Goal: Task Accomplishment & Management: Manage account settings

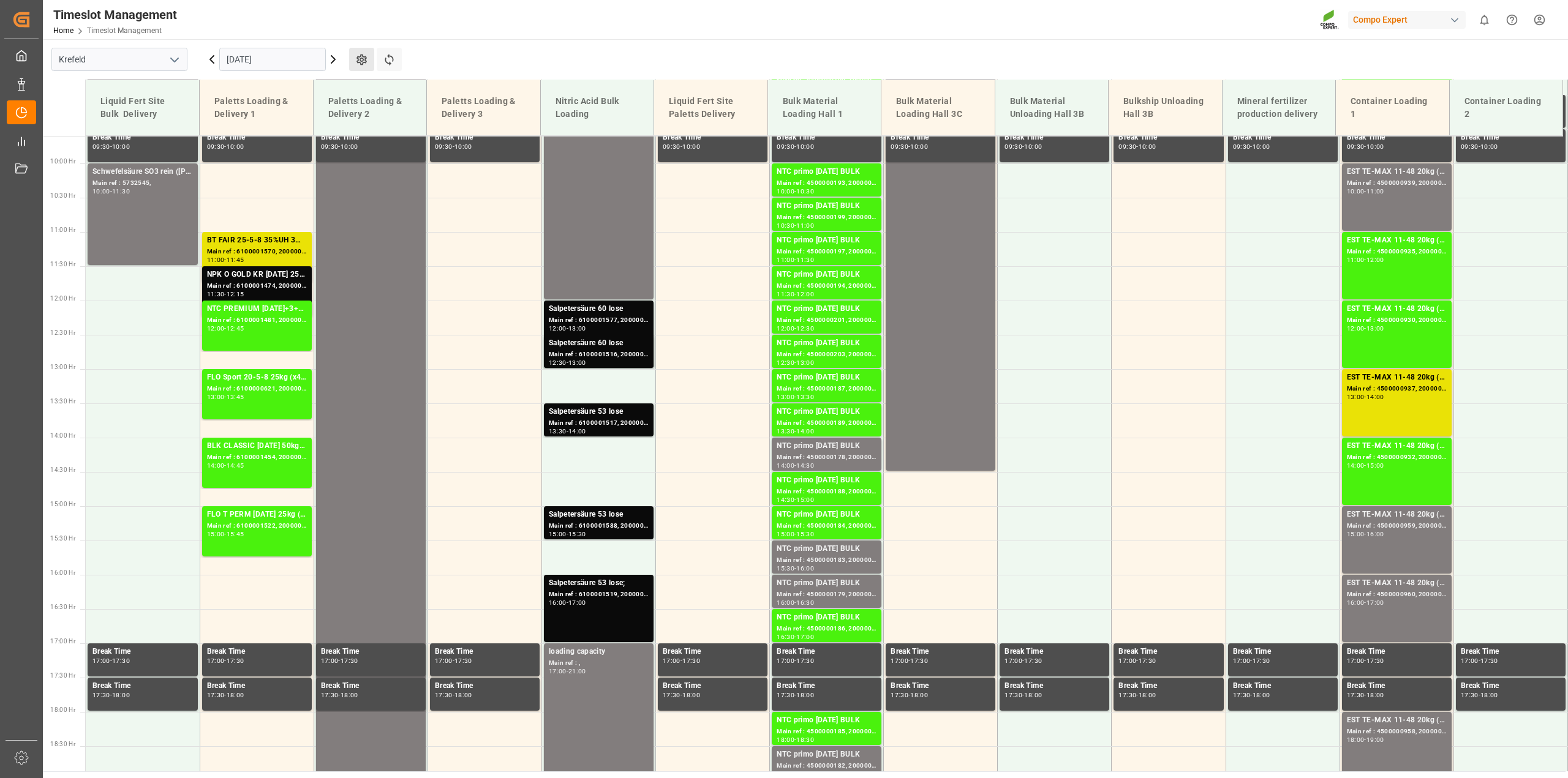
scroll to position [606, 0]
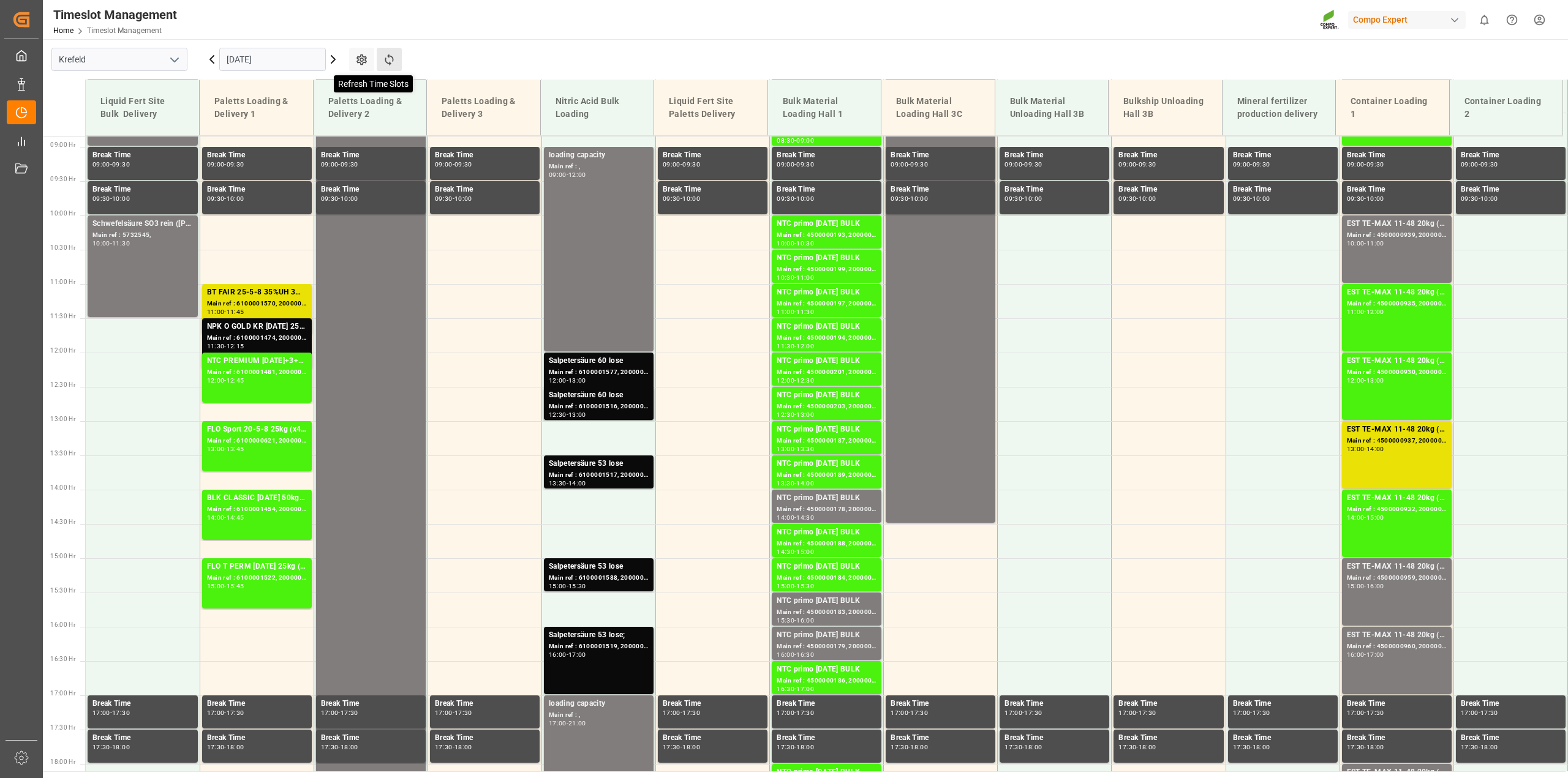
click at [389, 54] on icon at bounding box center [389, 60] width 13 height 13
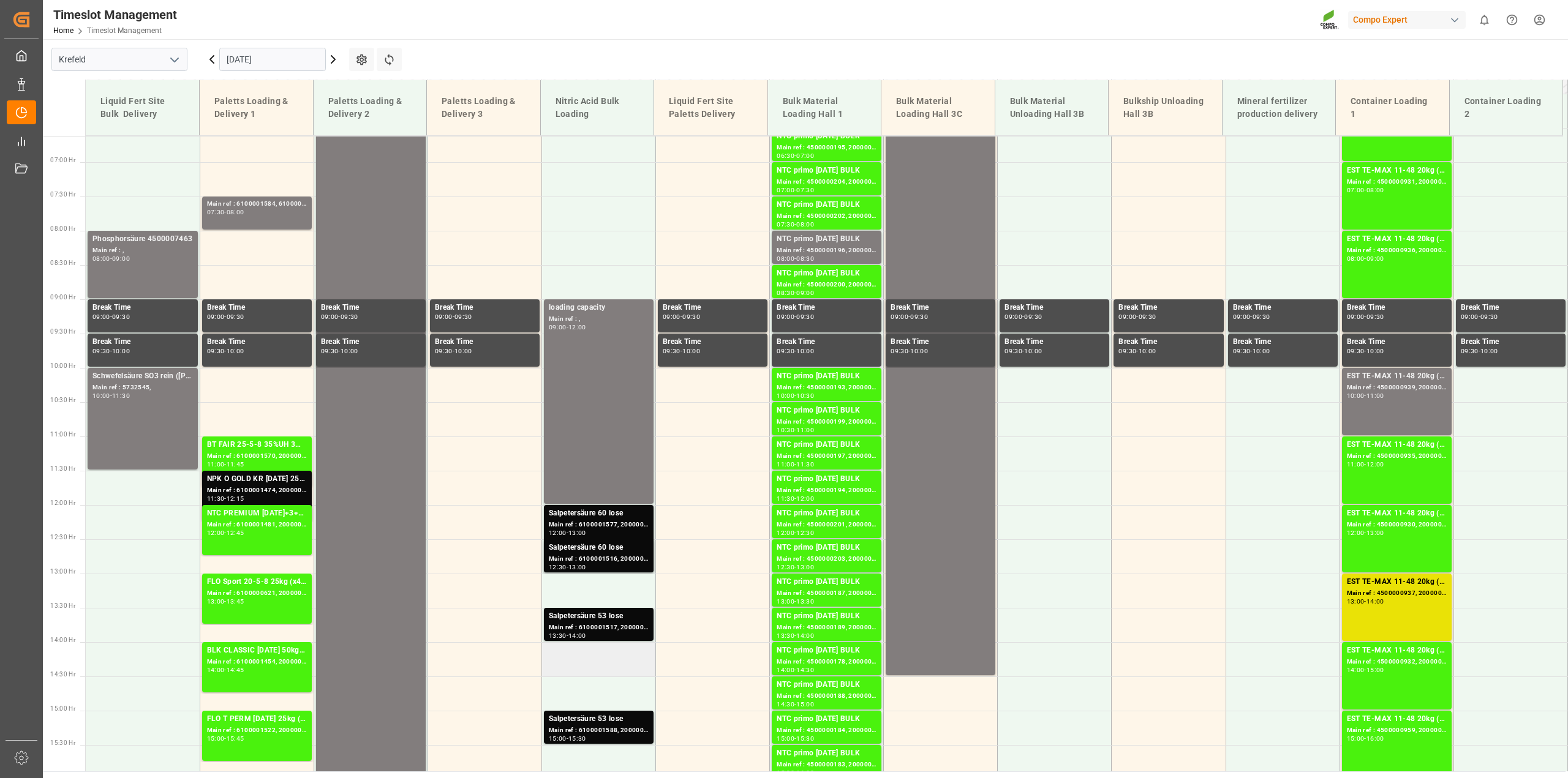
scroll to position [300, 0]
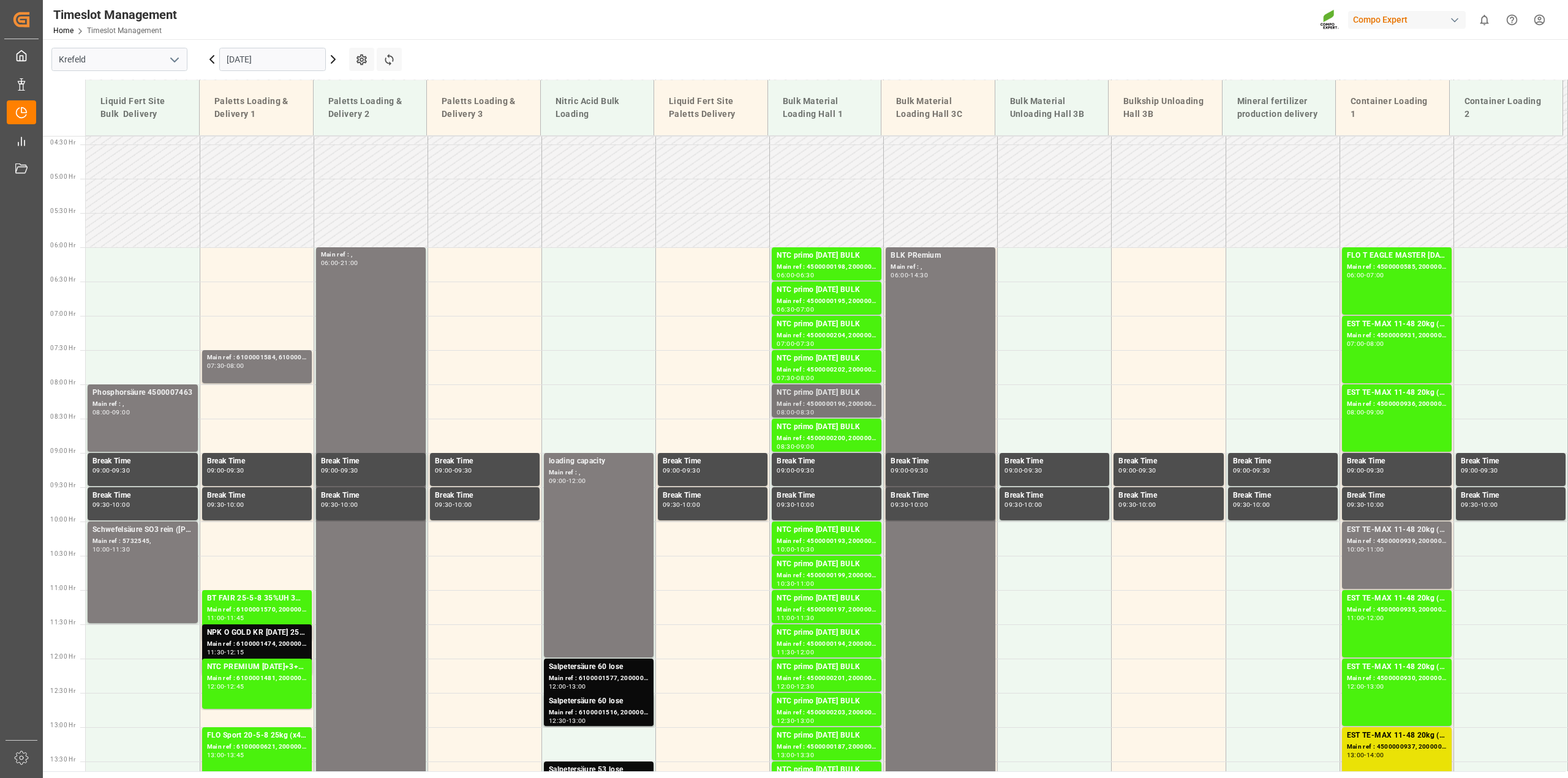
click at [808, 406] on div "Main ref : 4500000196, 2000000032" at bounding box center [827, 404] width 100 height 11
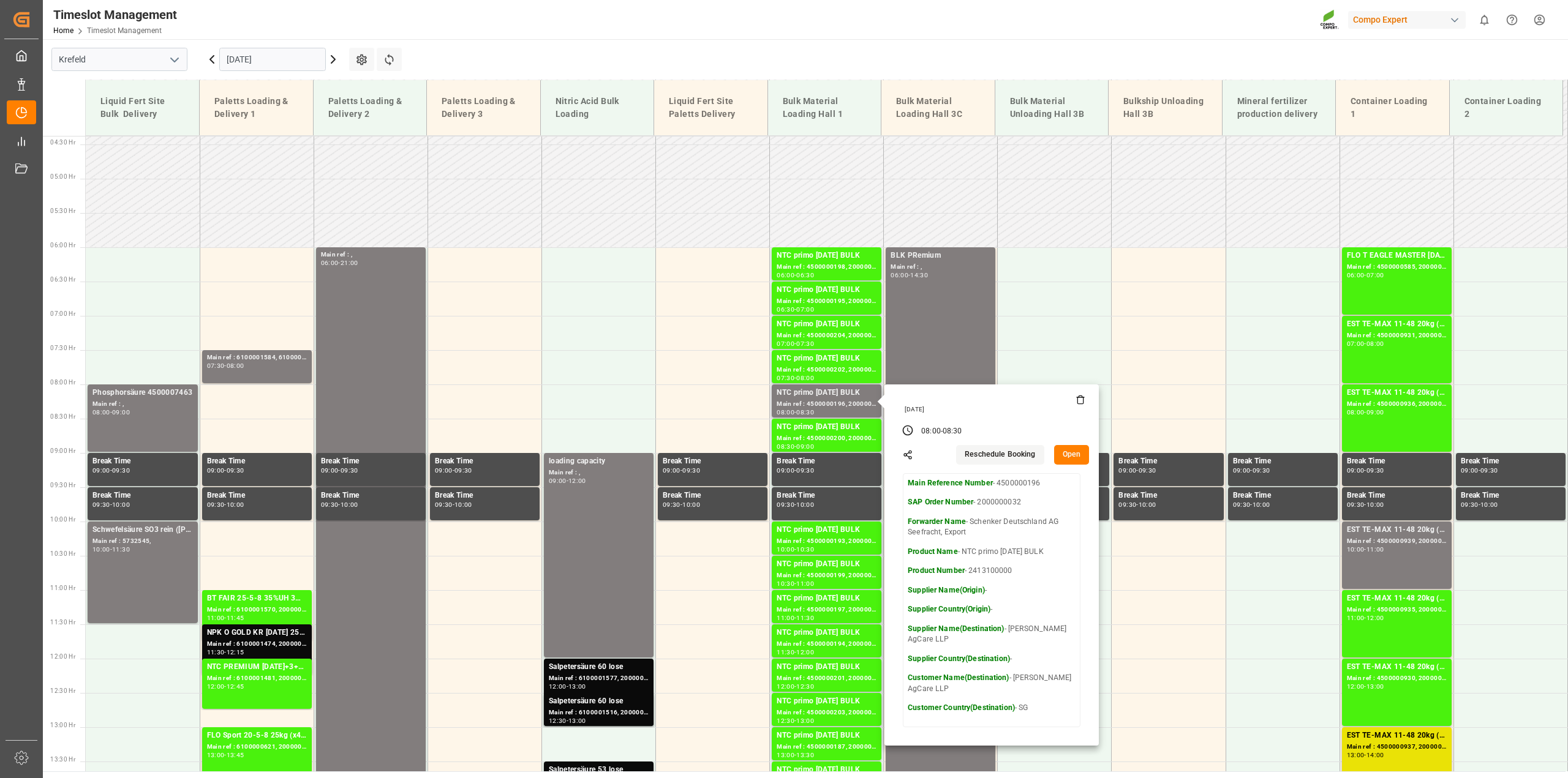
click at [1063, 457] on button "Open" at bounding box center [1072, 455] width 36 height 19
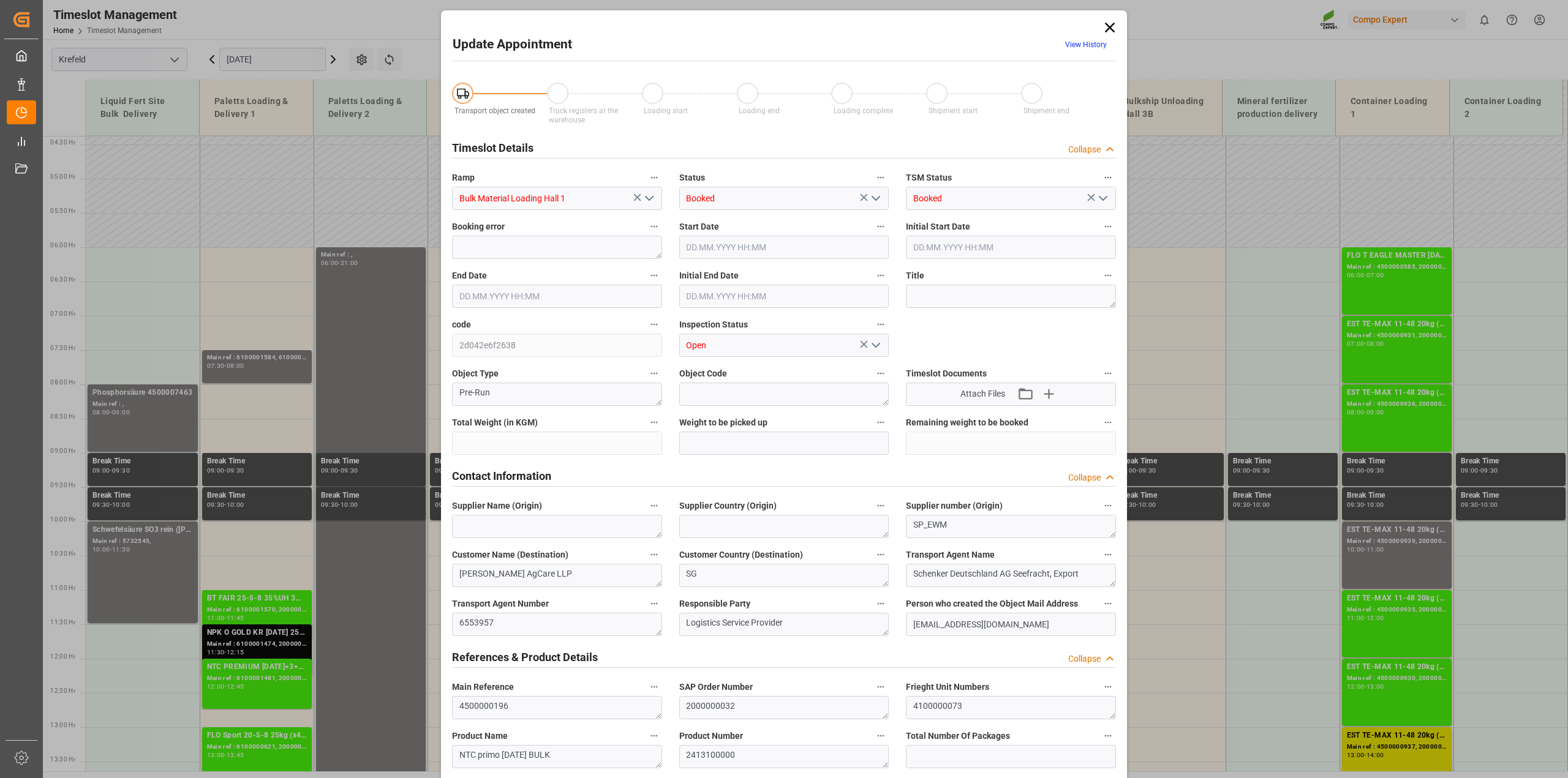
type input "53000"
type input "0"
type input "02.09.2025 08:00"
type input "02.09.2025 08:30"
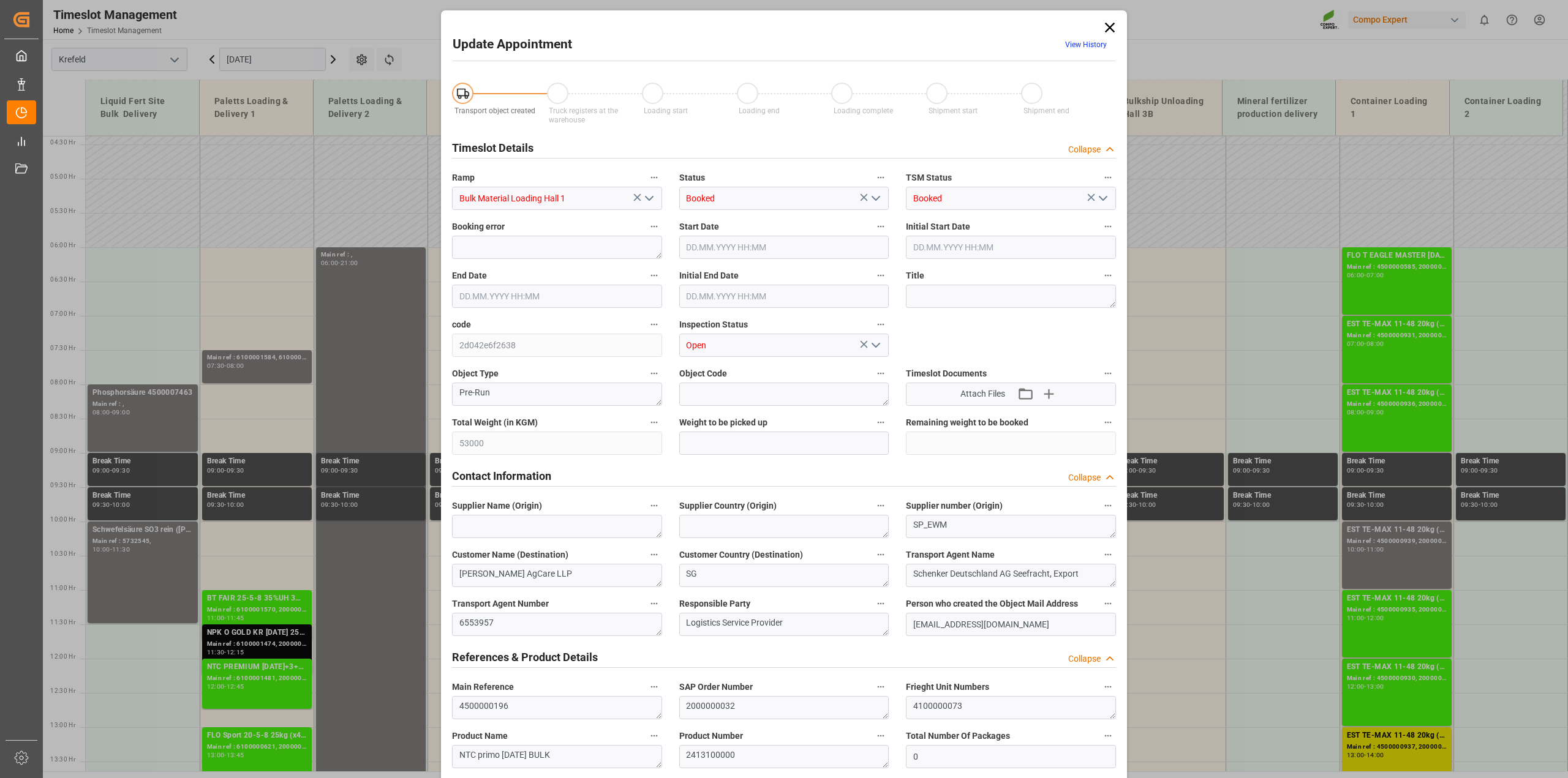
type input "02.09.2025 08:30"
type input "20.08.2025 08:19"
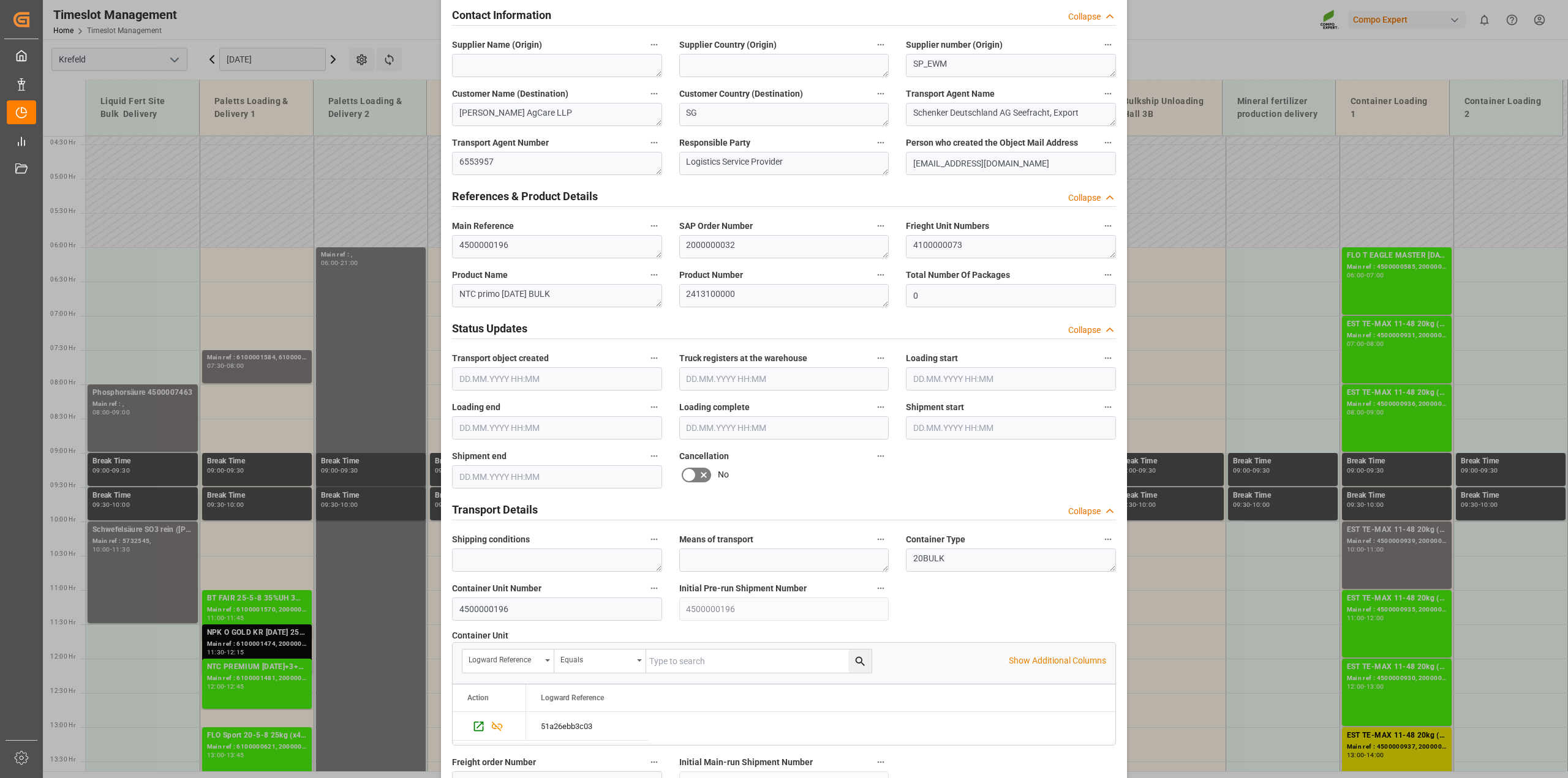
scroll to position [612, 0]
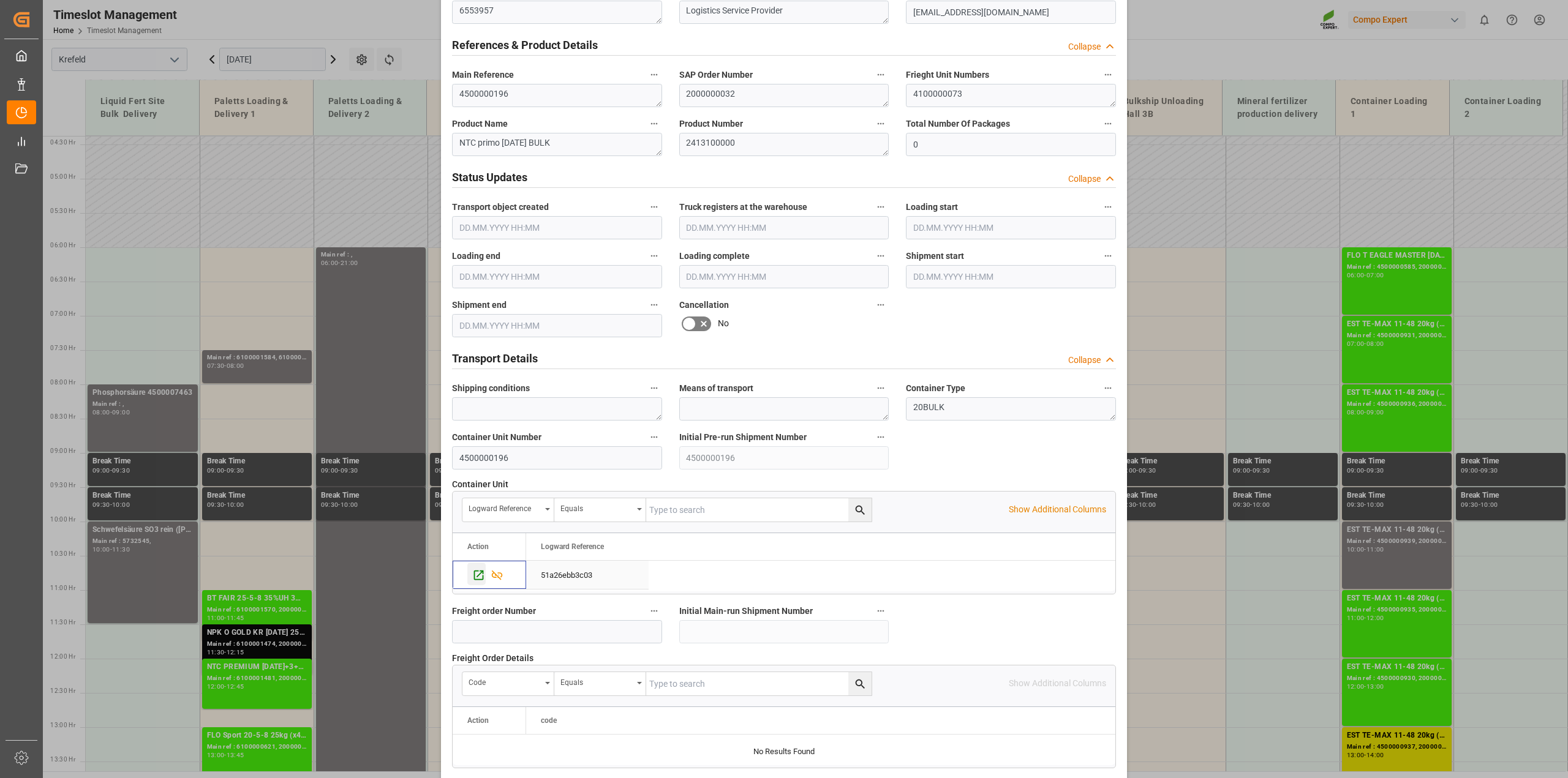
click at [472, 575] on icon "Press SPACE to select this row." at bounding box center [478, 575] width 13 height 13
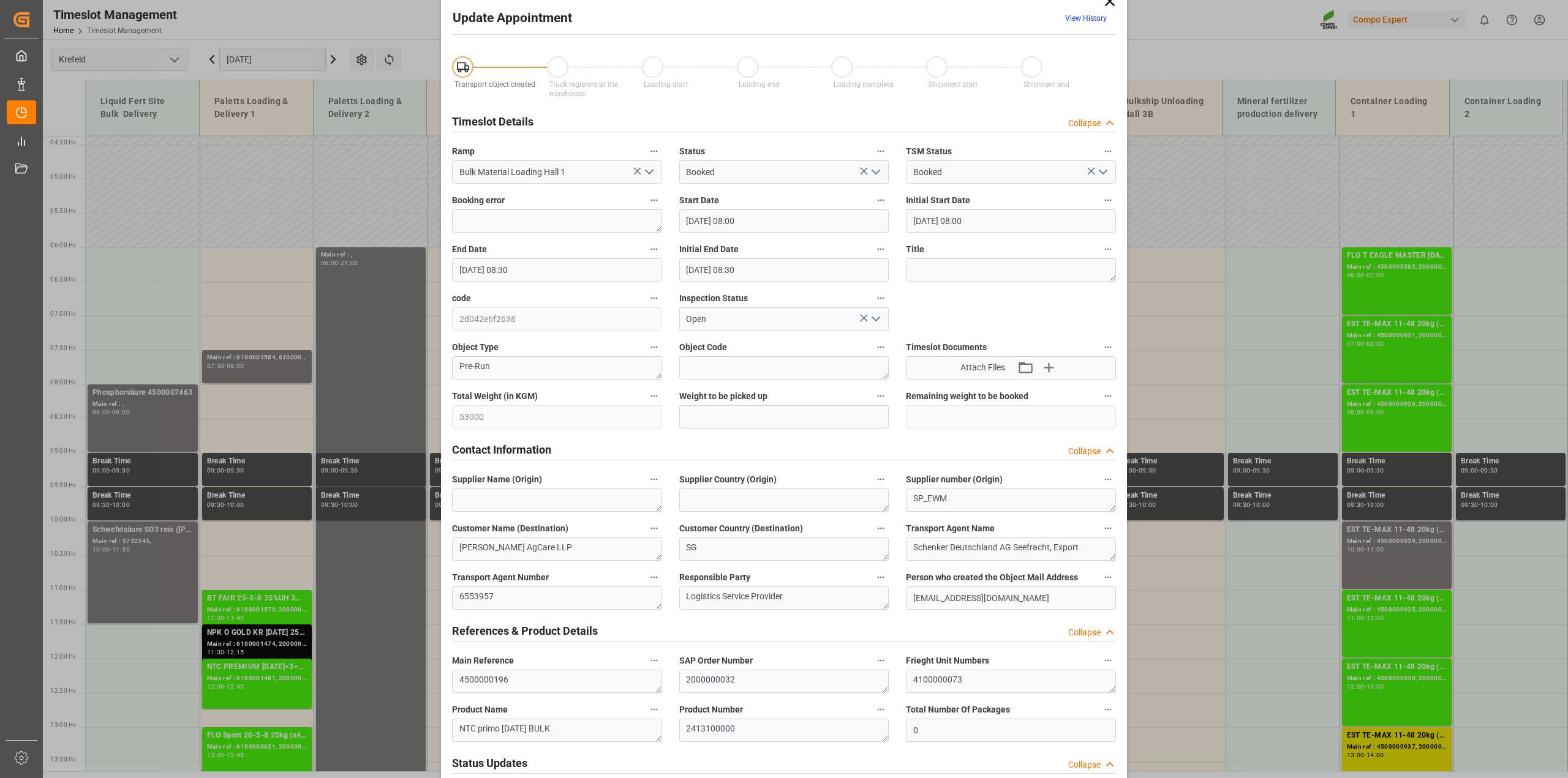
scroll to position [0, 0]
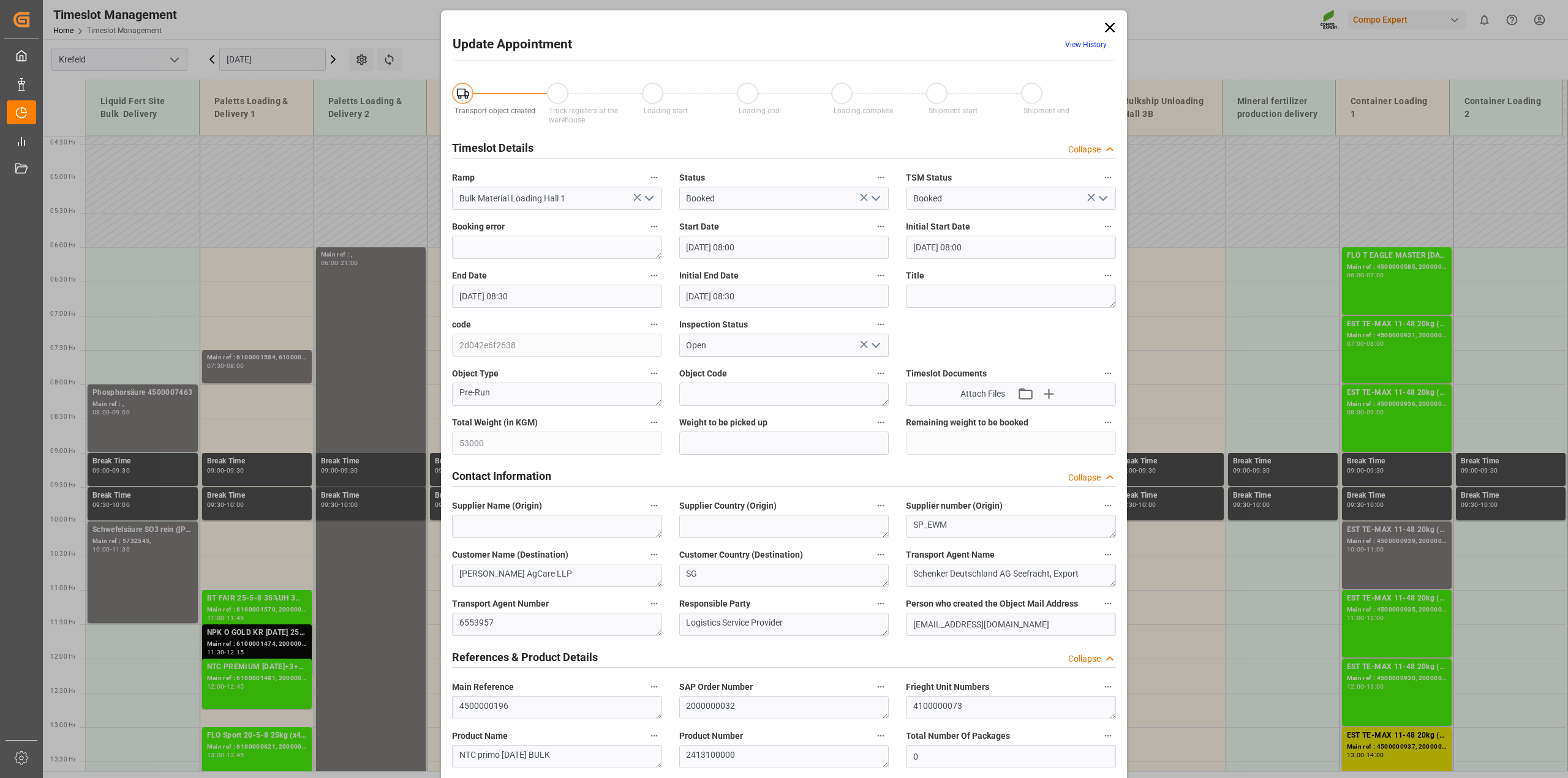
click at [1107, 26] on icon at bounding box center [1110, 28] width 10 height 10
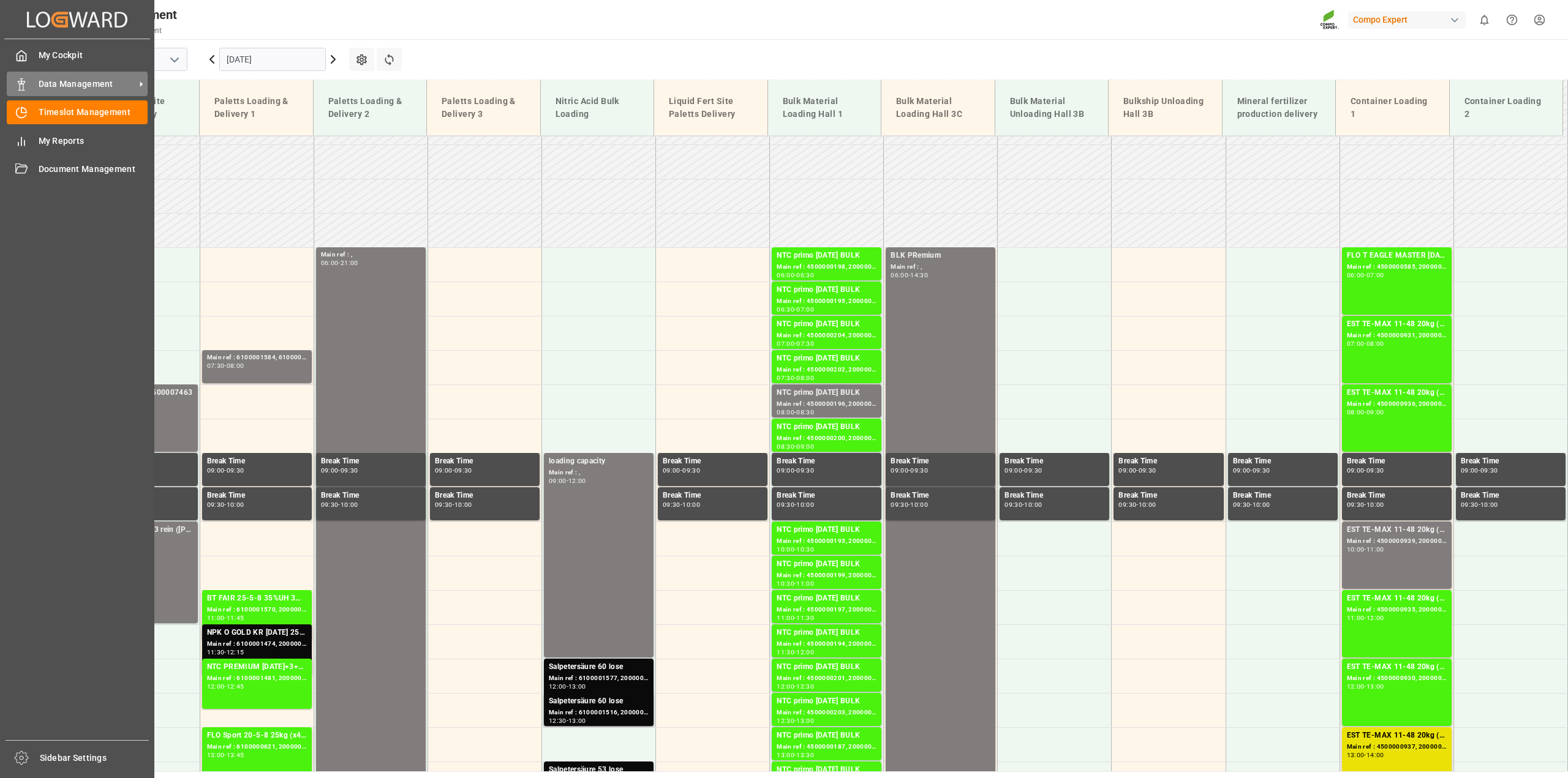
click at [78, 78] on span "Data Management" at bounding box center [87, 84] width 97 height 13
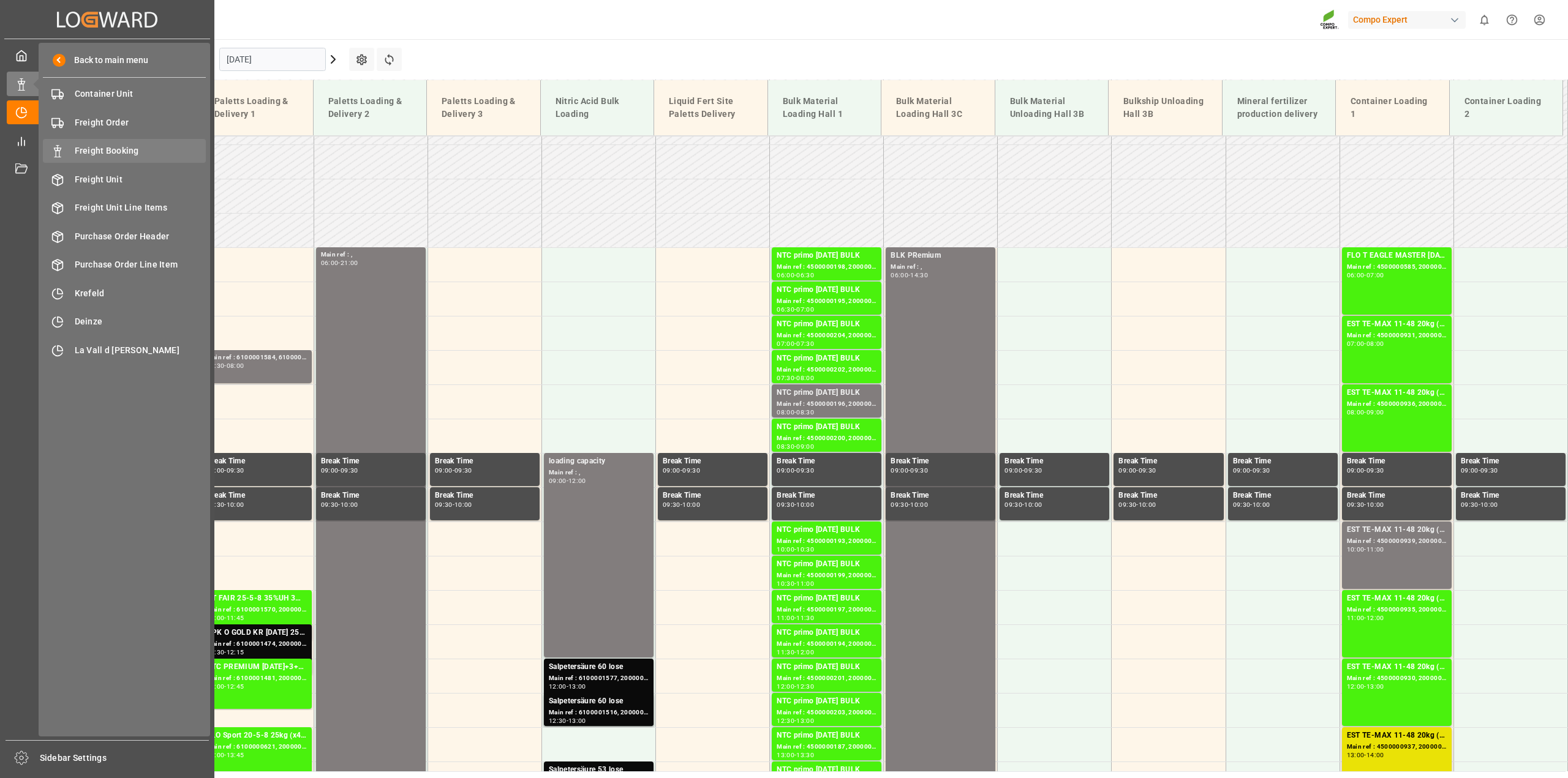
click at [97, 148] on span "Freight Booking" at bounding box center [141, 151] width 131 height 13
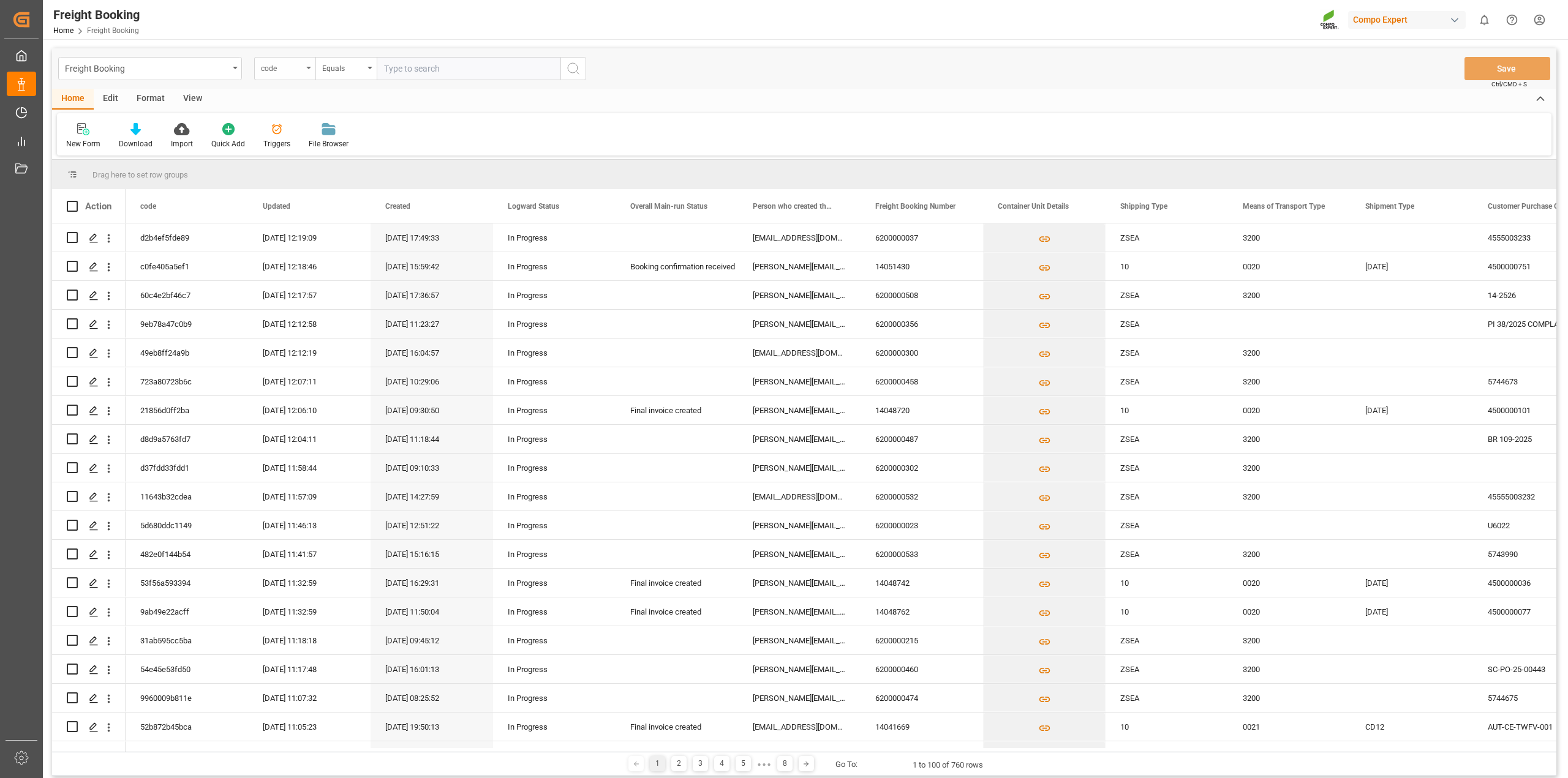
click at [309, 68] on icon "open menu" at bounding box center [308, 68] width 5 height 2
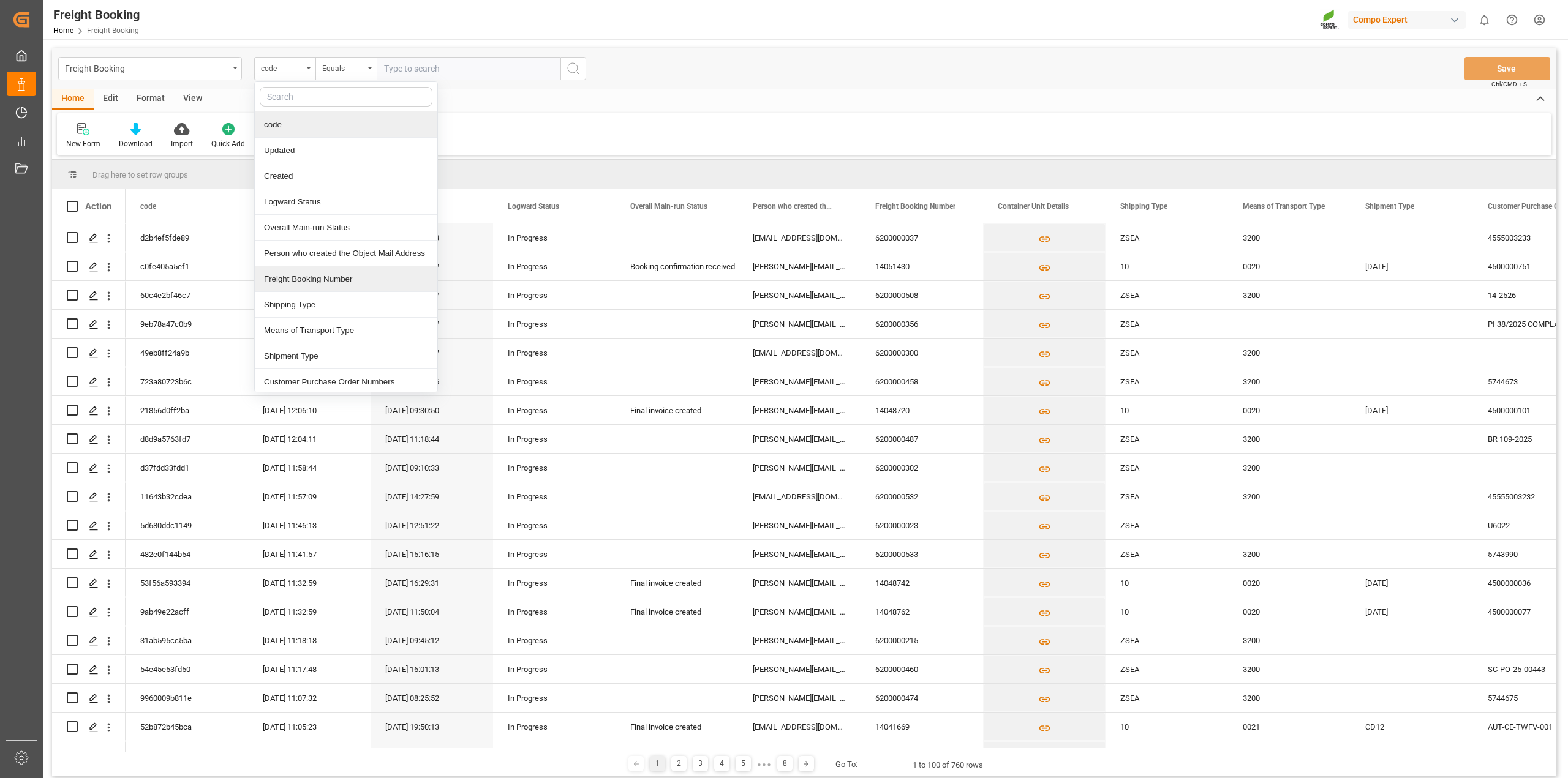
click at [334, 286] on div "Freight Booking Number" at bounding box center [346, 279] width 183 height 26
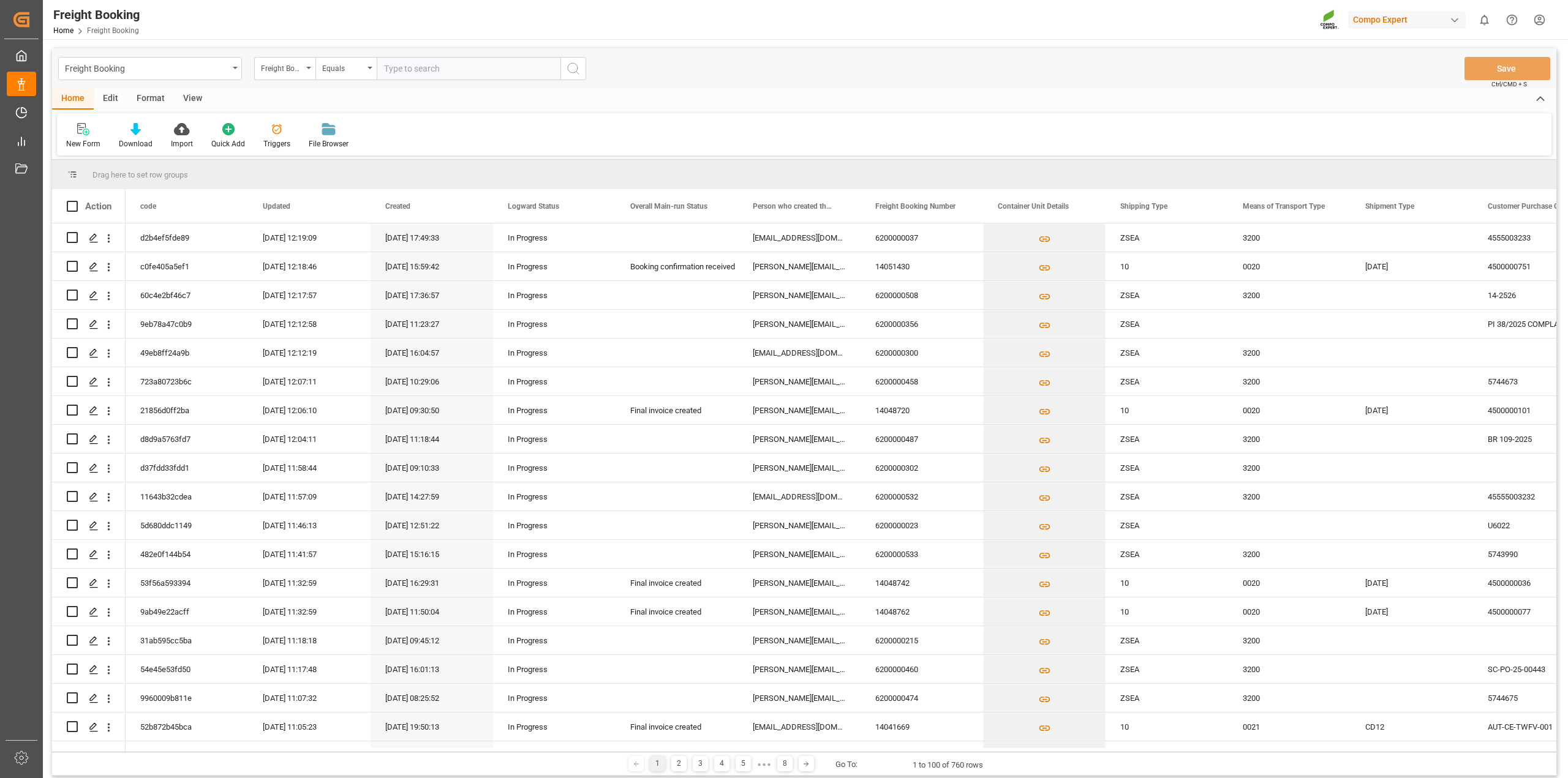
click at [408, 74] on input "text" at bounding box center [468, 69] width 184 height 24
paste input "6200000107"
type input "6200000107"
click at [575, 71] on icon "search button" at bounding box center [573, 69] width 15 height 15
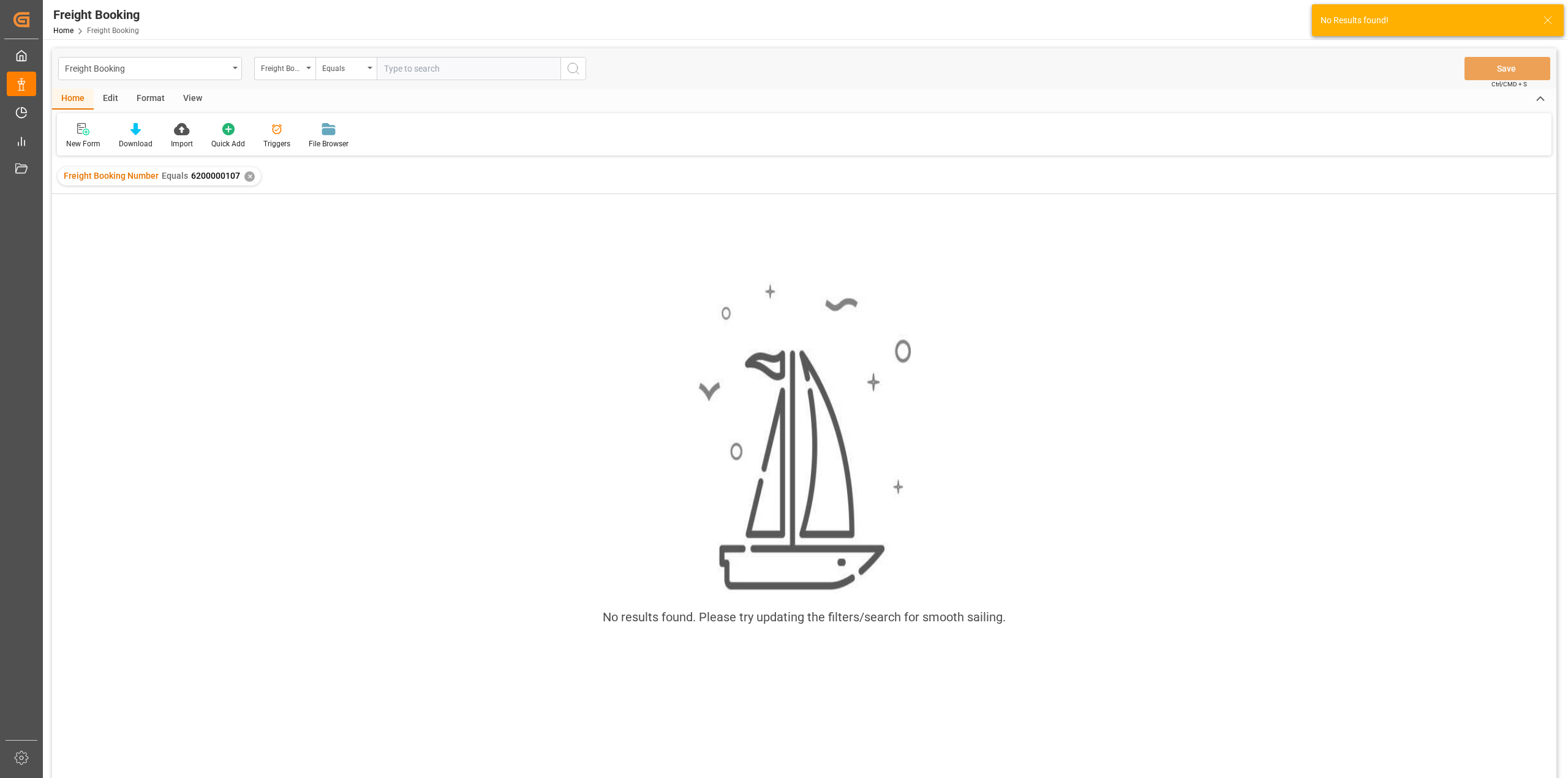
click at [246, 178] on div "✕" at bounding box center [249, 176] width 11 height 11
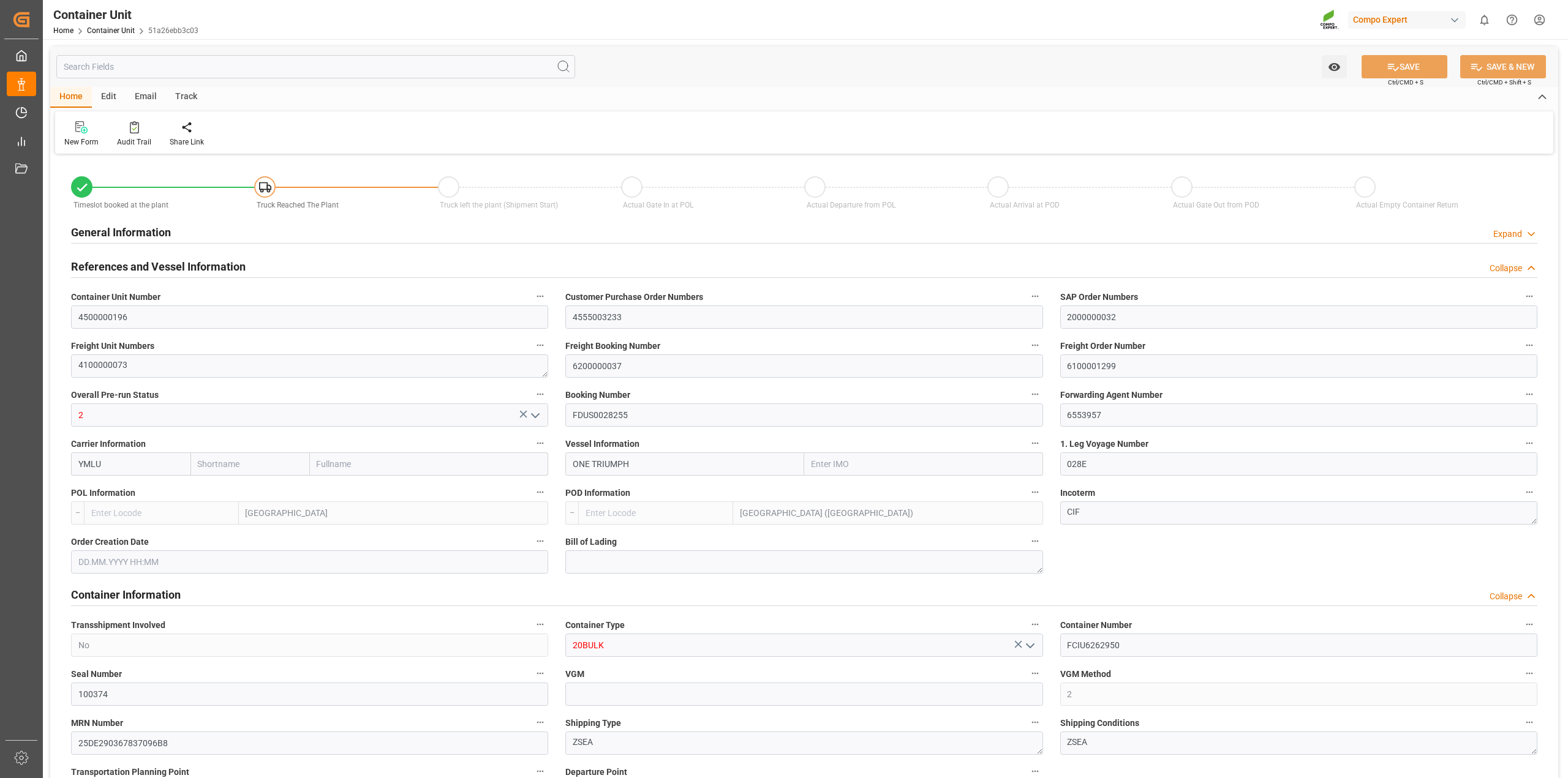
type input "[PERSON_NAME]"
type input "[PERSON_NAME] Marine Transport Corp."
type input "9769271"
type input "NLRTM"
type input "MYPKG"
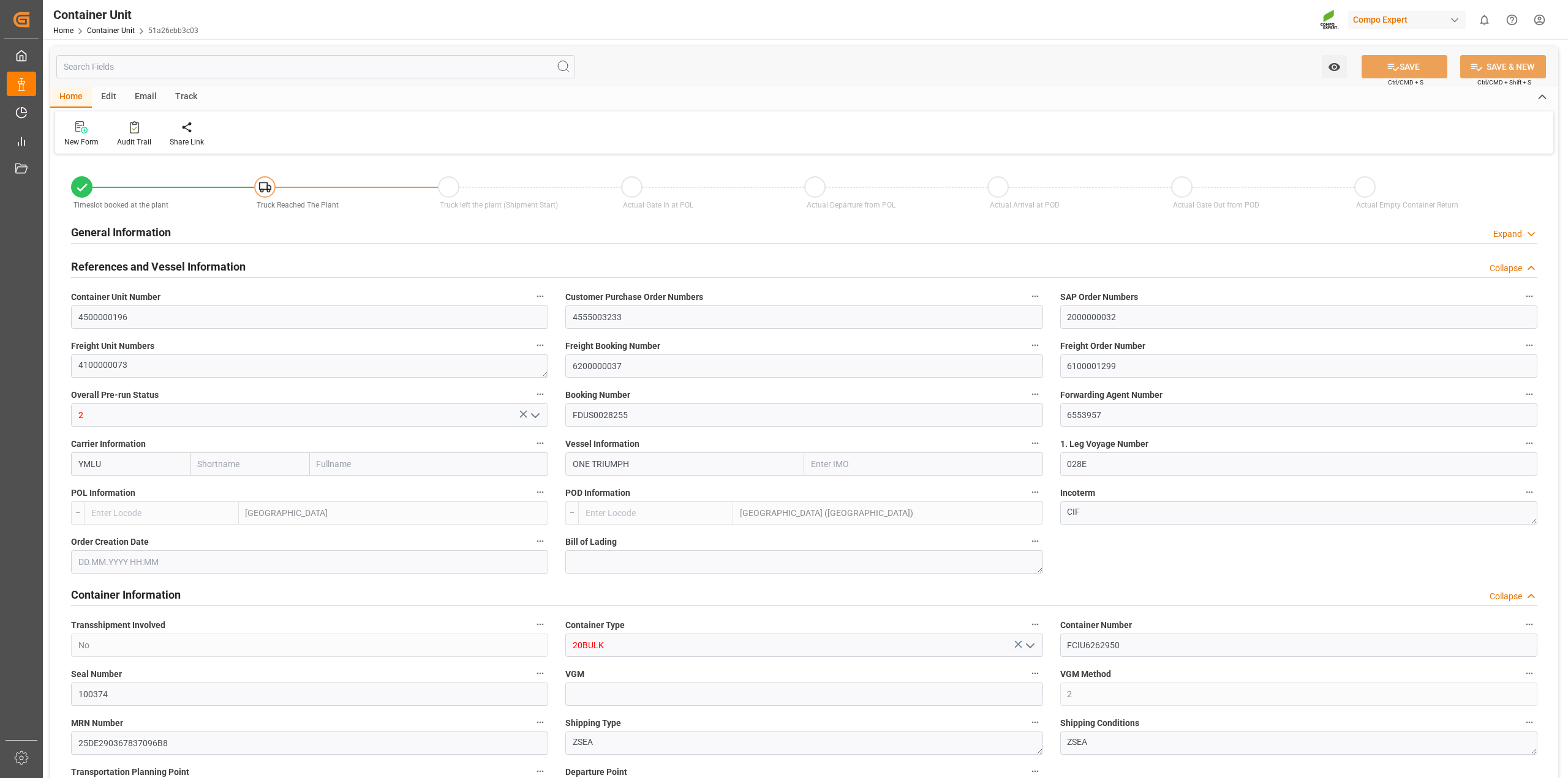
type input "28580"
type input "7"
type input "0"
type input "7"
type input "0"
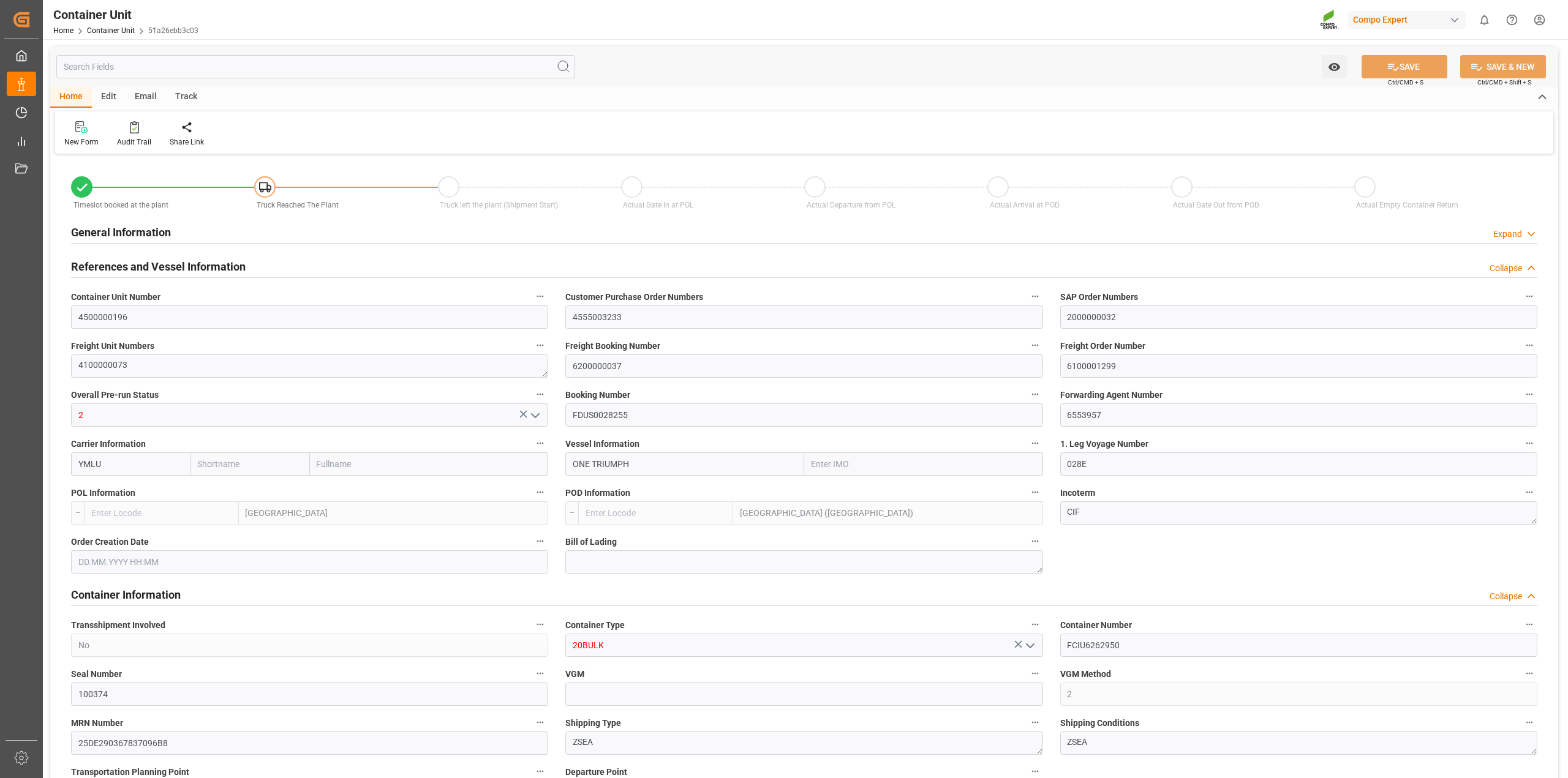
type input "0"
type input "53000"
type input "NLRTM"
type input "VNVUT"
type input "[DATE]"
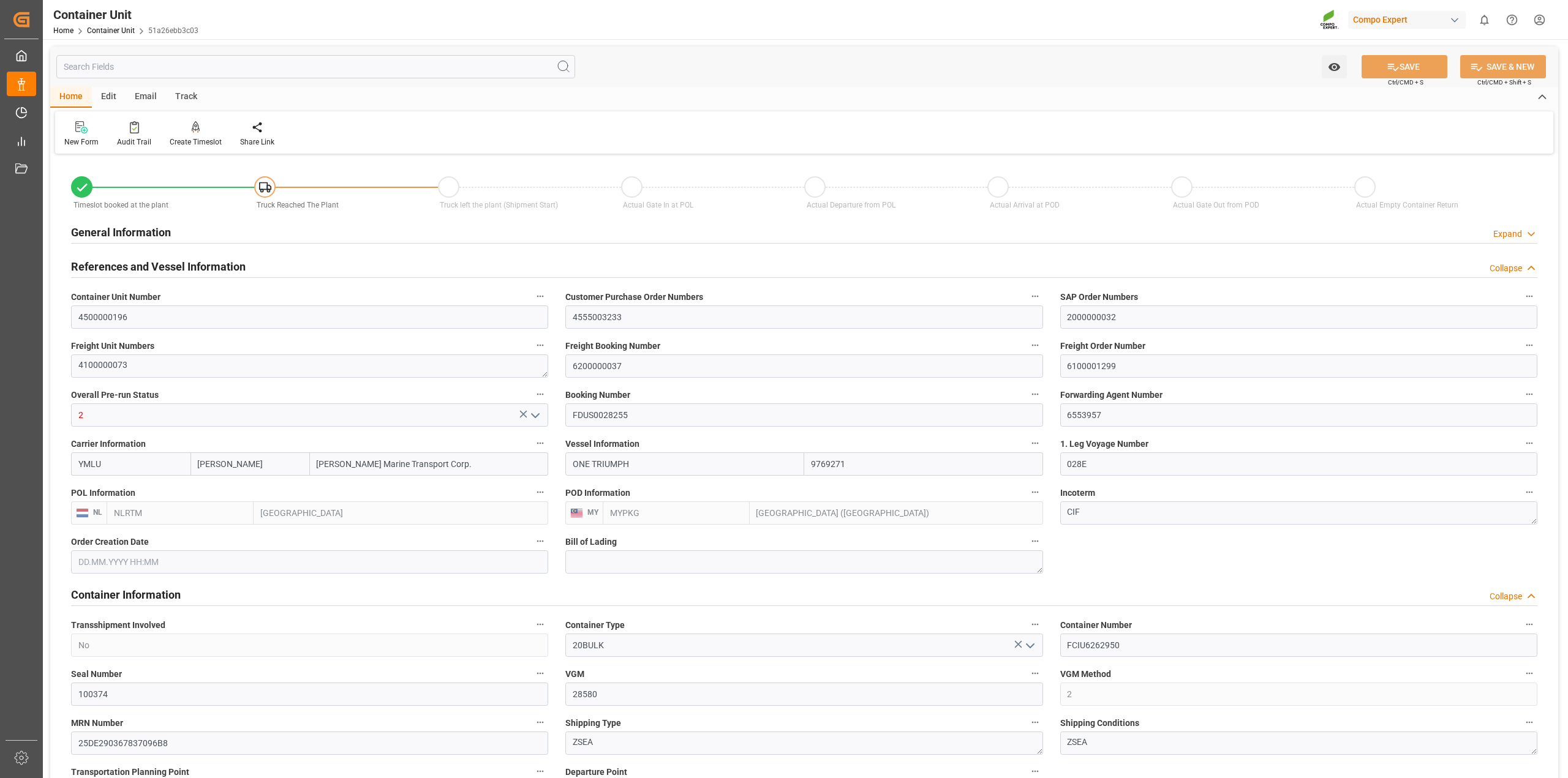
type input "[DATE] 11:00"
type input "[DATE] 12:30"
drag, startPoint x: 1134, startPoint y: 368, endPoint x: 990, endPoint y: 368, distance: 144.0
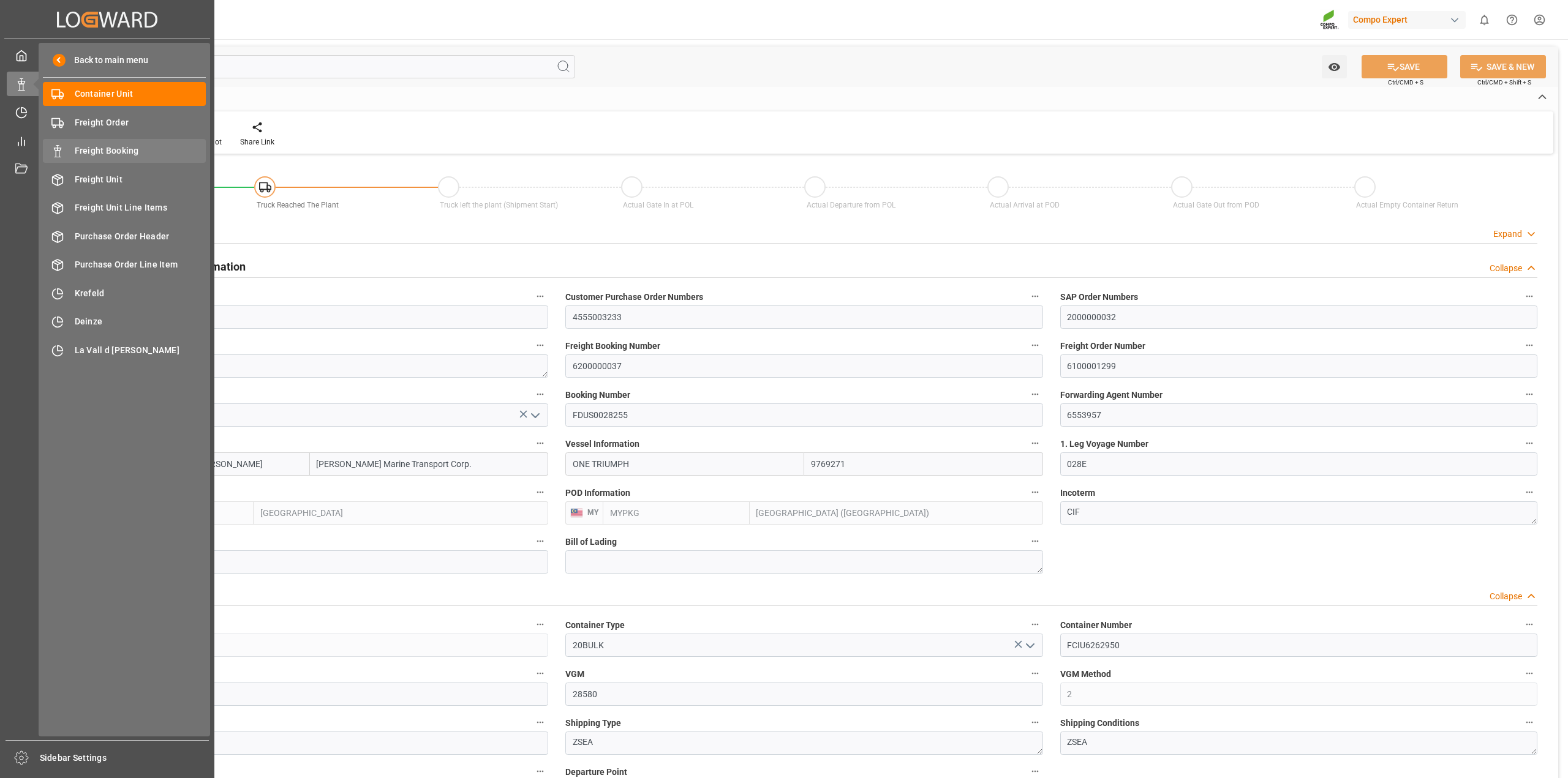
click at [86, 148] on span "Freight Booking" at bounding box center [141, 151] width 131 height 13
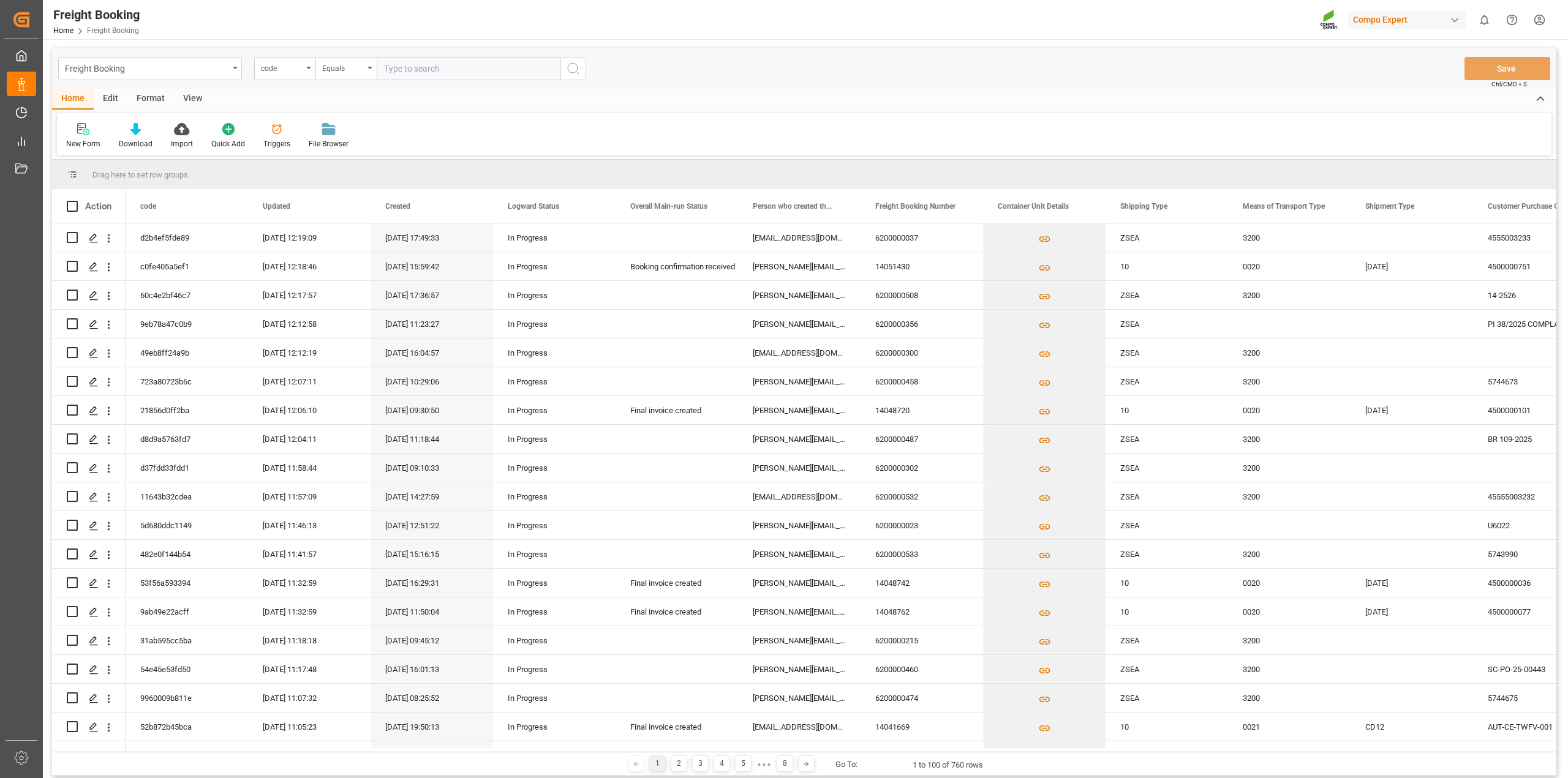
paste input "20B0"
type input "20B0"
drag, startPoint x: 429, startPoint y: 62, endPoint x: 273, endPoint y: 67, distance: 156.1
click at [273, 67] on div "code Equals 20B0" at bounding box center [420, 69] width 332 height 24
click at [414, 69] on input "text" at bounding box center [468, 69] width 184 height 24
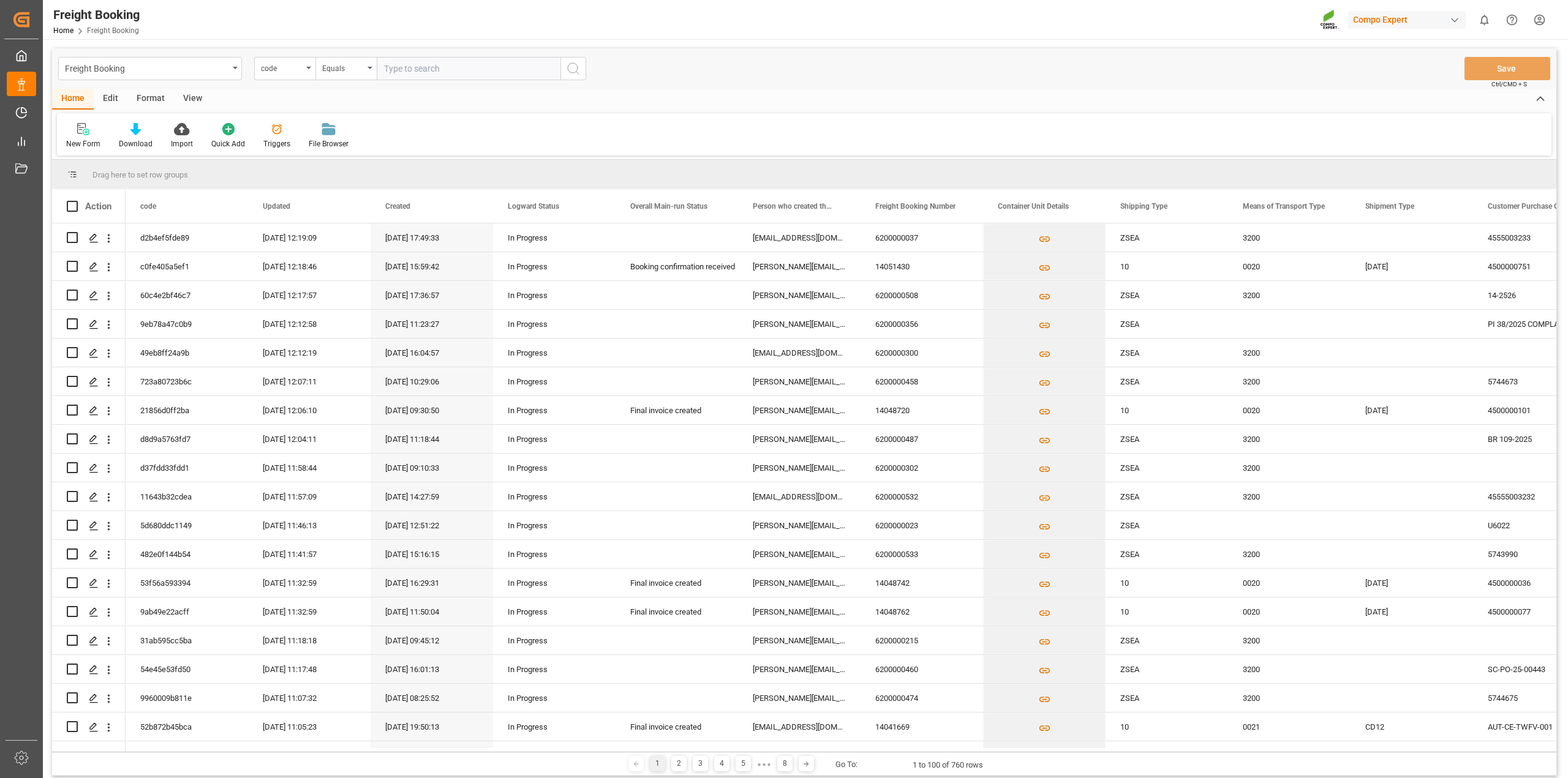
paste input "6200000107"
type input "6200000107"
click at [580, 67] on icon "search button" at bounding box center [573, 69] width 15 height 15
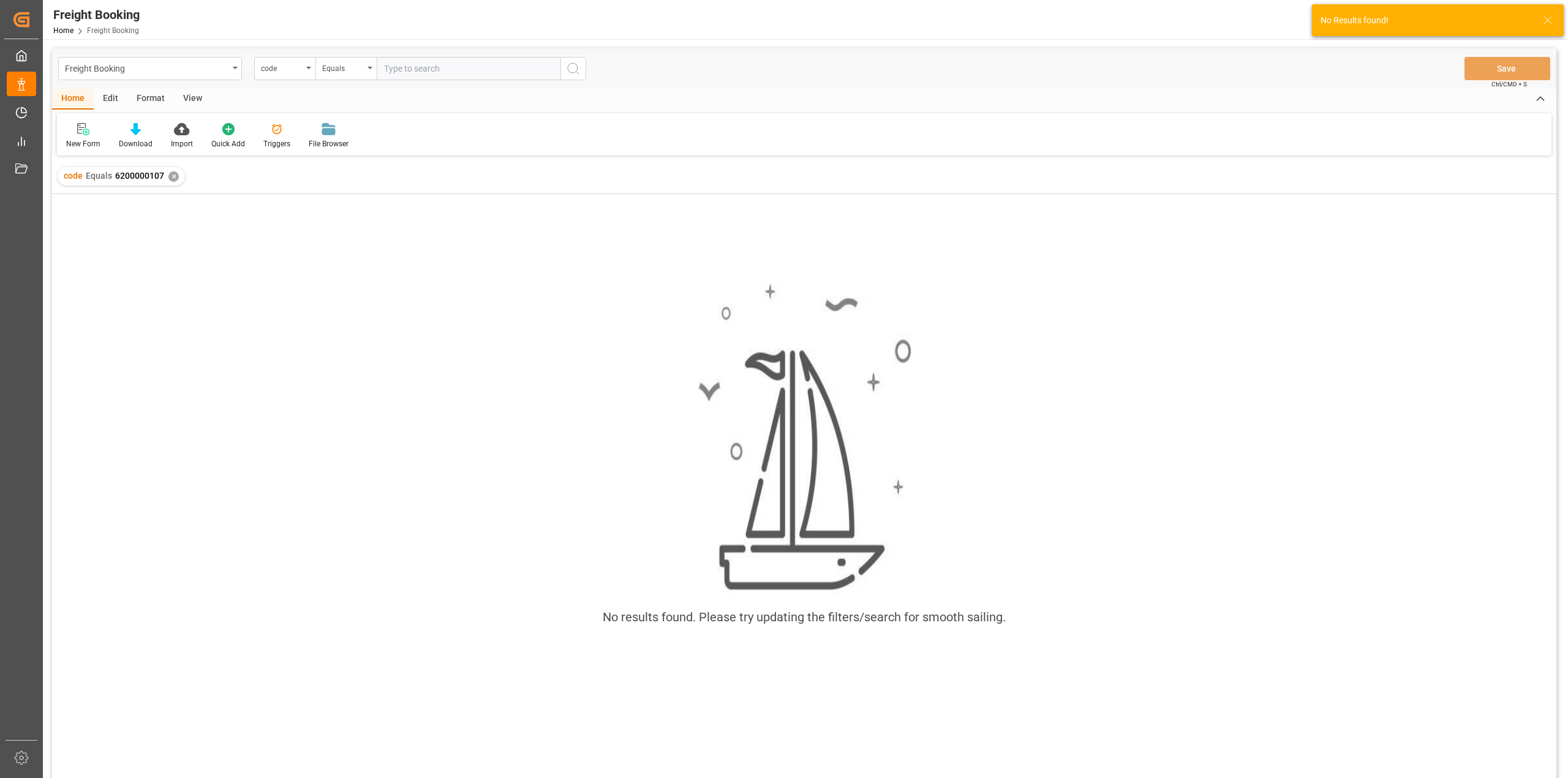
click at [174, 176] on div "✕" at bounding box center [174, 176] width 11 height 11
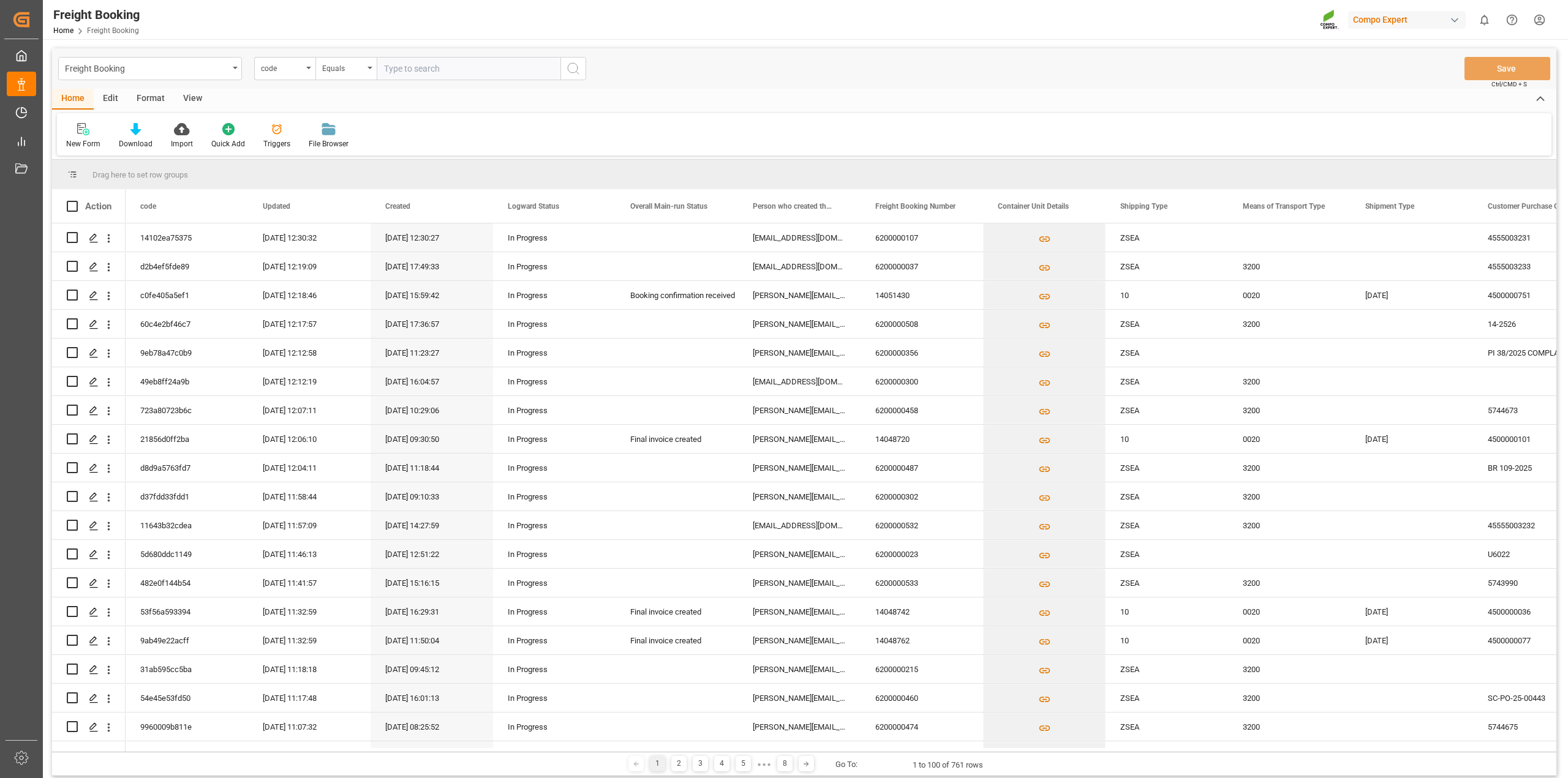
click at [414, 69] on input "text" at bounding box center [468, 69] width 184 height 24
paste input "6200000107"
type input "6200000107"
click at [576, 69] on icon "search button" at bounding box center [573, 69] width 15 height 15
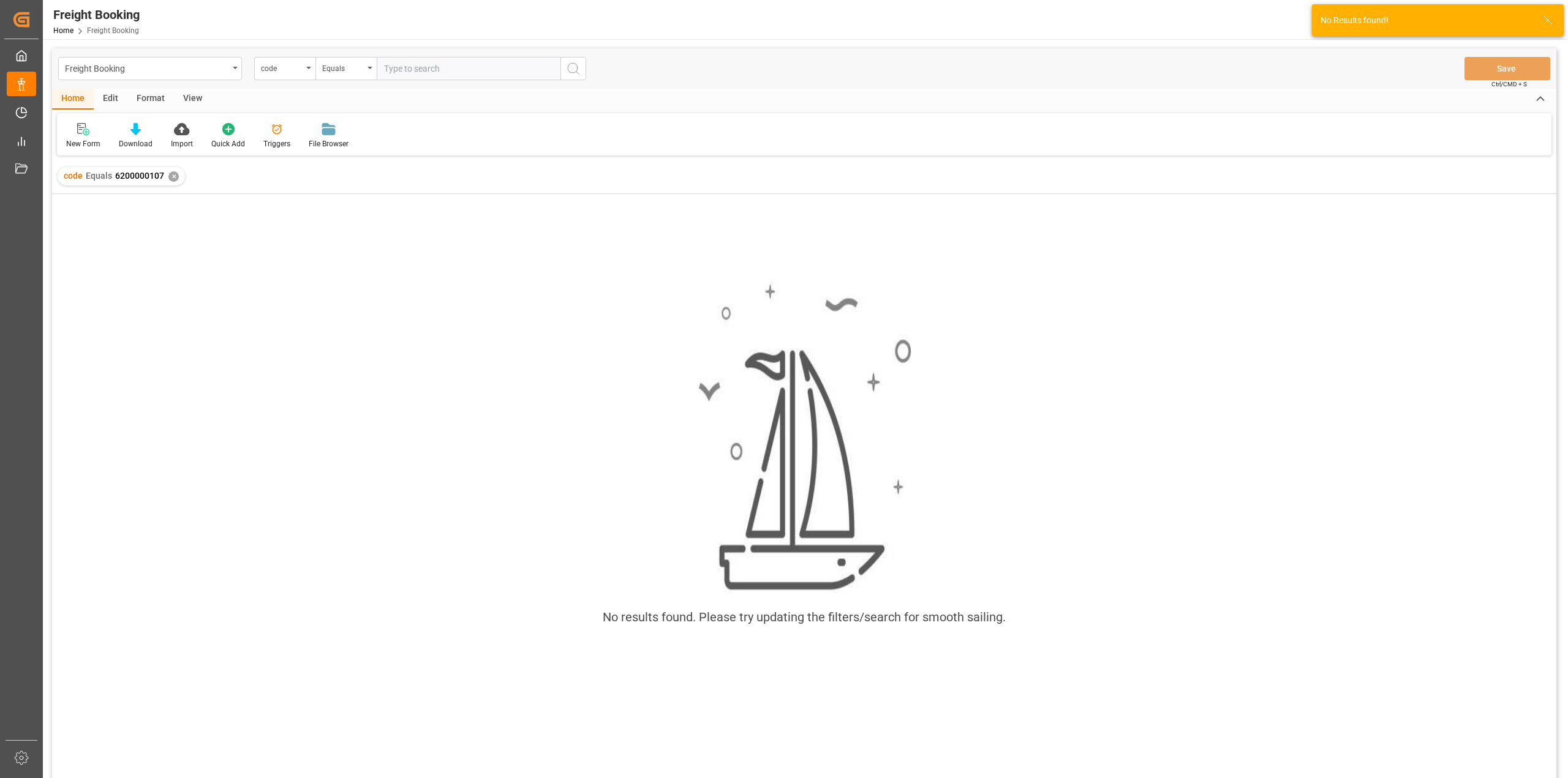
click at [173, 176] on div "✕" at bounding box center [174, 176] width 11 height 11
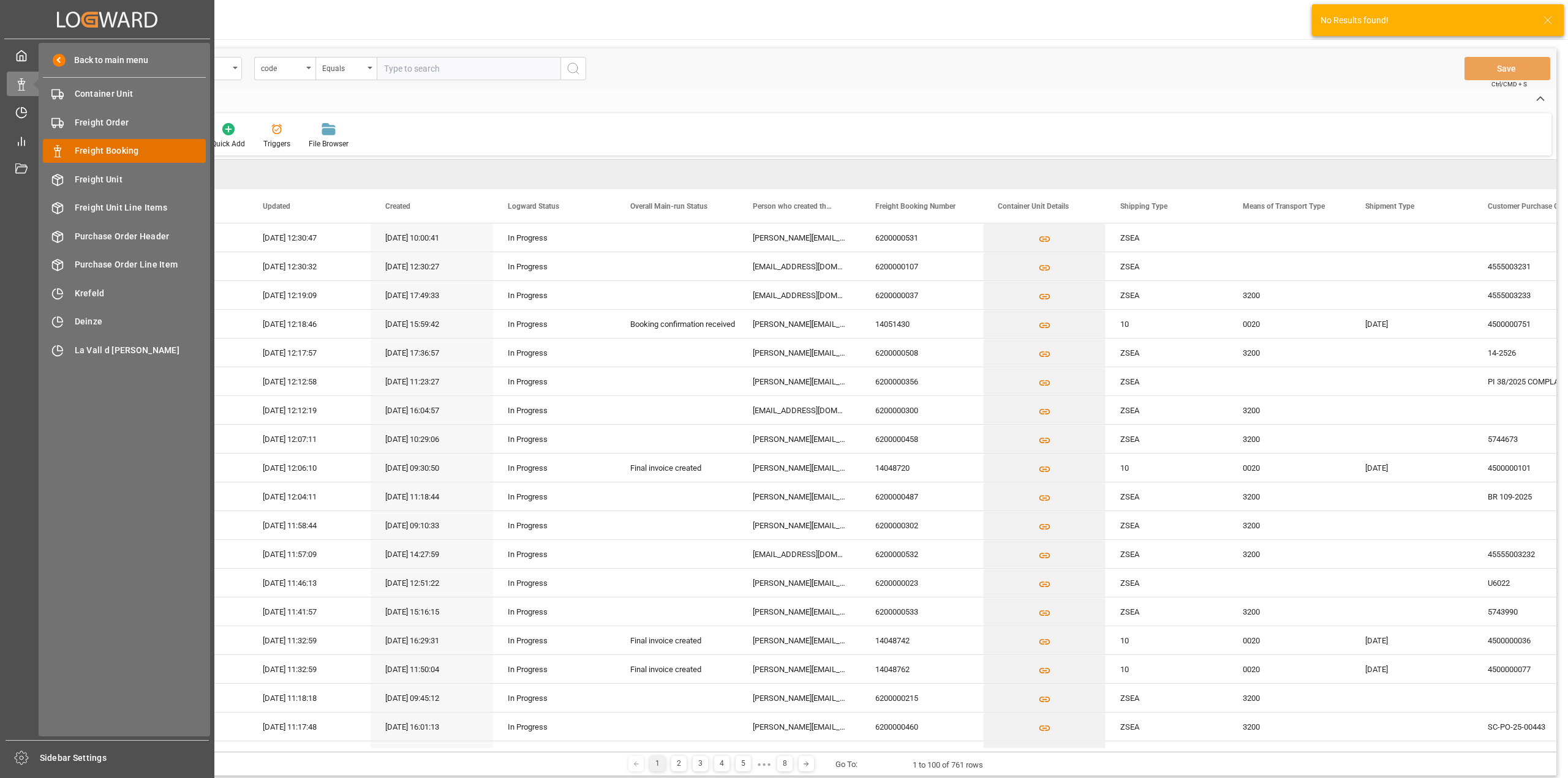
click at [117, 150] on span "Freight Booking" at bounding box center [141, 151] width 131 height 13
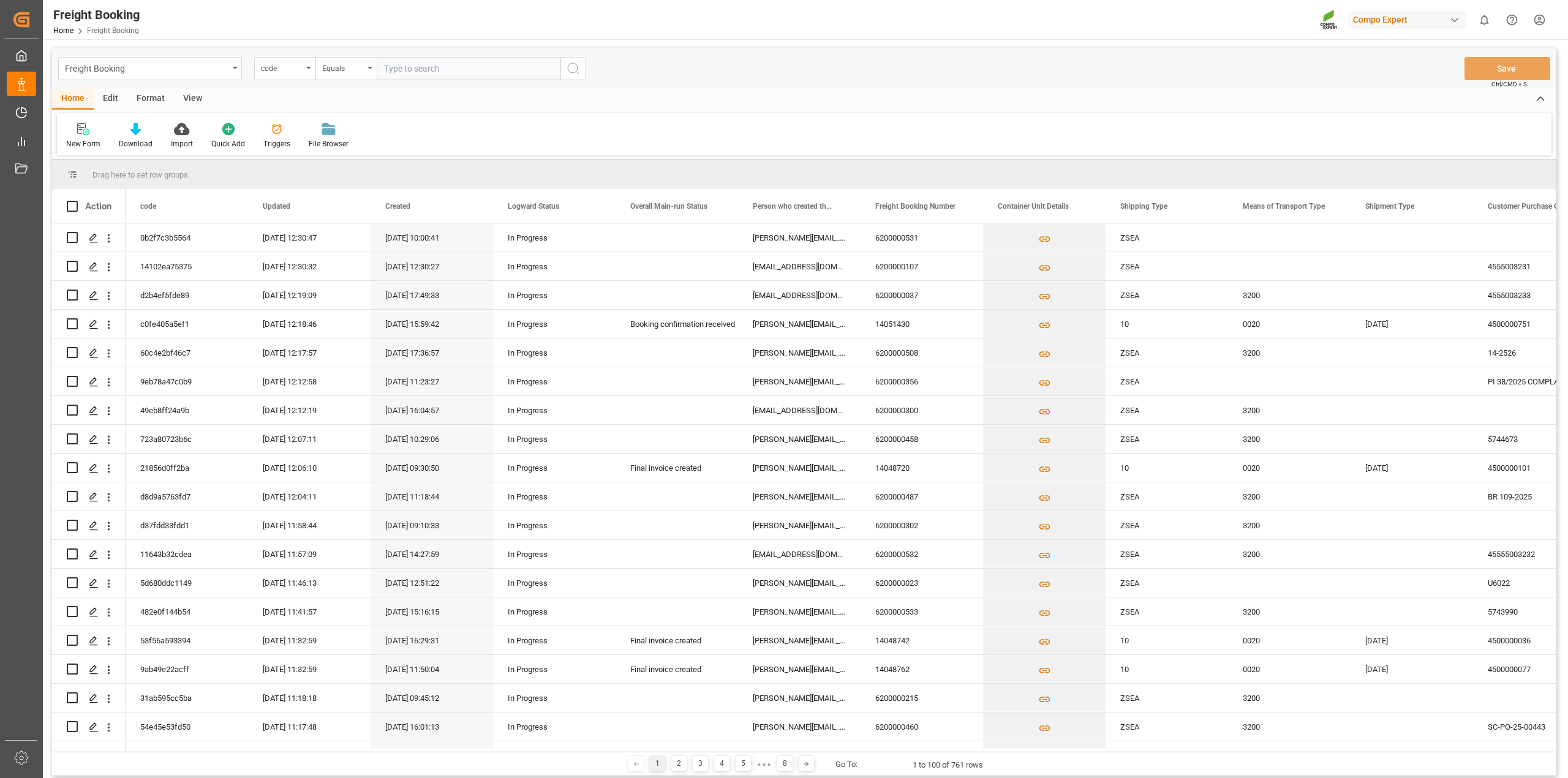
click at [423, 66] on input "text" at bounding box center [468, 69] width 184 height 24
paste input "6200000107"
type input "6200000107"
click at [573, 71] on icon "search button" at bounding box center [573, 69] width 15 height 15
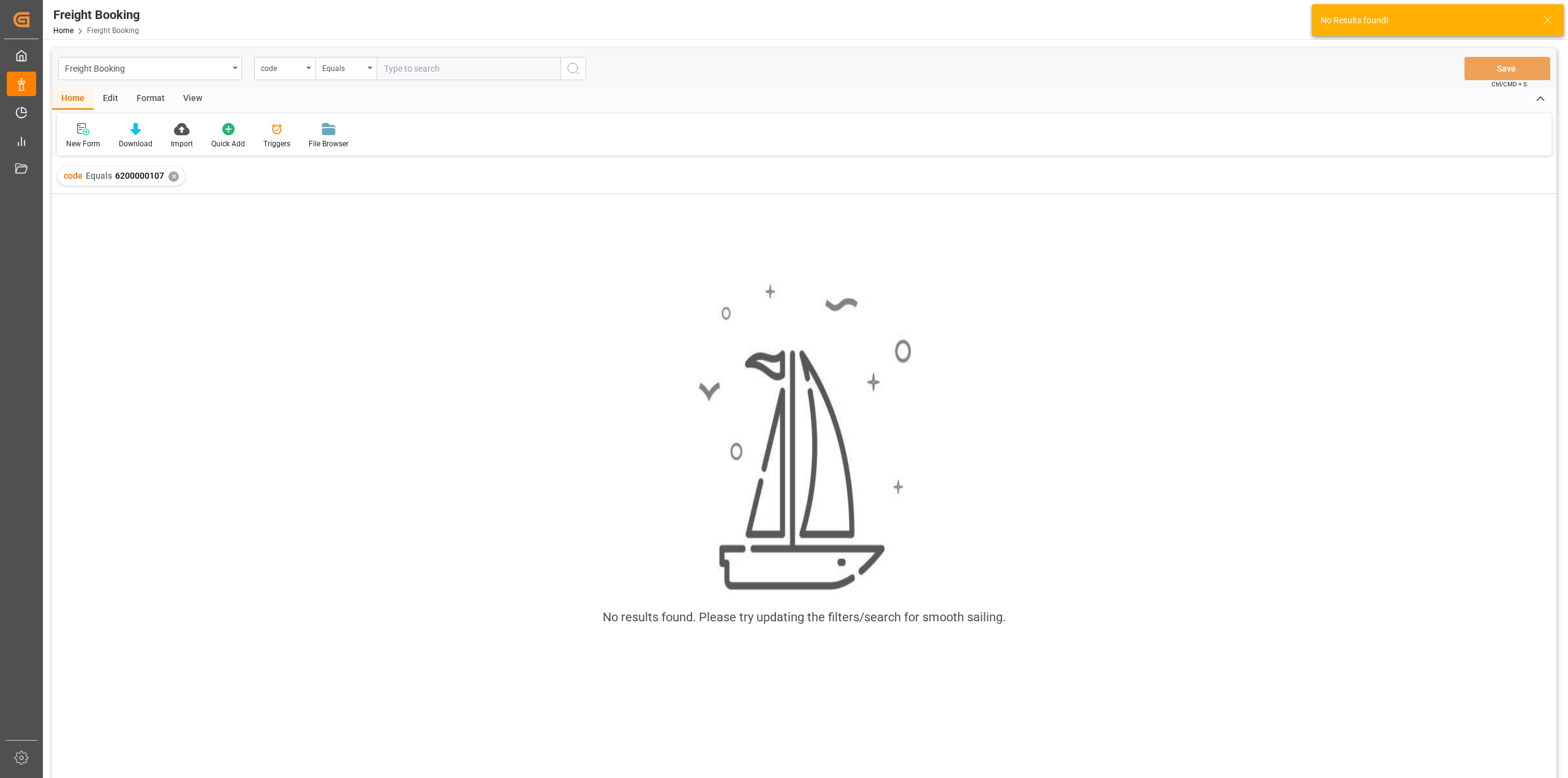
click at [175, 175] on div "✕" at bounding box center [174, 176] width 11 height 11
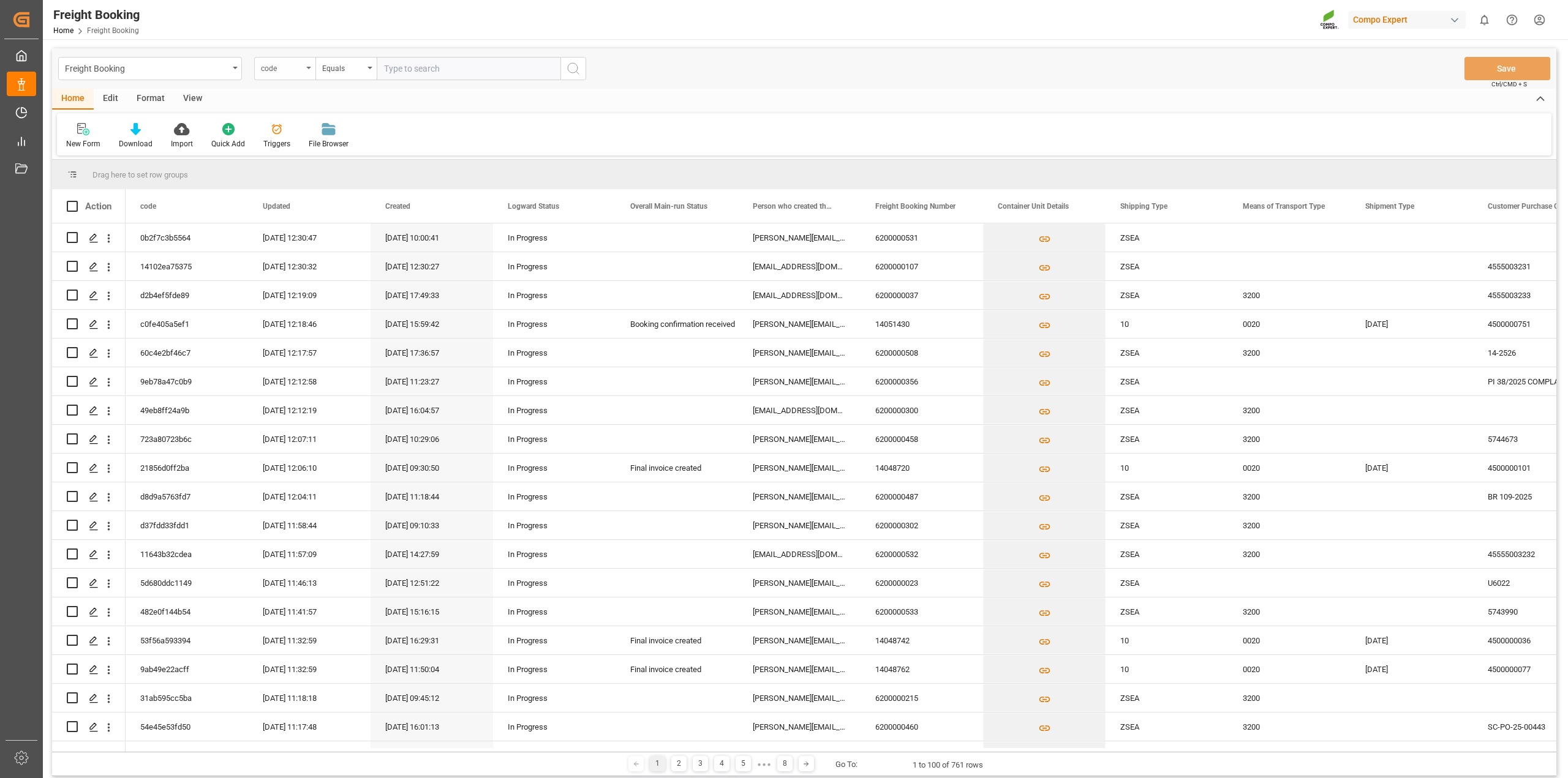
click at [309, 71] on div "code" at bounding box center [285, 69] width 61 height 24
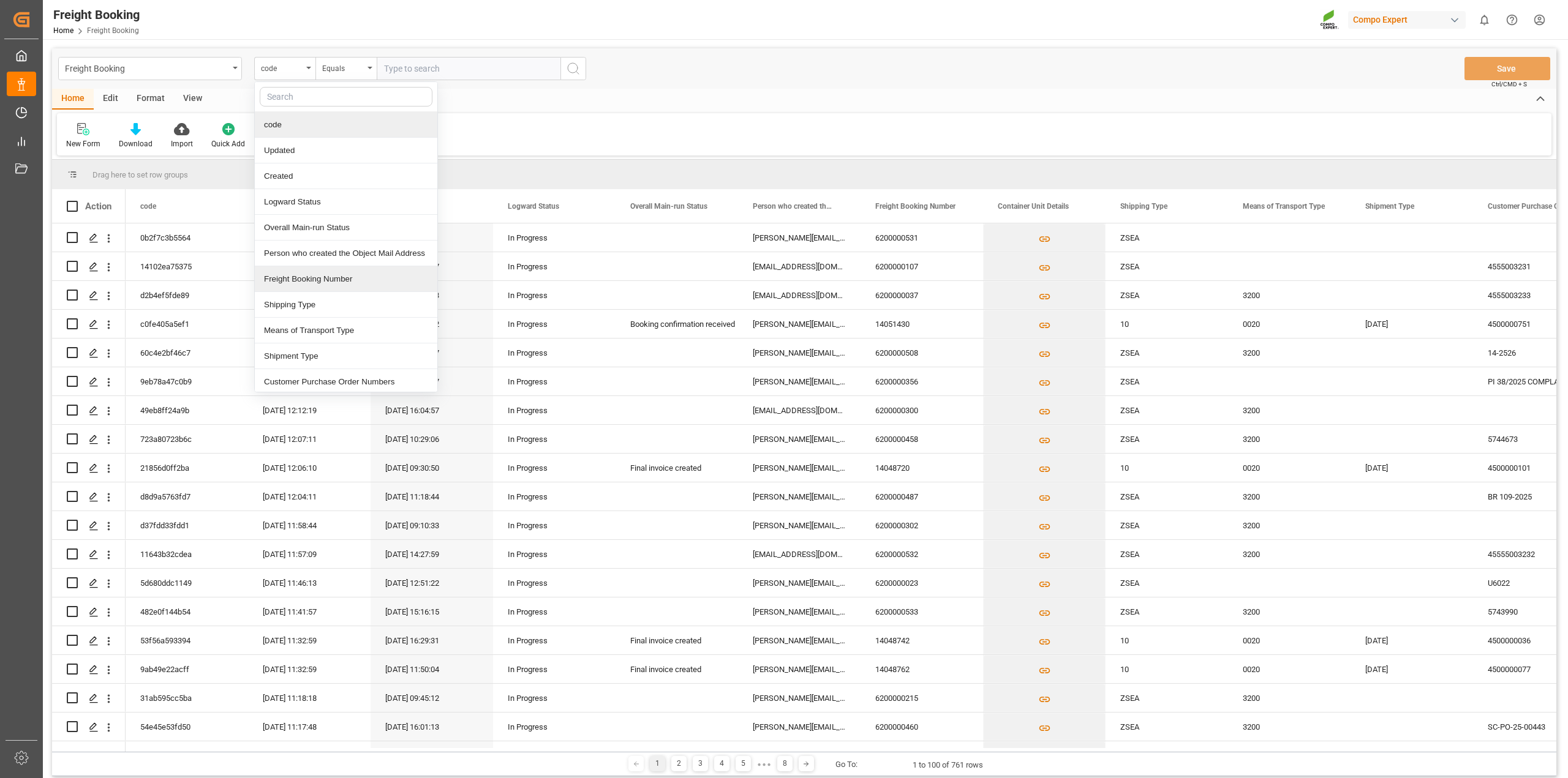
click at [340, 285] on div "Freight Booking Number" at bounding box center [346, 279] width 183 height 26
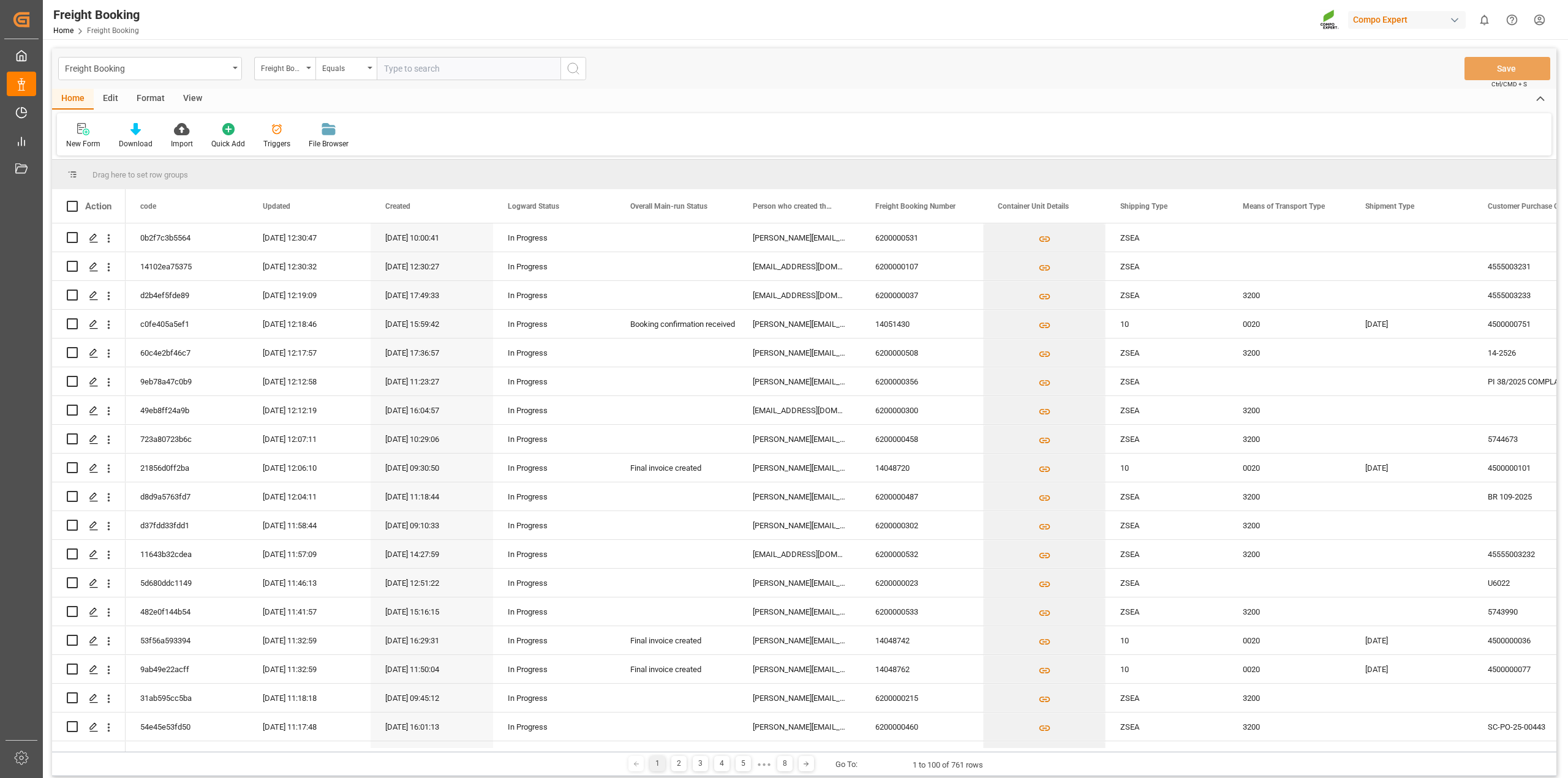
click at [448, 68] on input "text" at bounding box center [468, 69] width 184 height 24
paste input "6200000107"
type input "6200000107"
click at [576, 71] on circle "search button" at bounding box center [573, 68] width 10 height 10
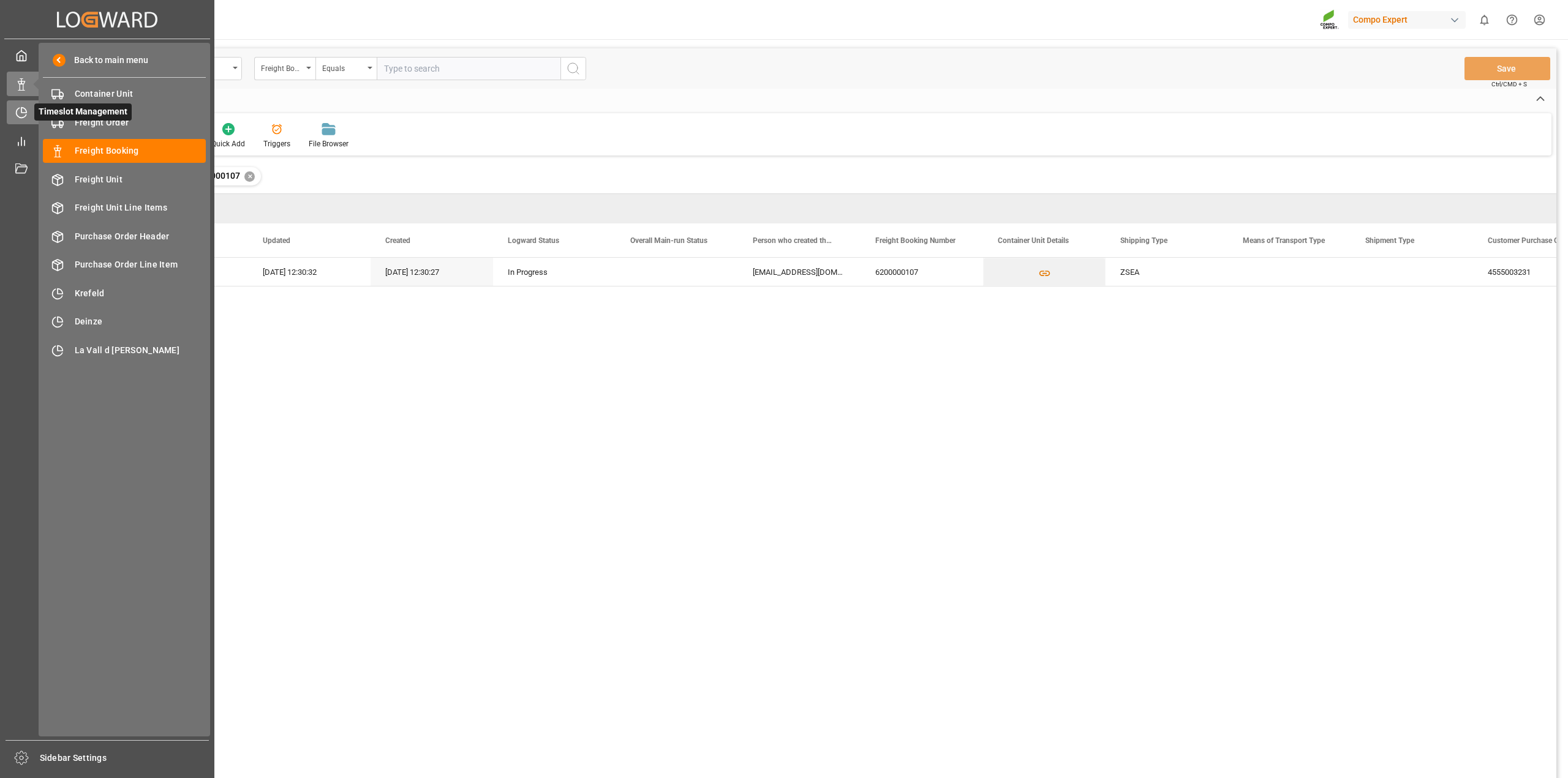
click at [26, 118] on icon at bounding box center [21, 112] width 12 height 12
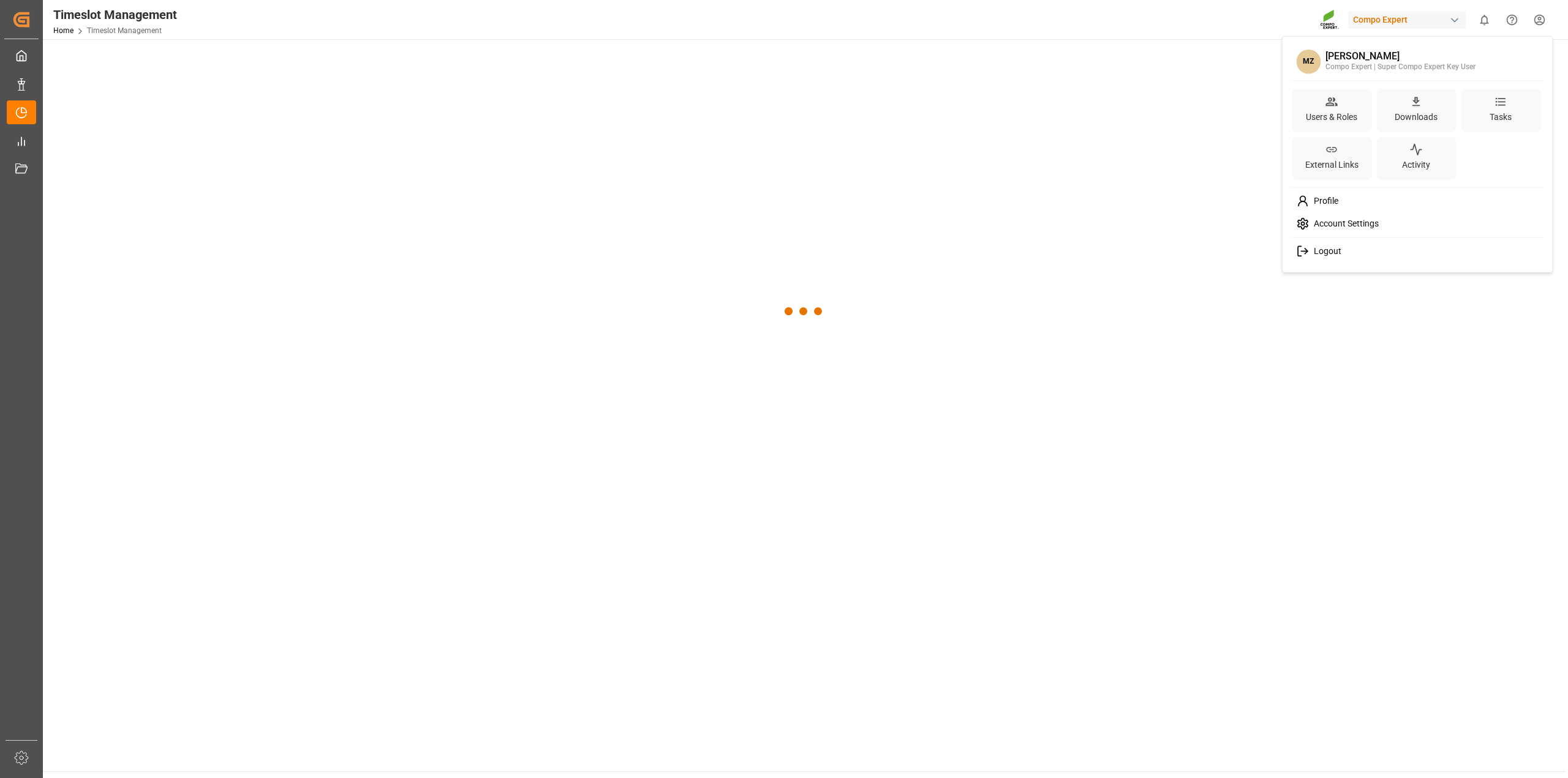
click at [1537, 24] on html "Created by potrace 1.15, written by [PERSON_NAME] [DATE]-[DATE] Created by potr…" at bounding box center [784, 389] width 1568 height 778
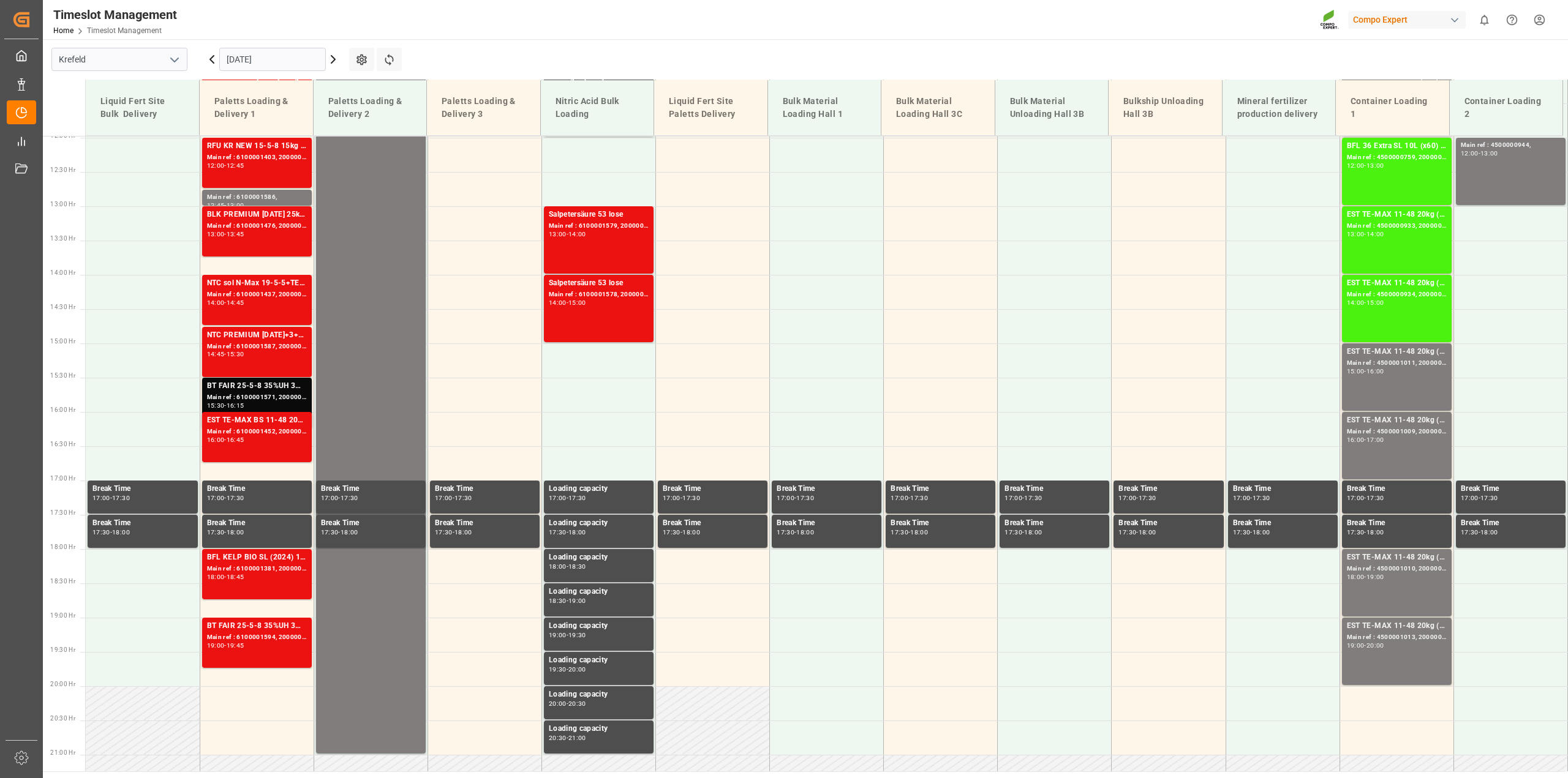
scroll to position [828, 0]
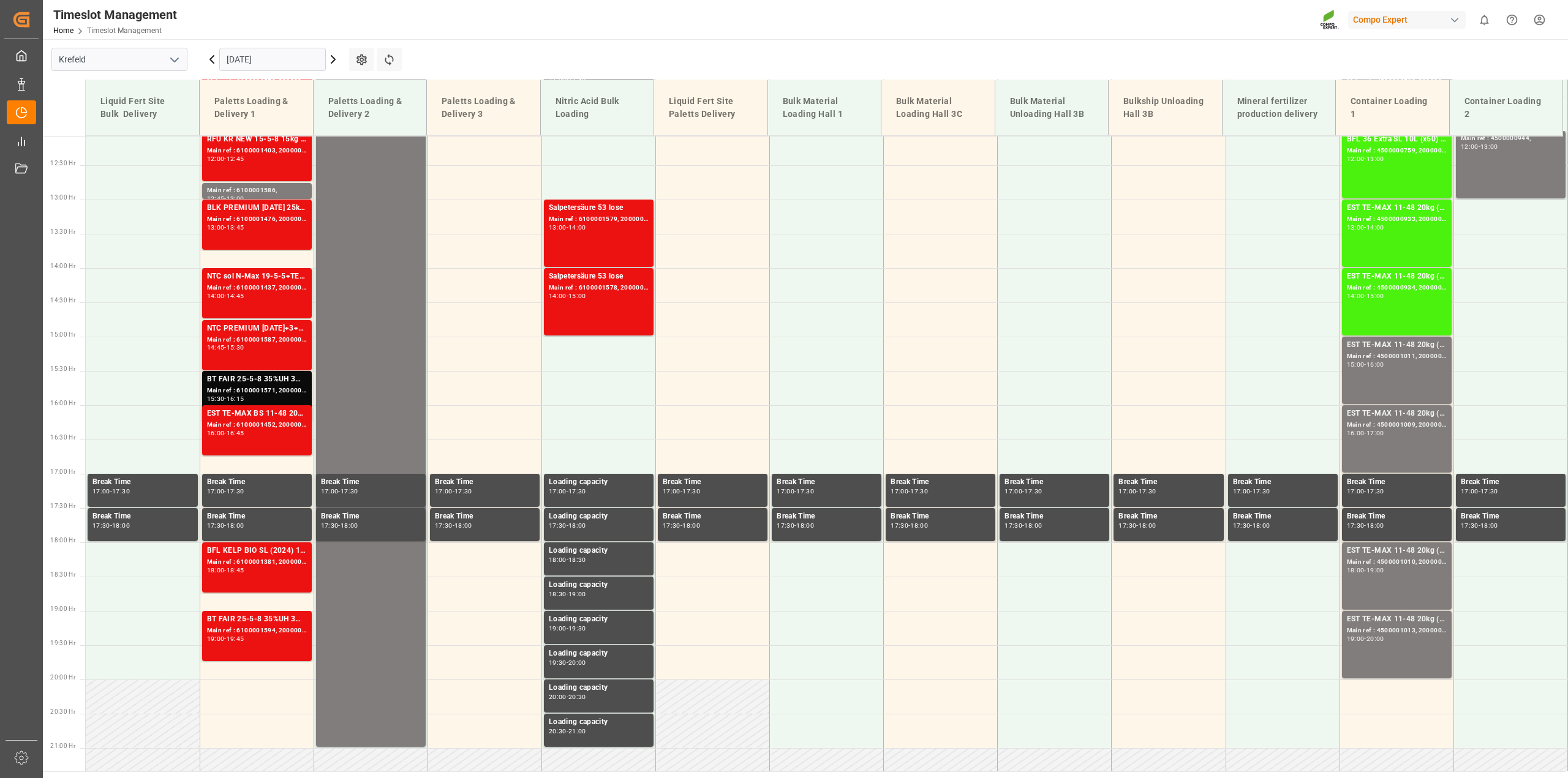
click at [1544, 19] on html "Created by potrace 1.15, written by [PERSON_NAME] [DATE]-[DATE] Created by potr…" at bounding box center [784, 389] width 1568 height 778
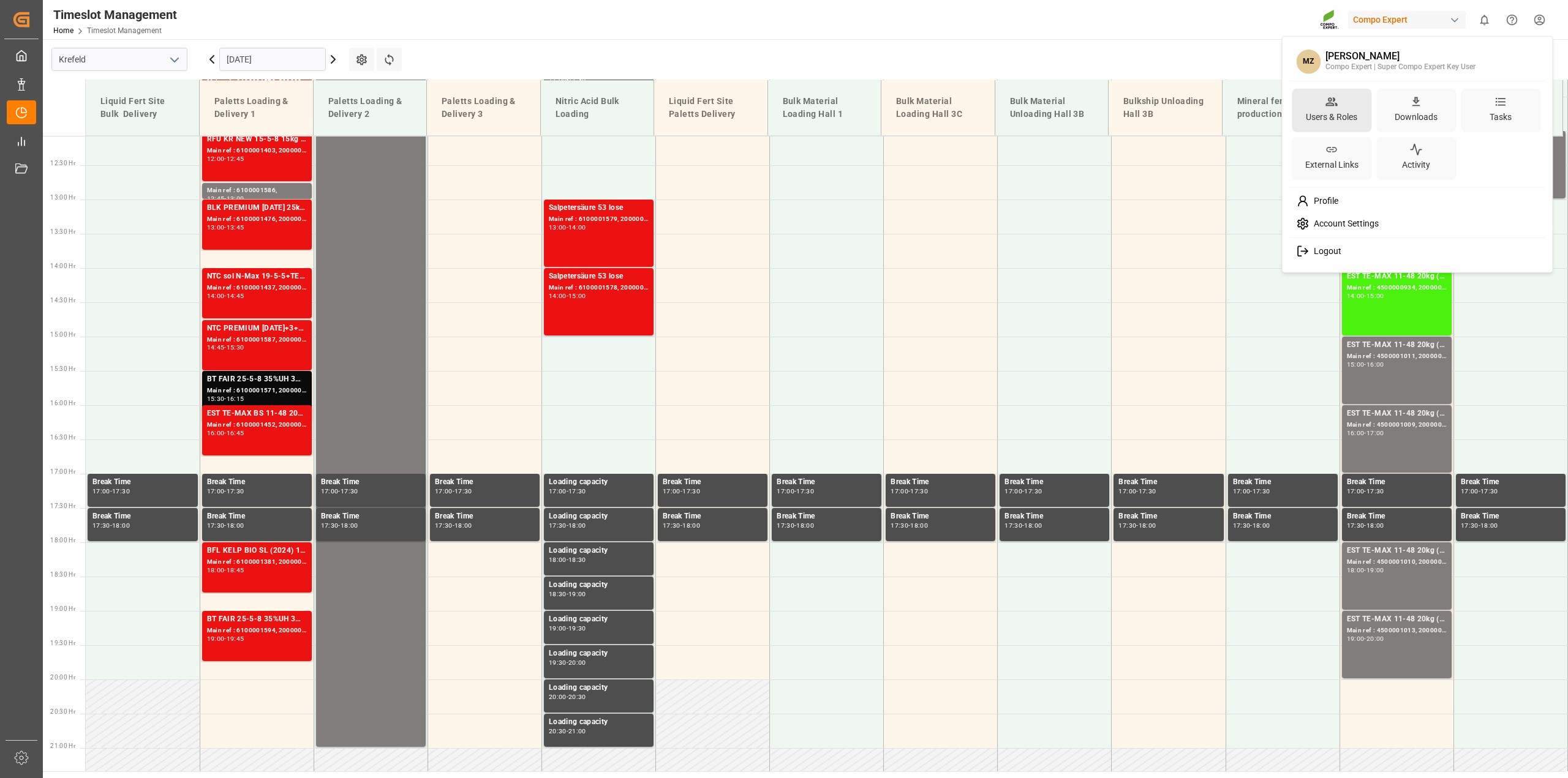
click at [1345, 120] on div "Users & Roles" at bounding box center [1332, 116] width 56 height 18
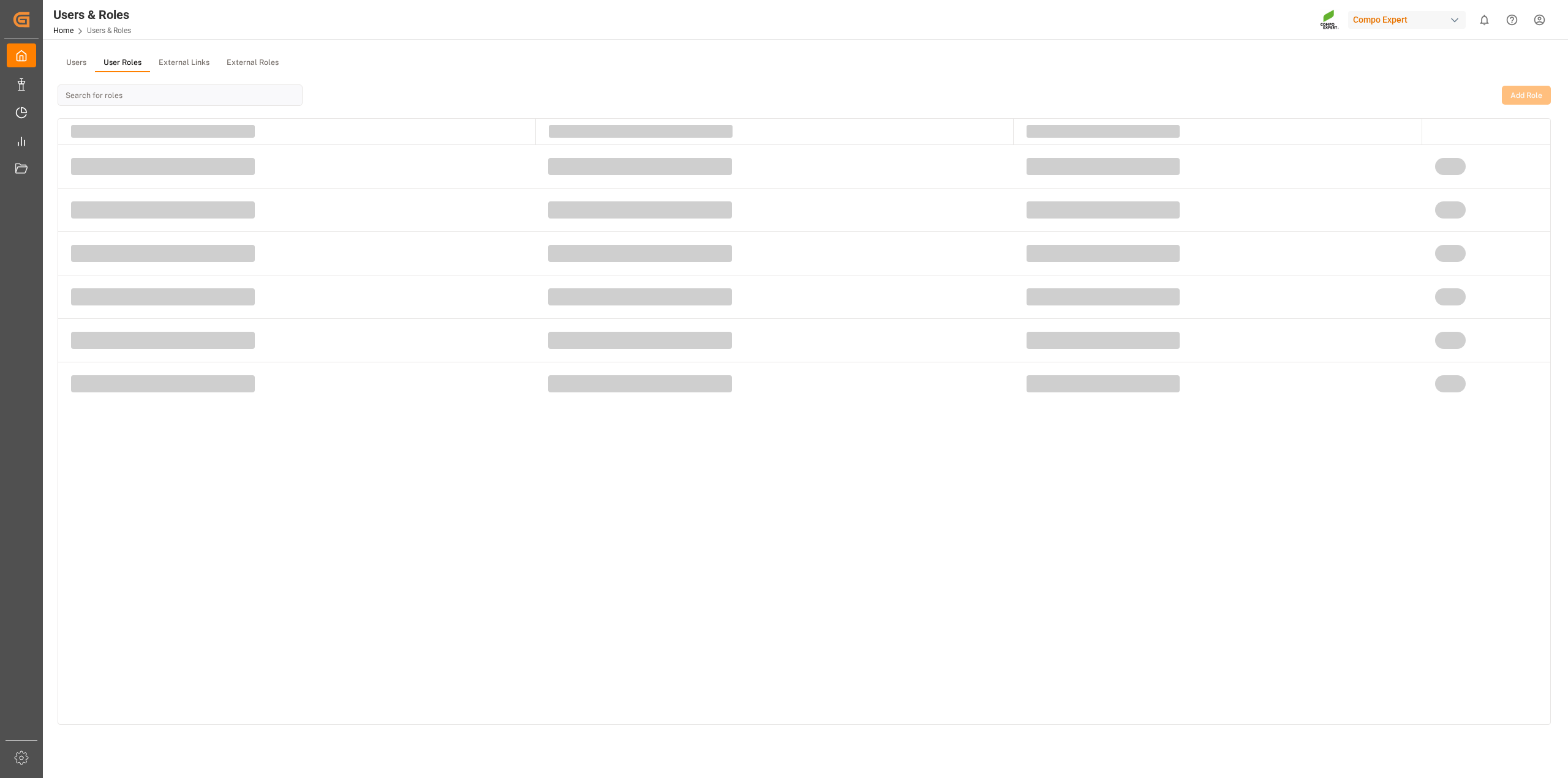
click at [123, 67] on button "User Roles" at bounding box center [122, 63] width 55 height 19
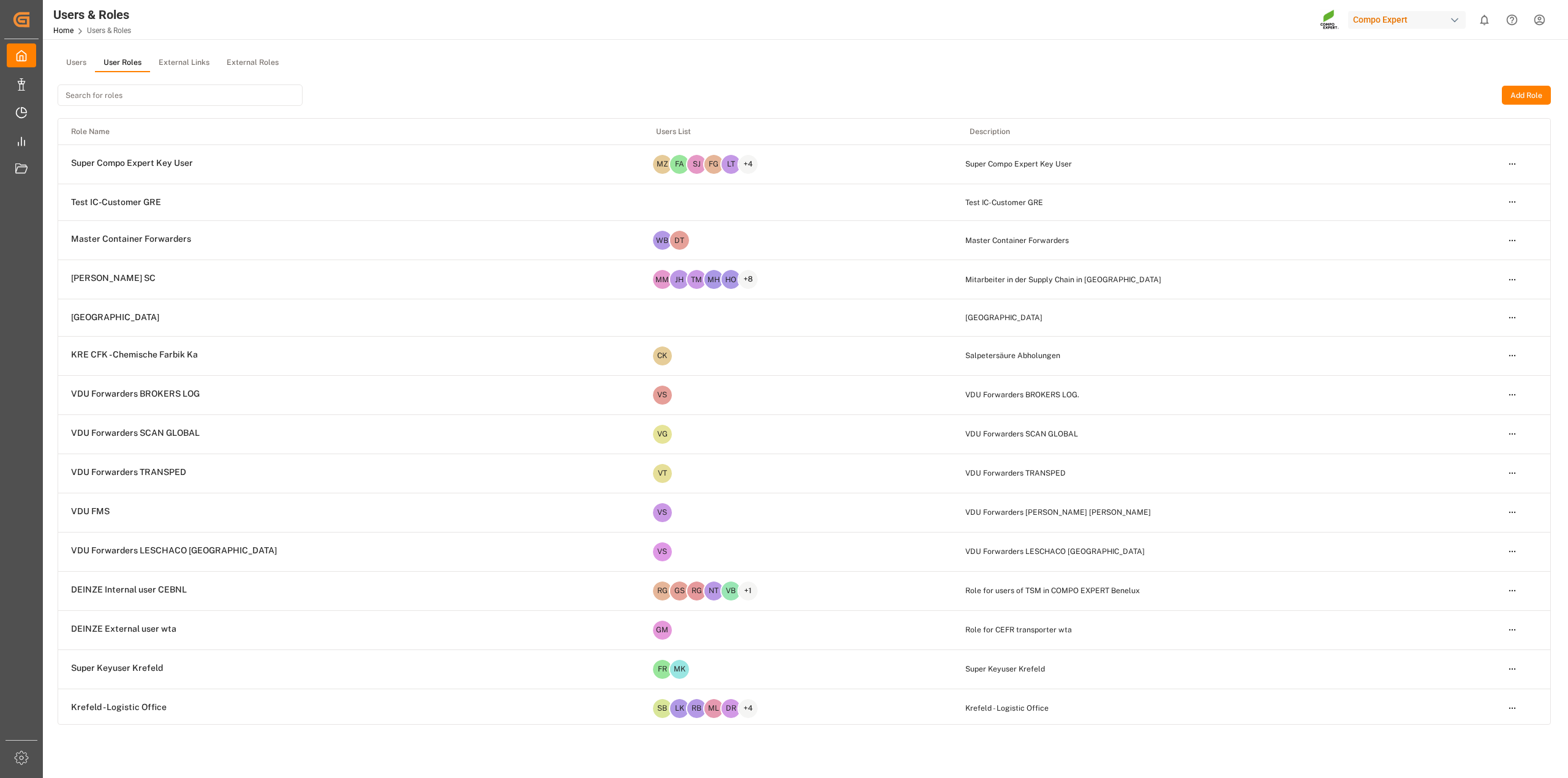
click at [129, 98] on input at bounding box center [180, 95] width 245 height 21
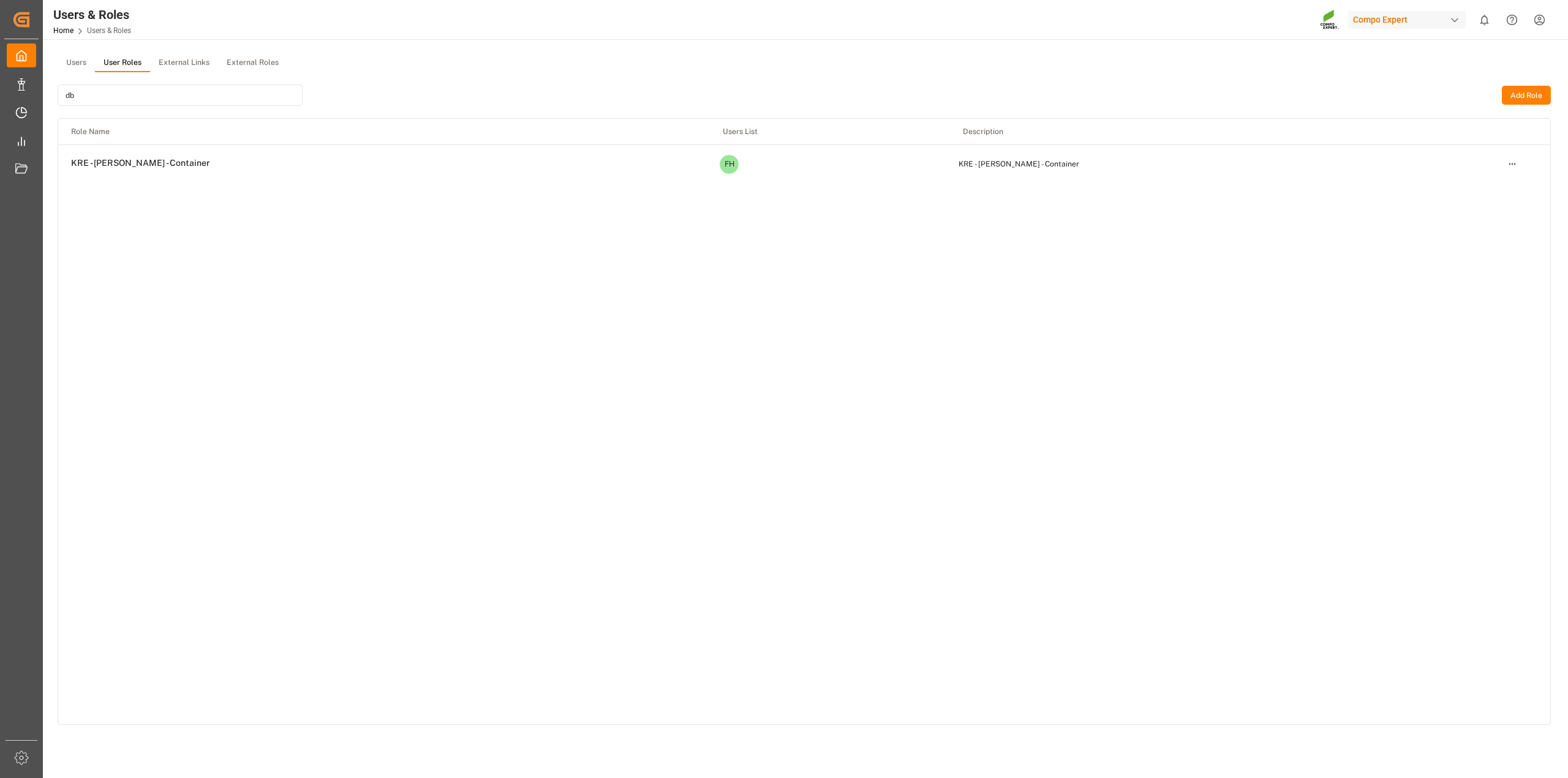
type input "db"
click at [1514, 164] on html "Created by potrace 1.15, written by [PERSON_NAME] [DATE]-[DATE] Created by potr…" at bounding box center [784, 389] width 1568 height 778
click at [1494, 183] on div "Edit" at bounding box center [1487, 186] width 63 height 17
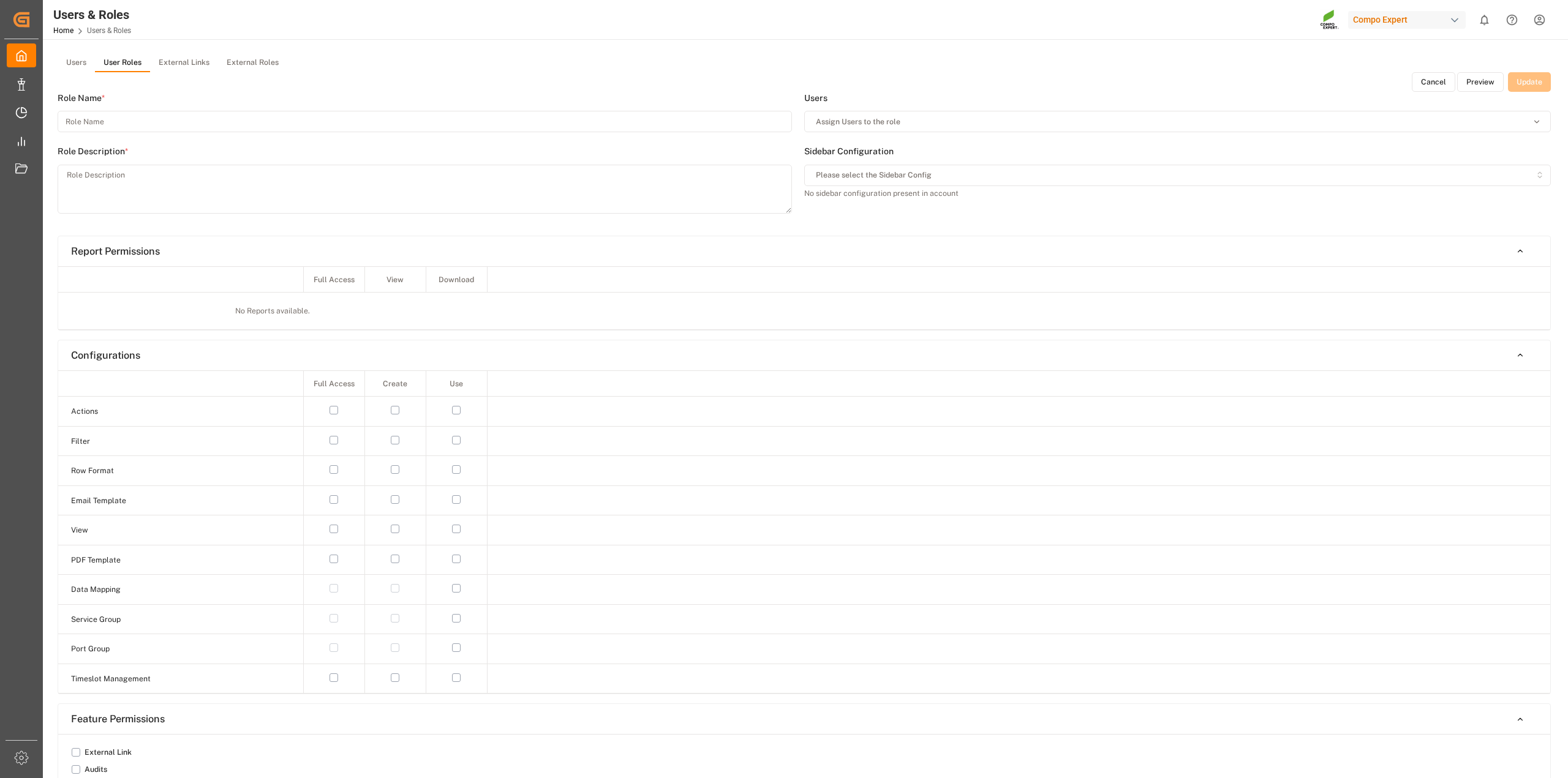
type input "KRE - [PERSON_NAME] - Container"
type textarea "KRE - [PERSON_NAME] - Container"
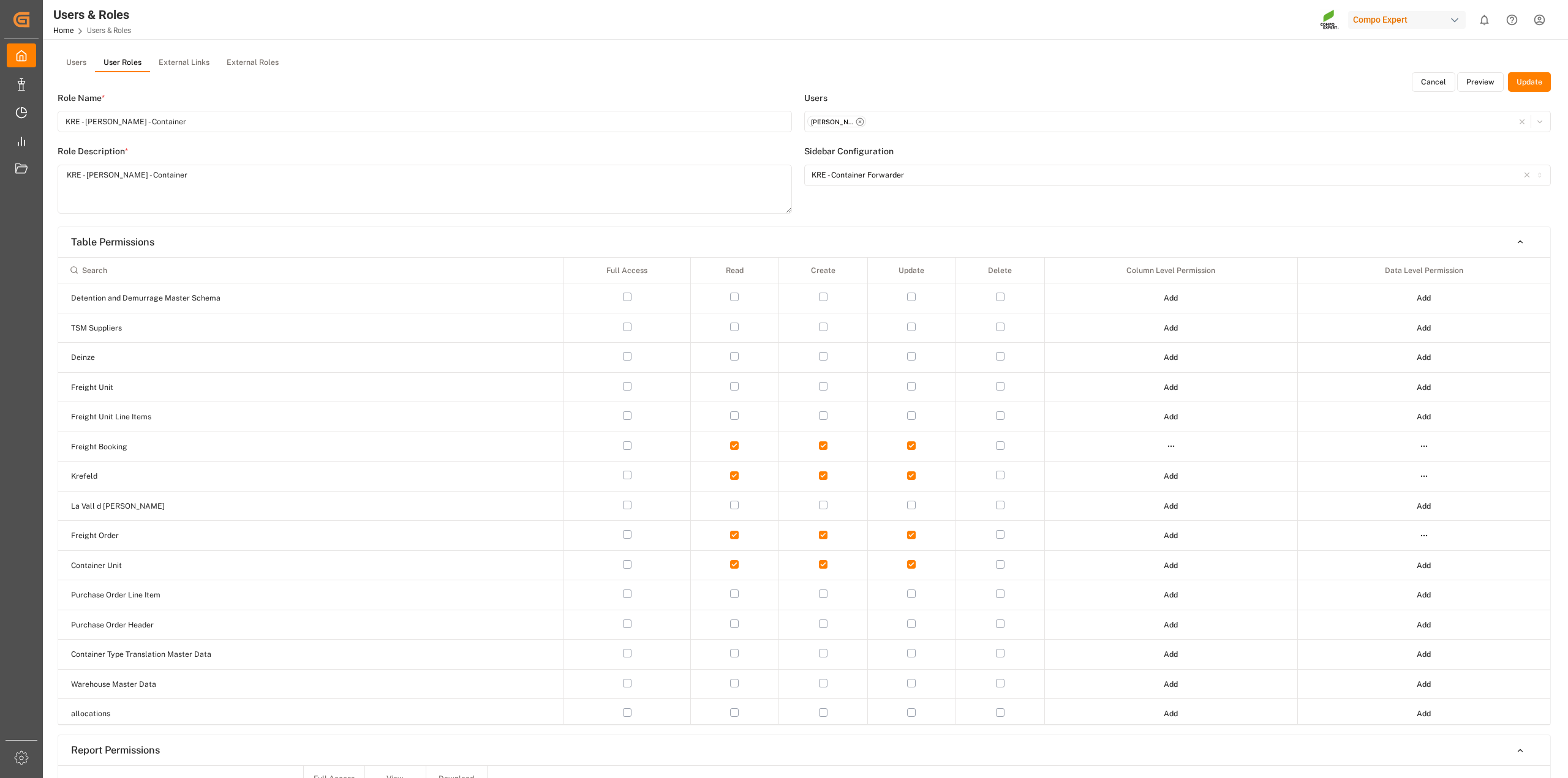
click at [1486, 83] on button "Preview" at bounding box center [1480, 81] width 46 height 19
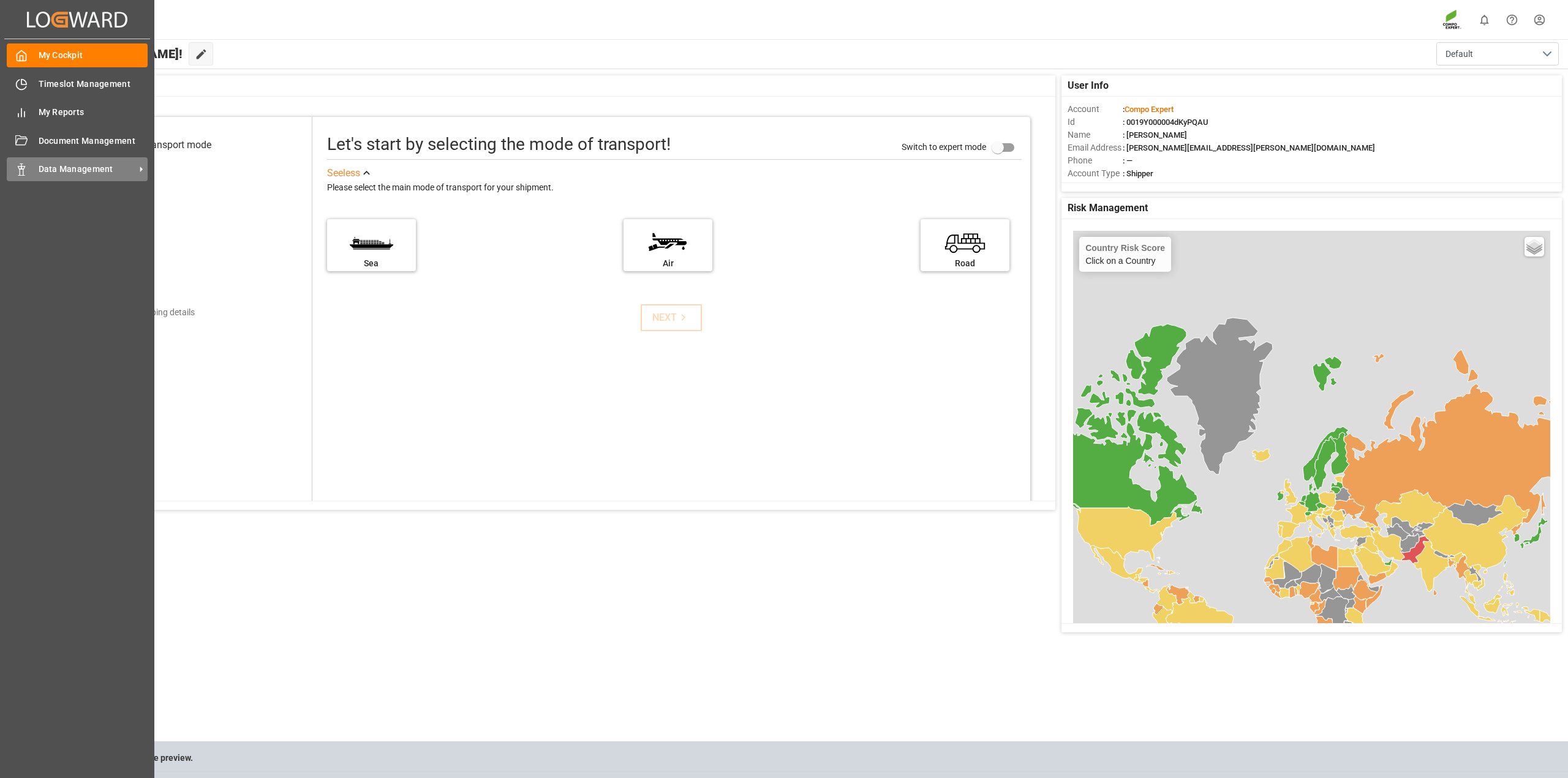
click at [67, 167] on span "Data Management" at bounding box center [87, 169] width 97 height 13
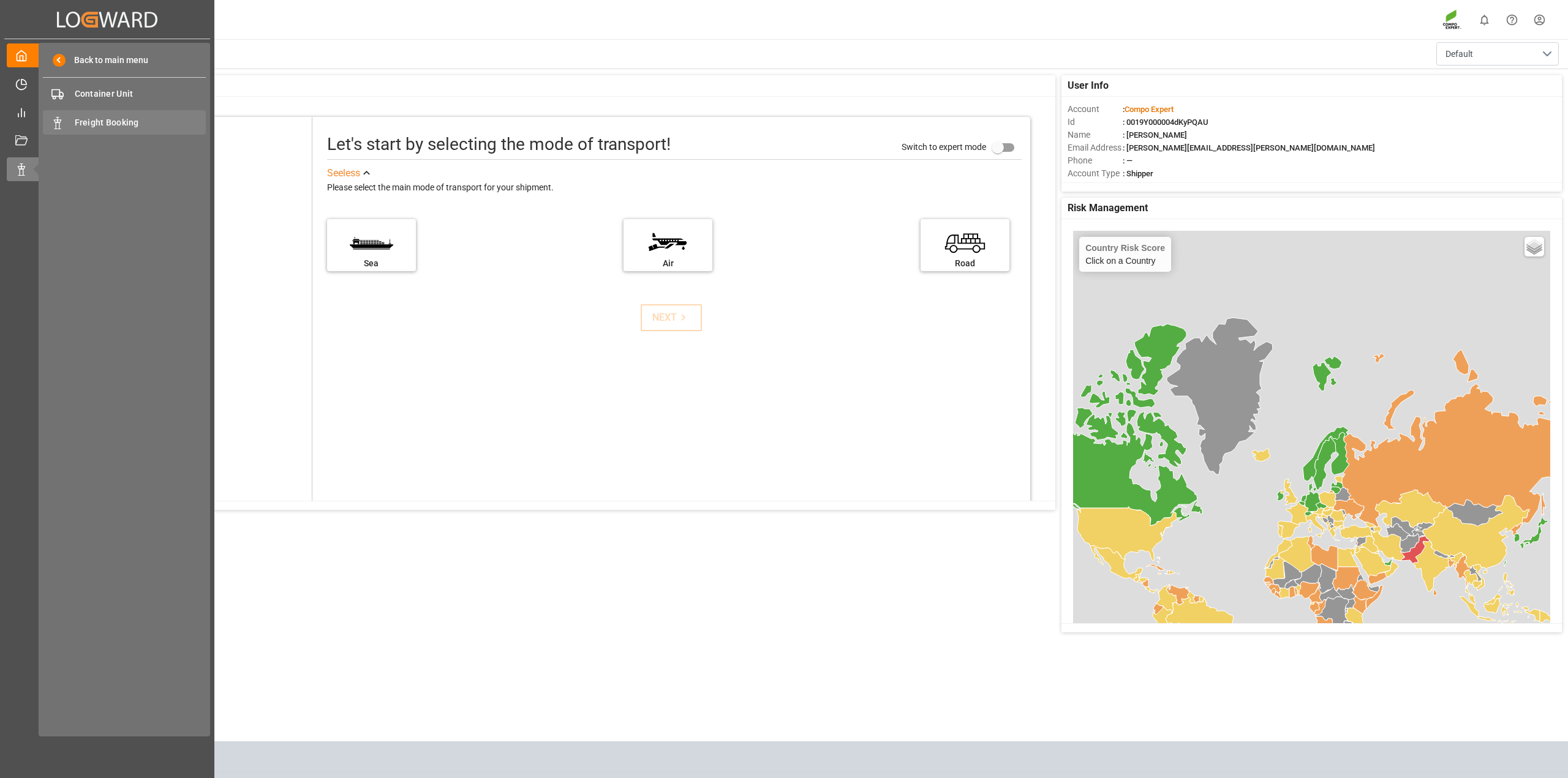
click at [94, 114] on div "Freight Booking Freight Booking" at bounding box center [124, 121] width 163 height 24
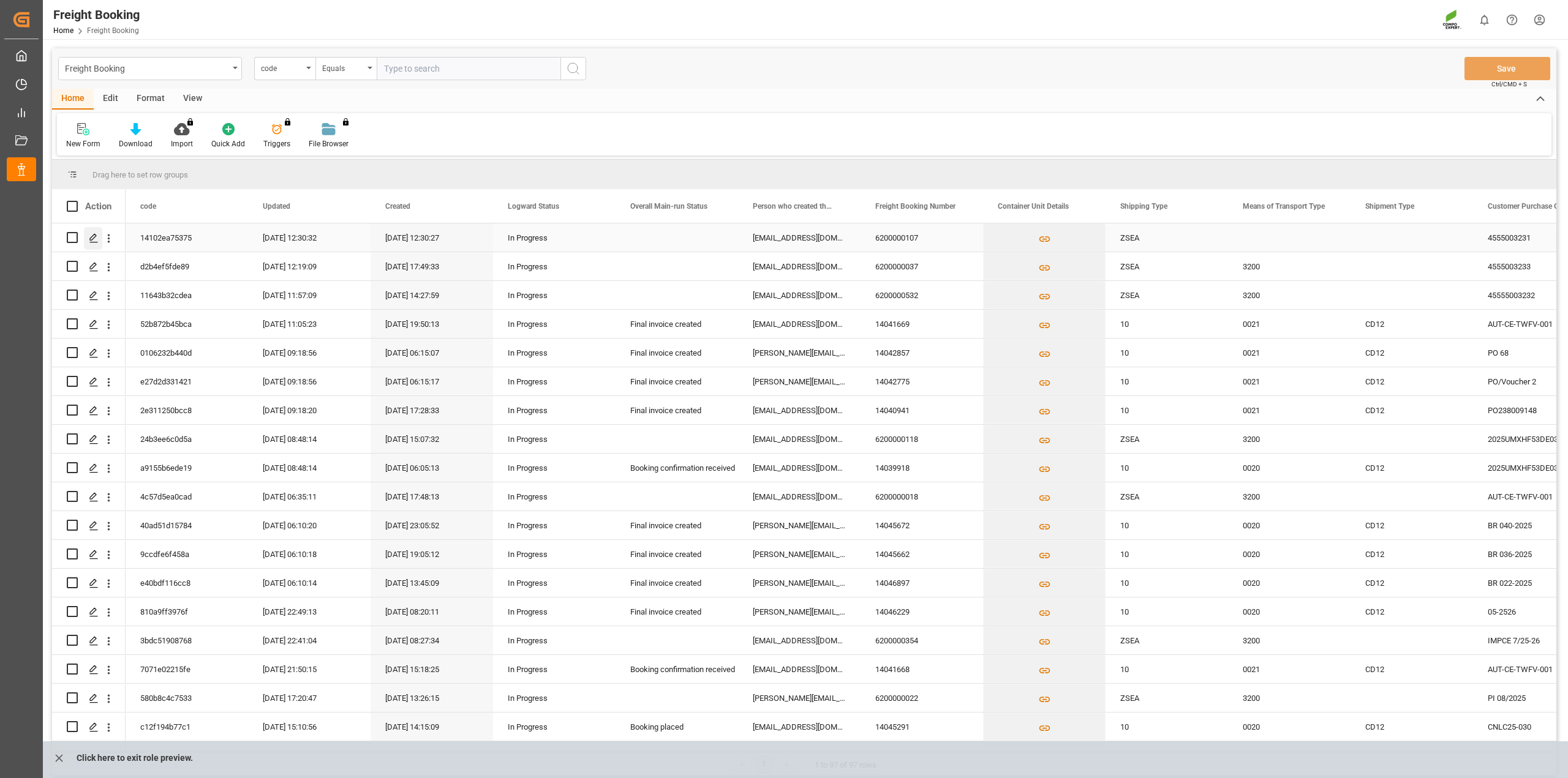
click at [91, 233] on icon "Press SPACE to select this row." at bounding box center [94, 238] width 10 height 10
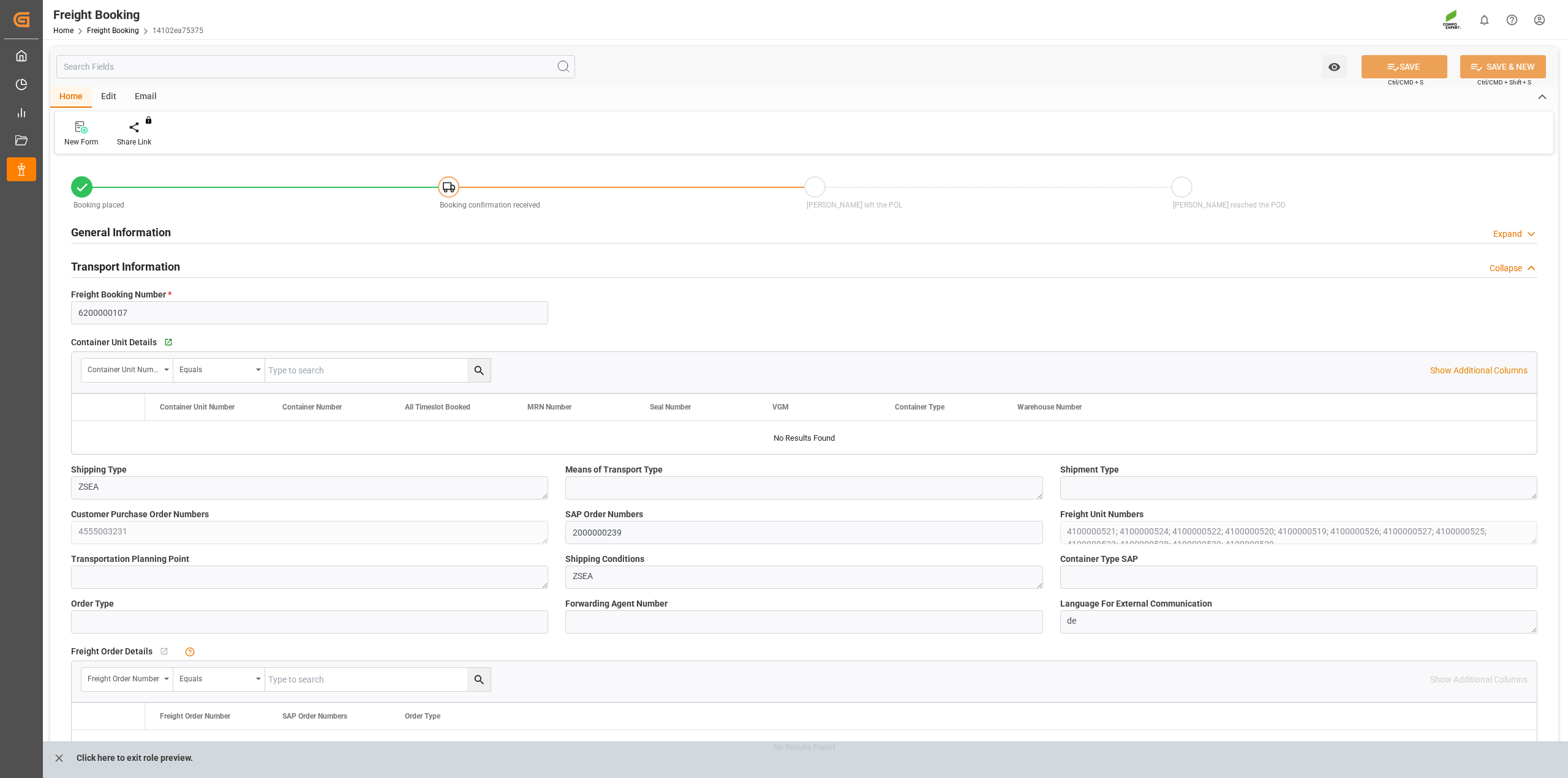
type input "VNVTG"
type input "0"
type input "318000"
type input "[DATE] 01:00"
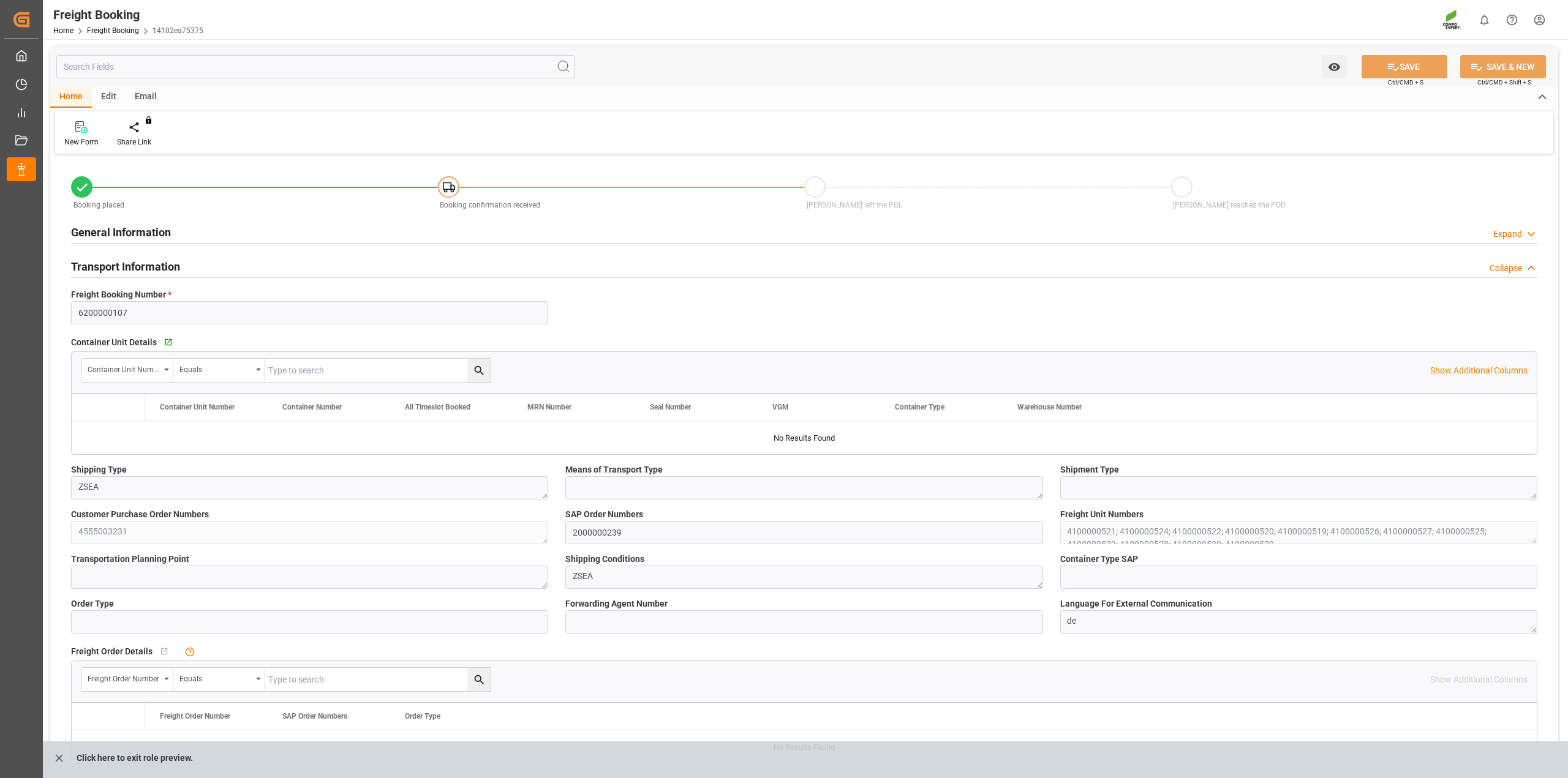
type input "[DATE] 12:30"
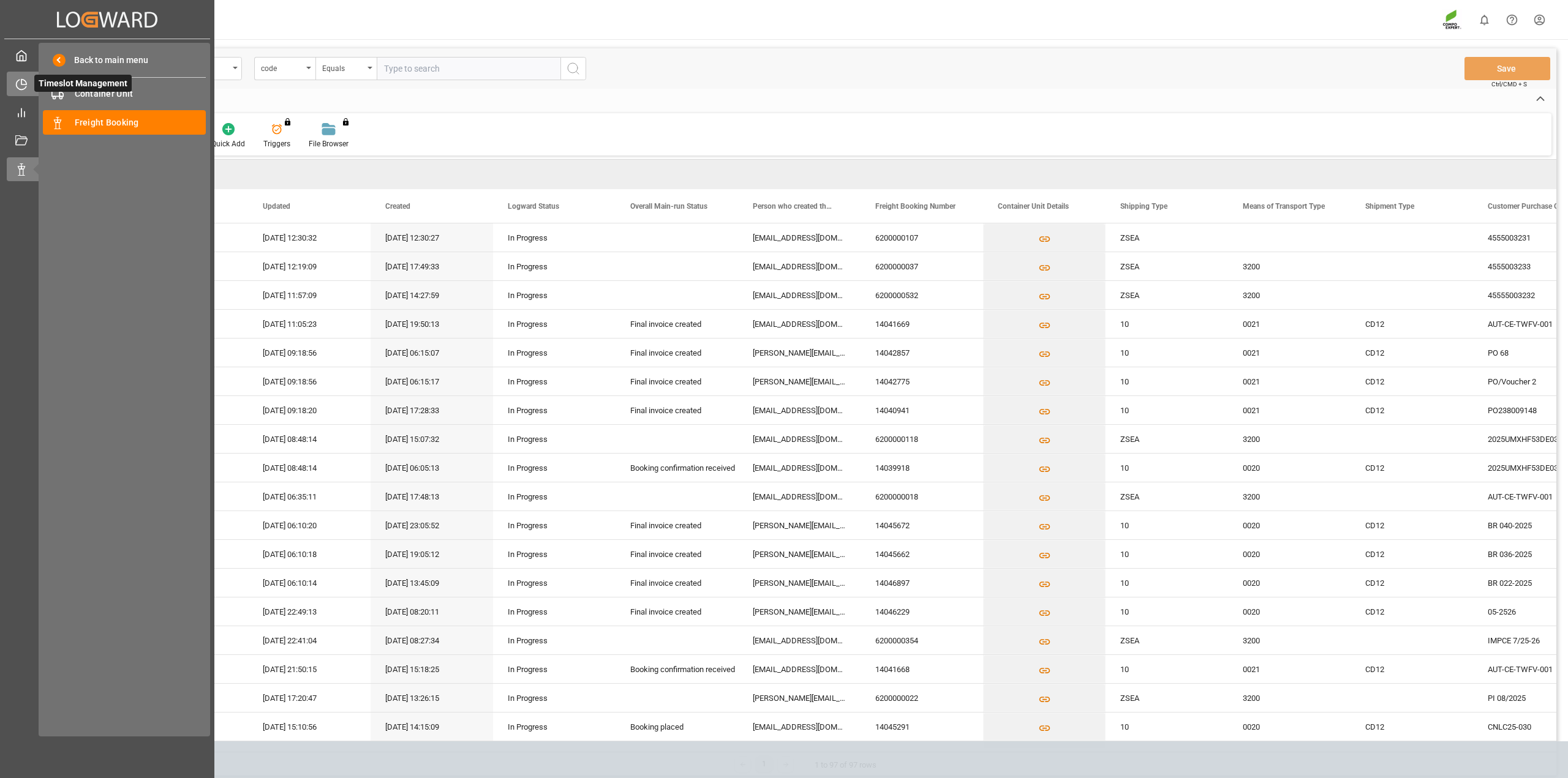
click at [29, 77] on div "Timeslot Management Timeslot Management" at bounding box center [106, 83] width 201 height 24
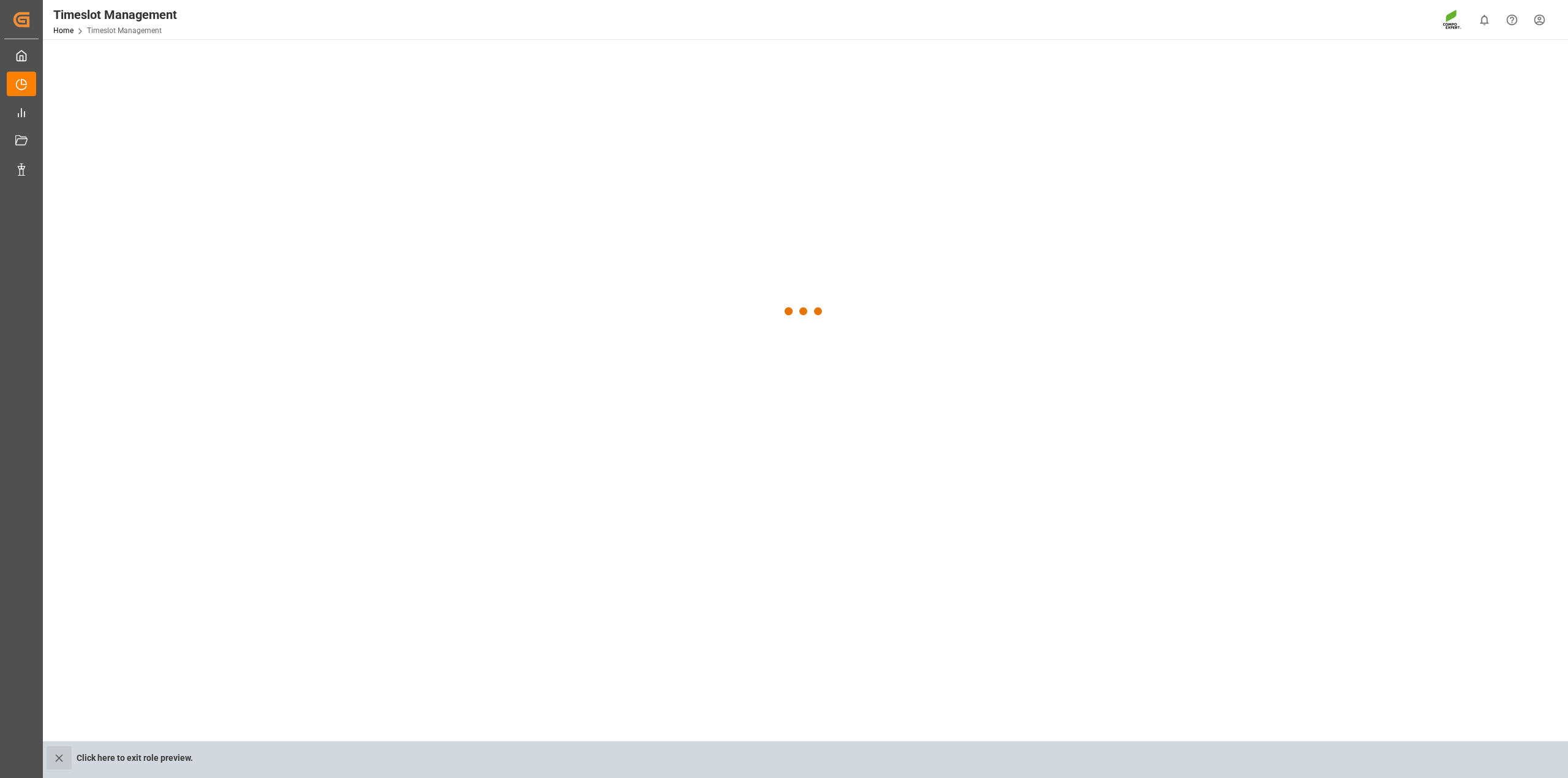
click at [59, 757] on icon "close role preview" at bounding box center [59, 759] width 13 height 13
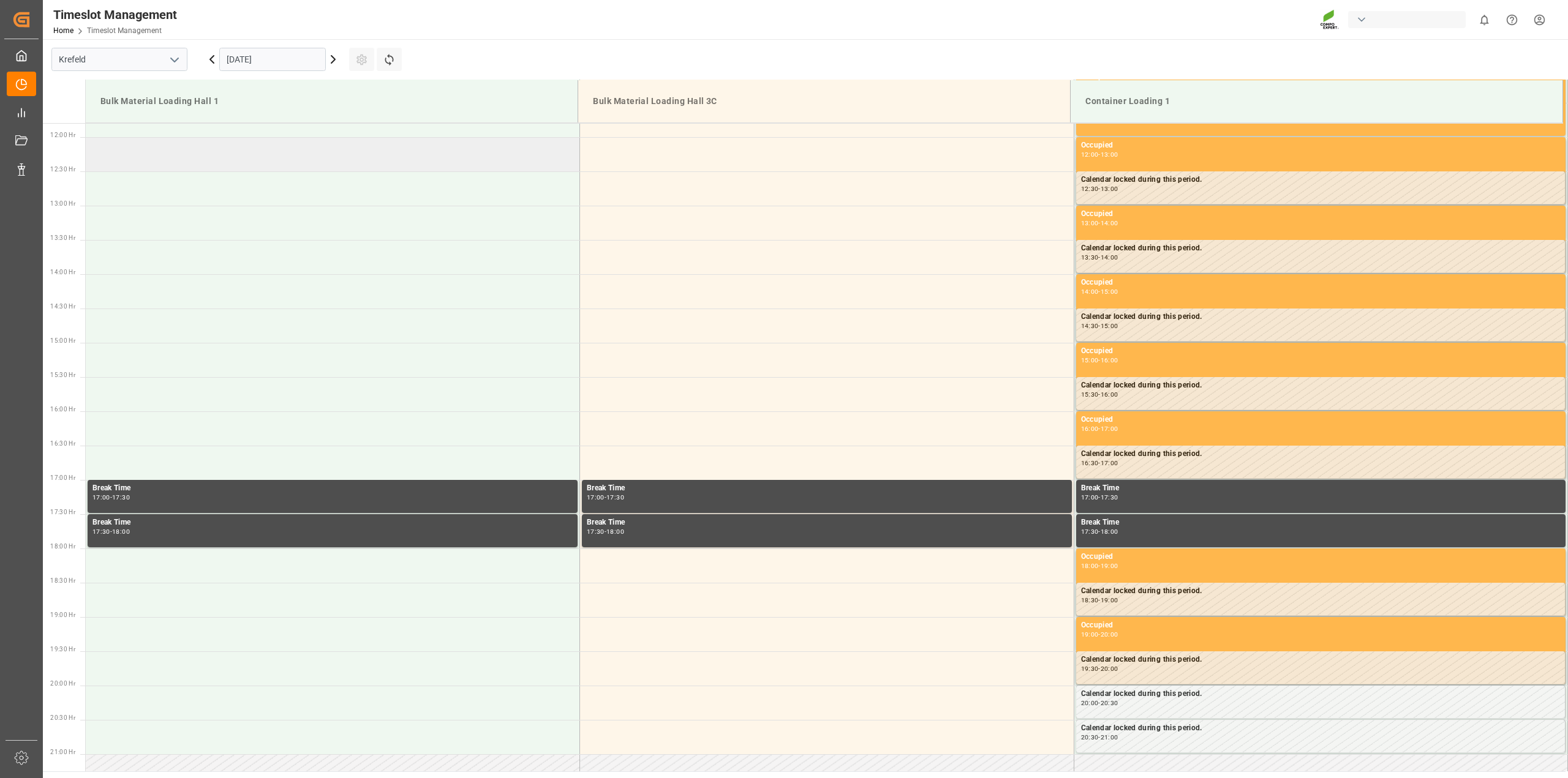
scroll to position [815, 0]
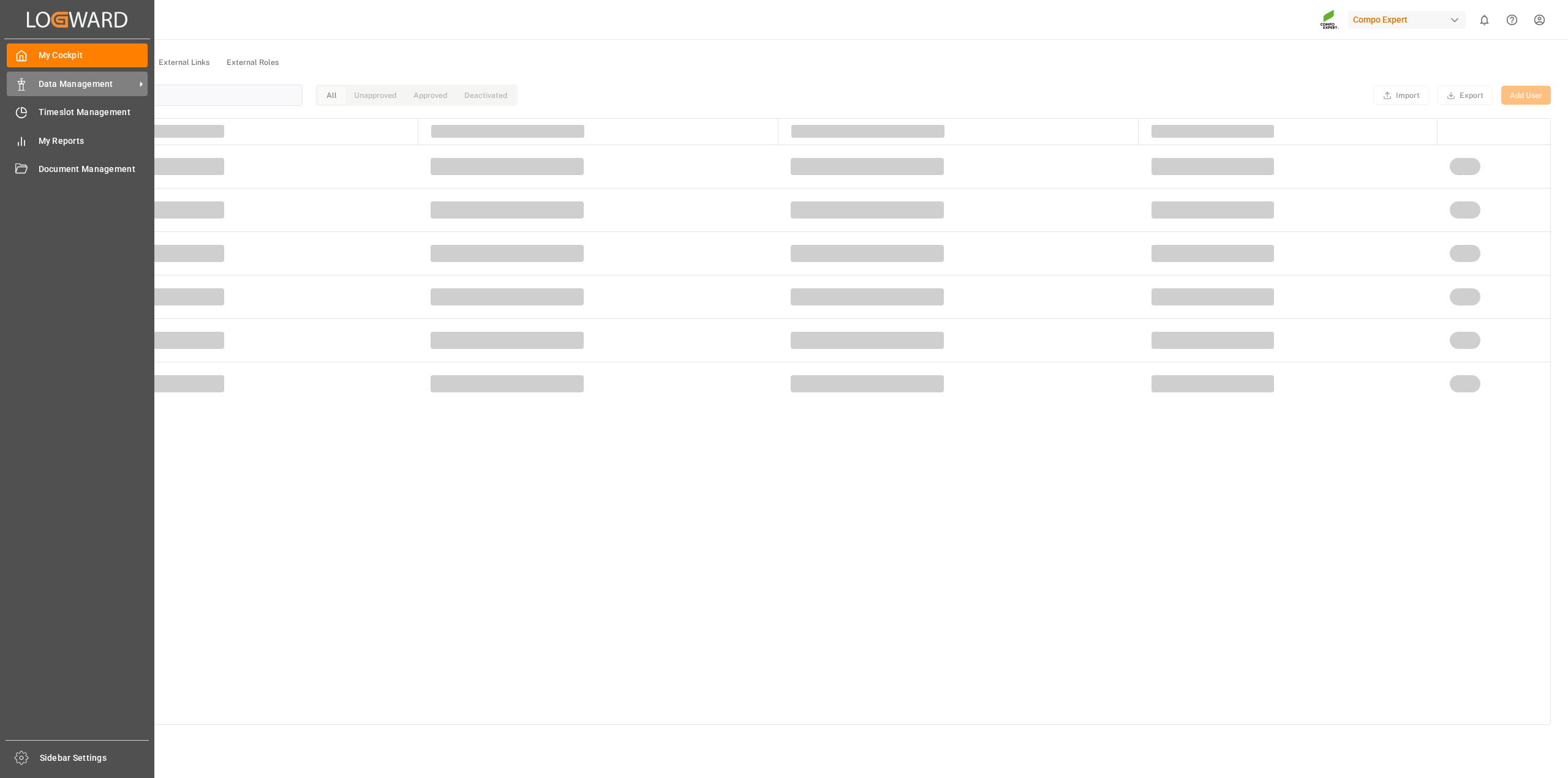
click at [28, 87] on div "Data Management Data Management" at bounding box center [76, 83] width 141 height 24
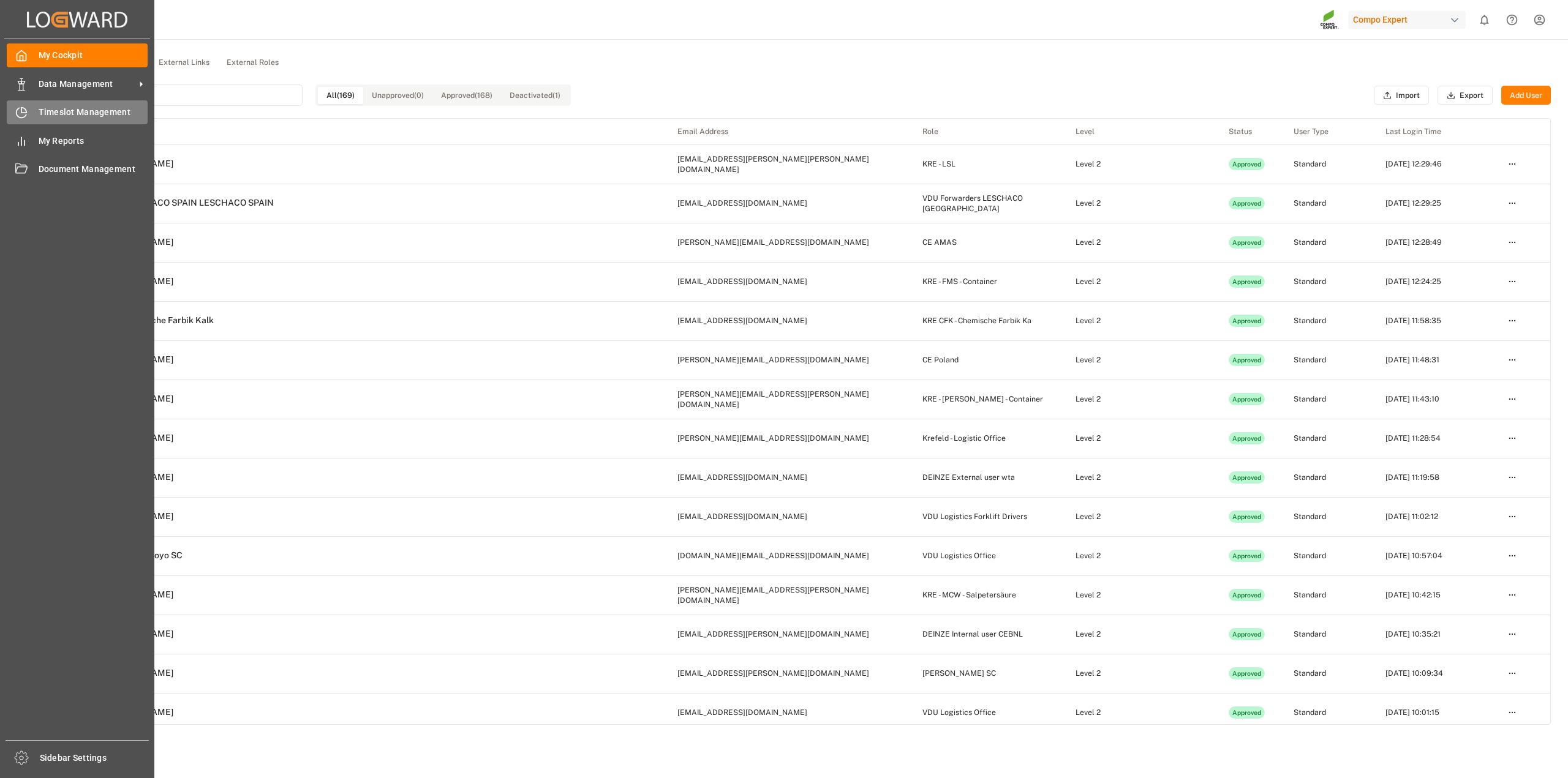
click at [32, 111] on div "Timeslot Management Timeslot Management" at bounding box center [76, 112] width 141 height 24
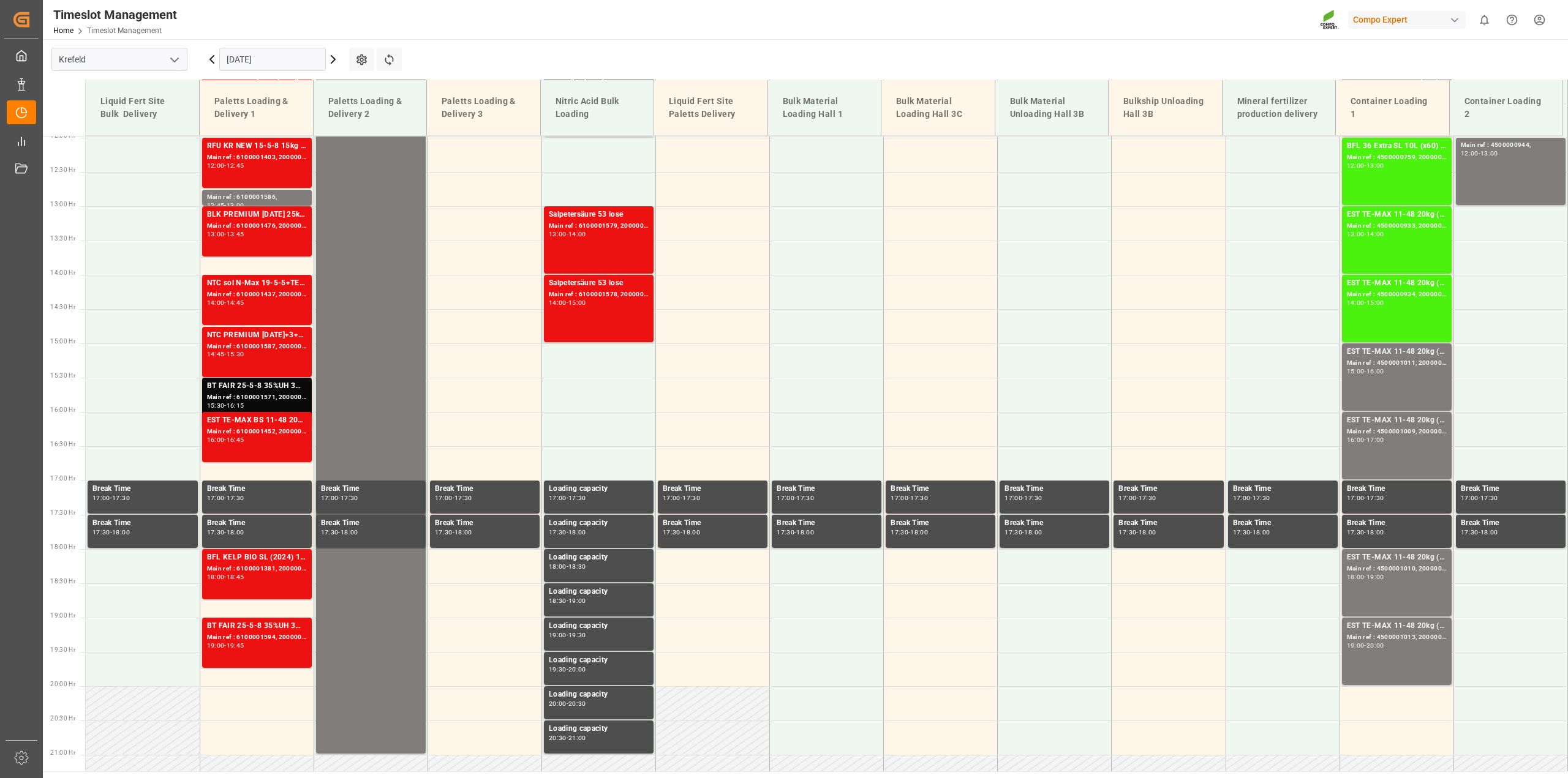
scroll to position [828, 0]
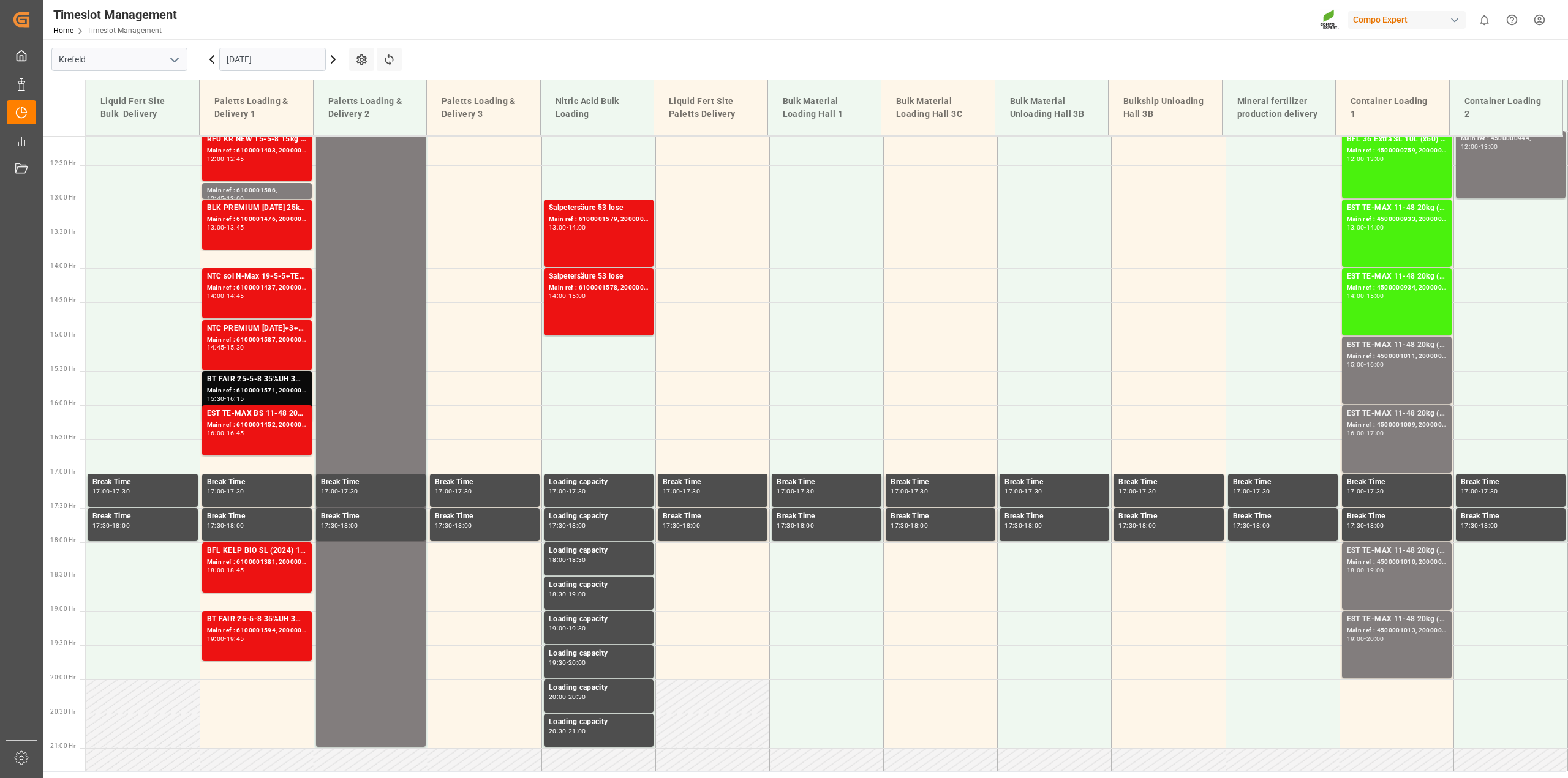
click at [207, 60] on icon at bounding box center [212, 59] width 15 height 15
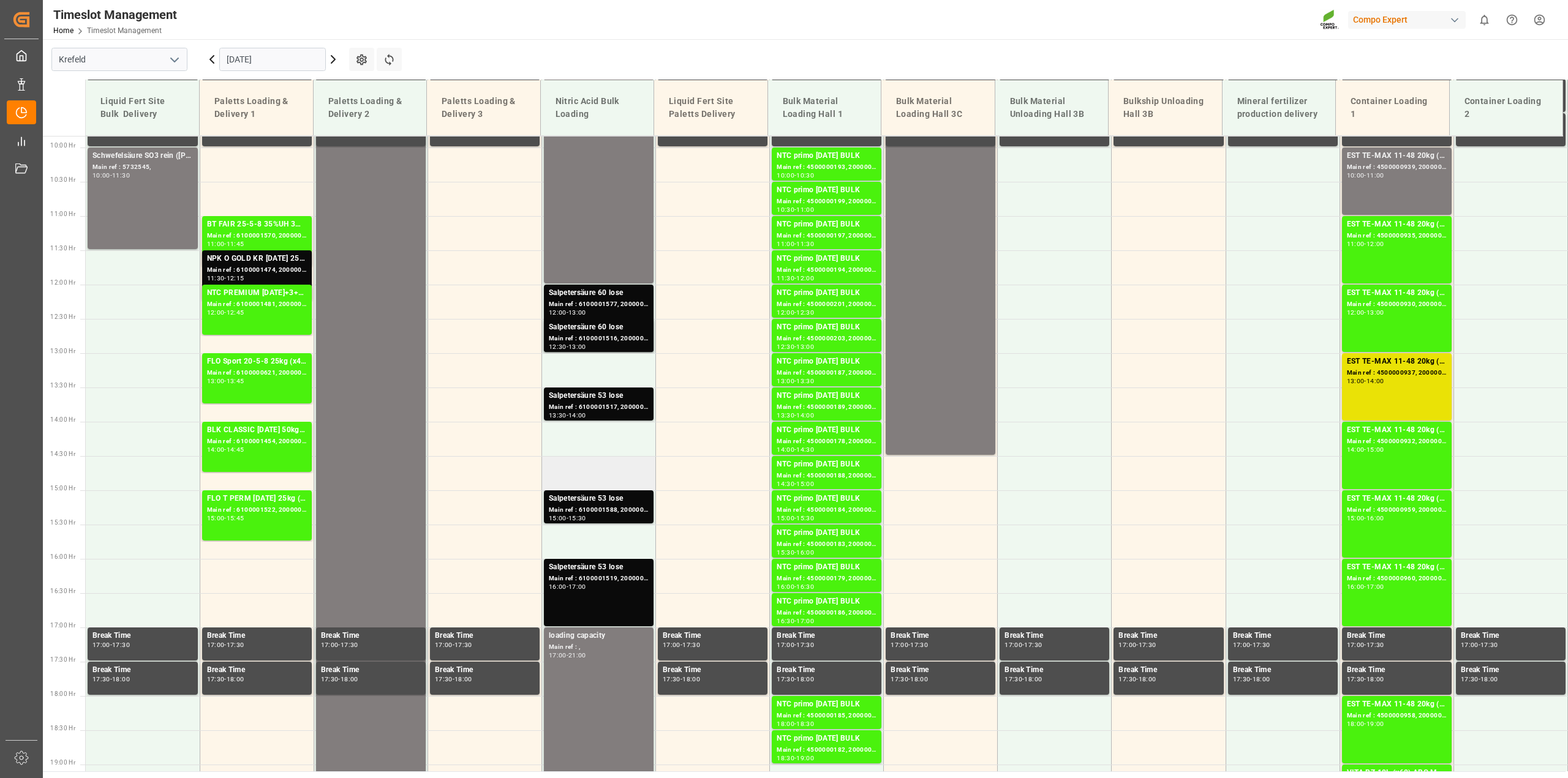
scroll to position [675, 0]
click at [594, 401] on div "Salpetersäure 53 lose" at bounding box center [599, 395] width 100 height 12
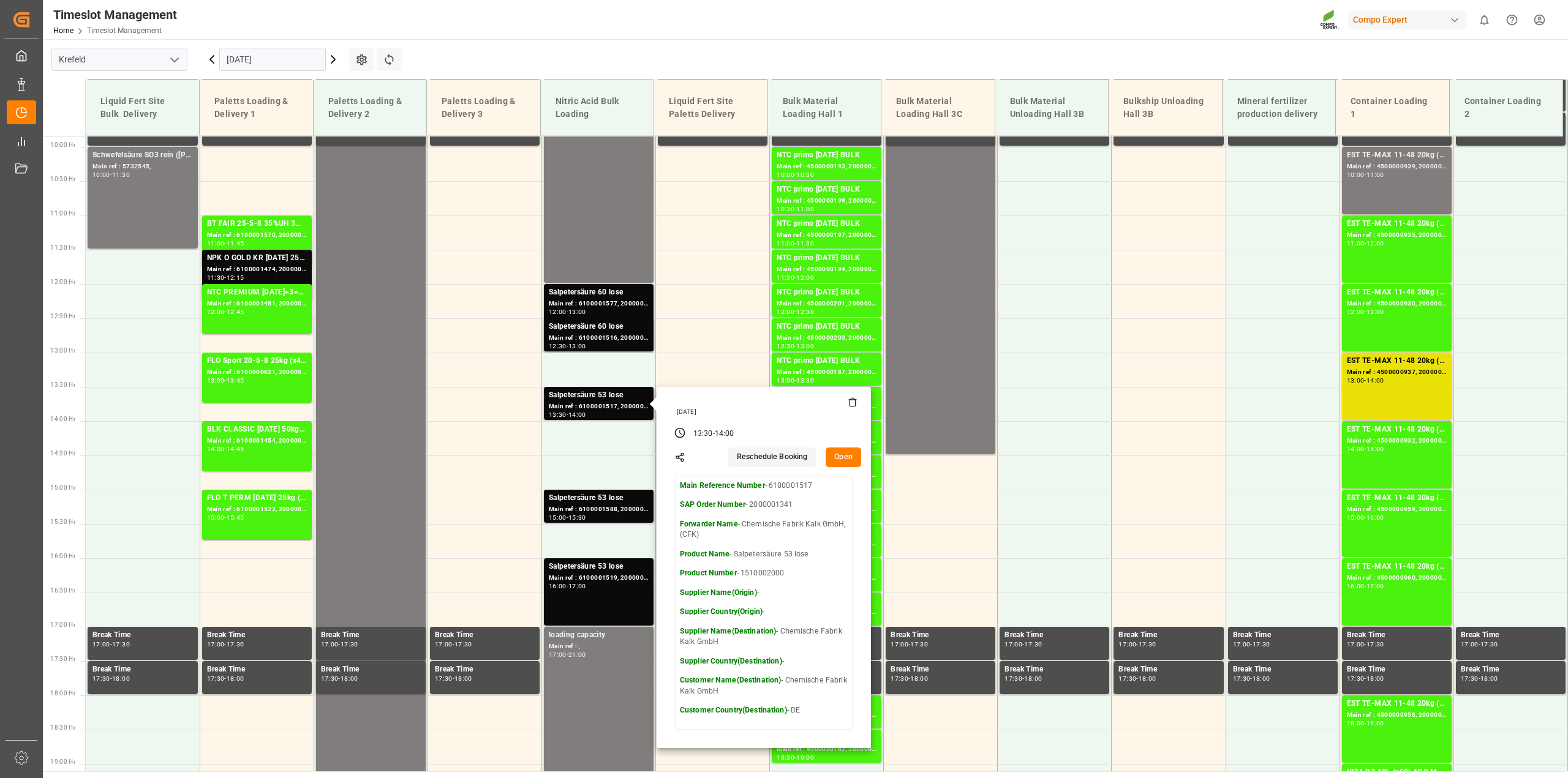
click at [840, 460] on button "Open" at bounding box center [843, 457] width 36 height 19
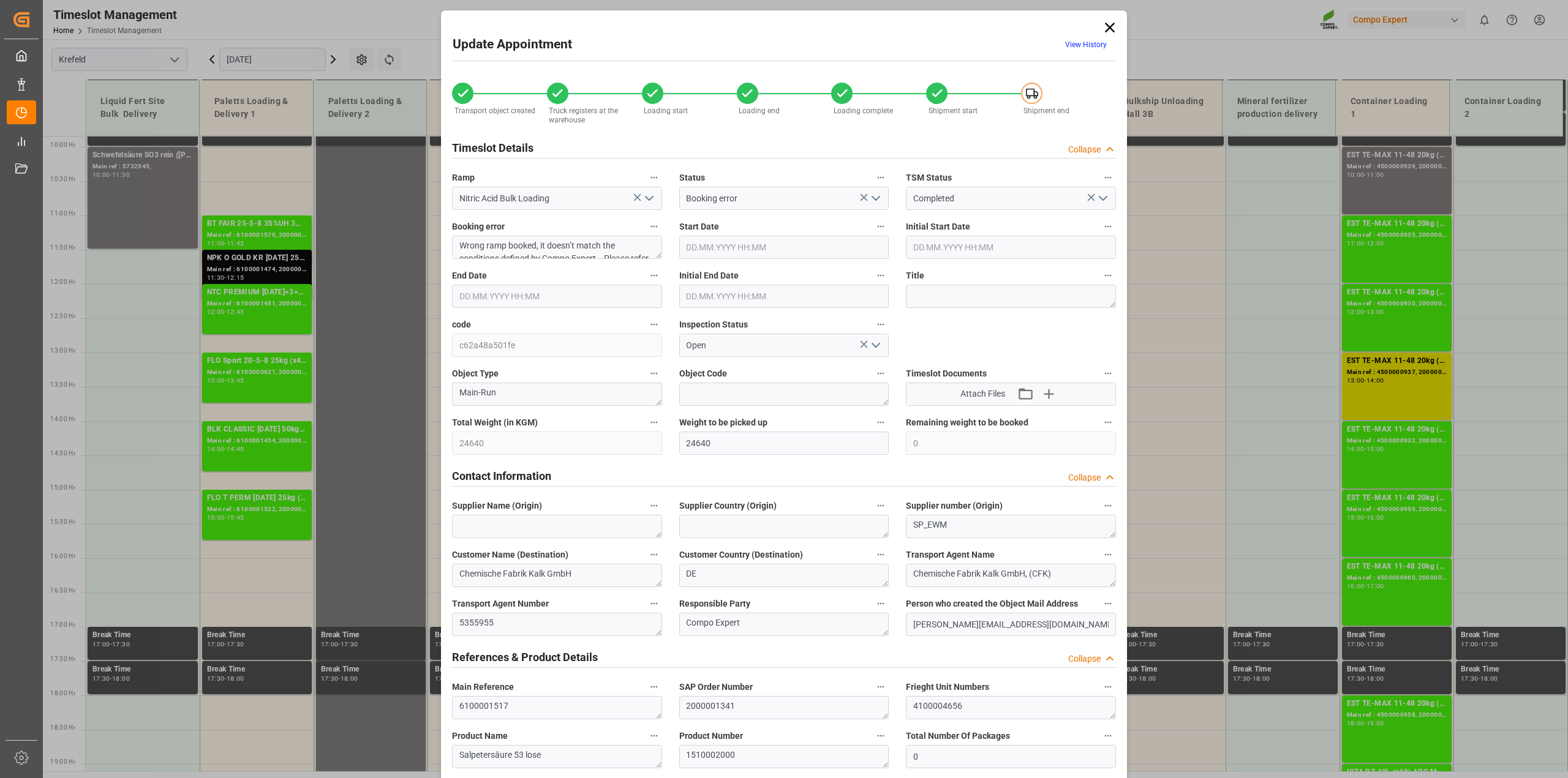
type input "[DATE] 13:30"
type input "[DATE] 14:00"
type input "[DATE] 11:00"
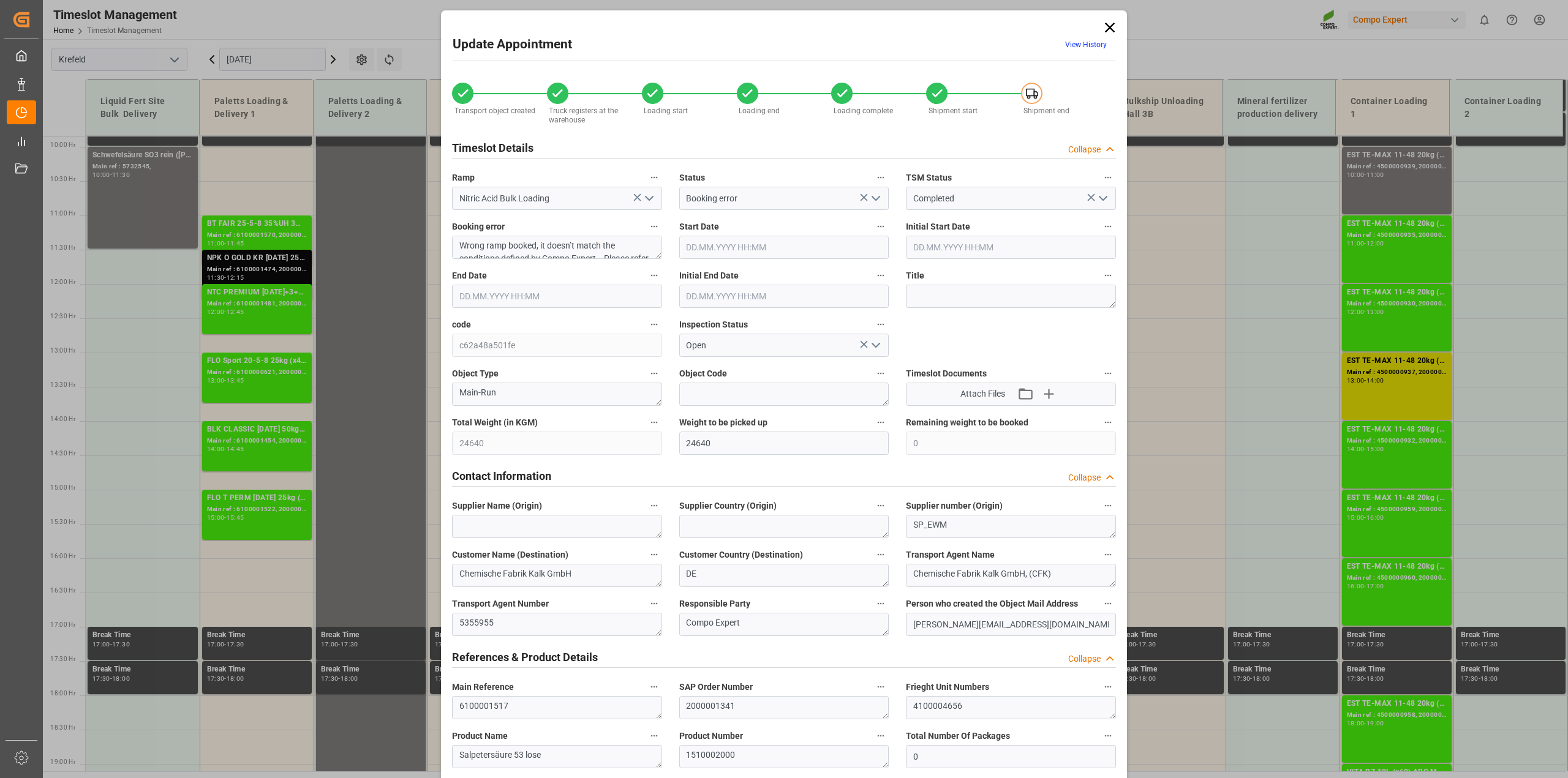
type input "[DATE] 13:11"
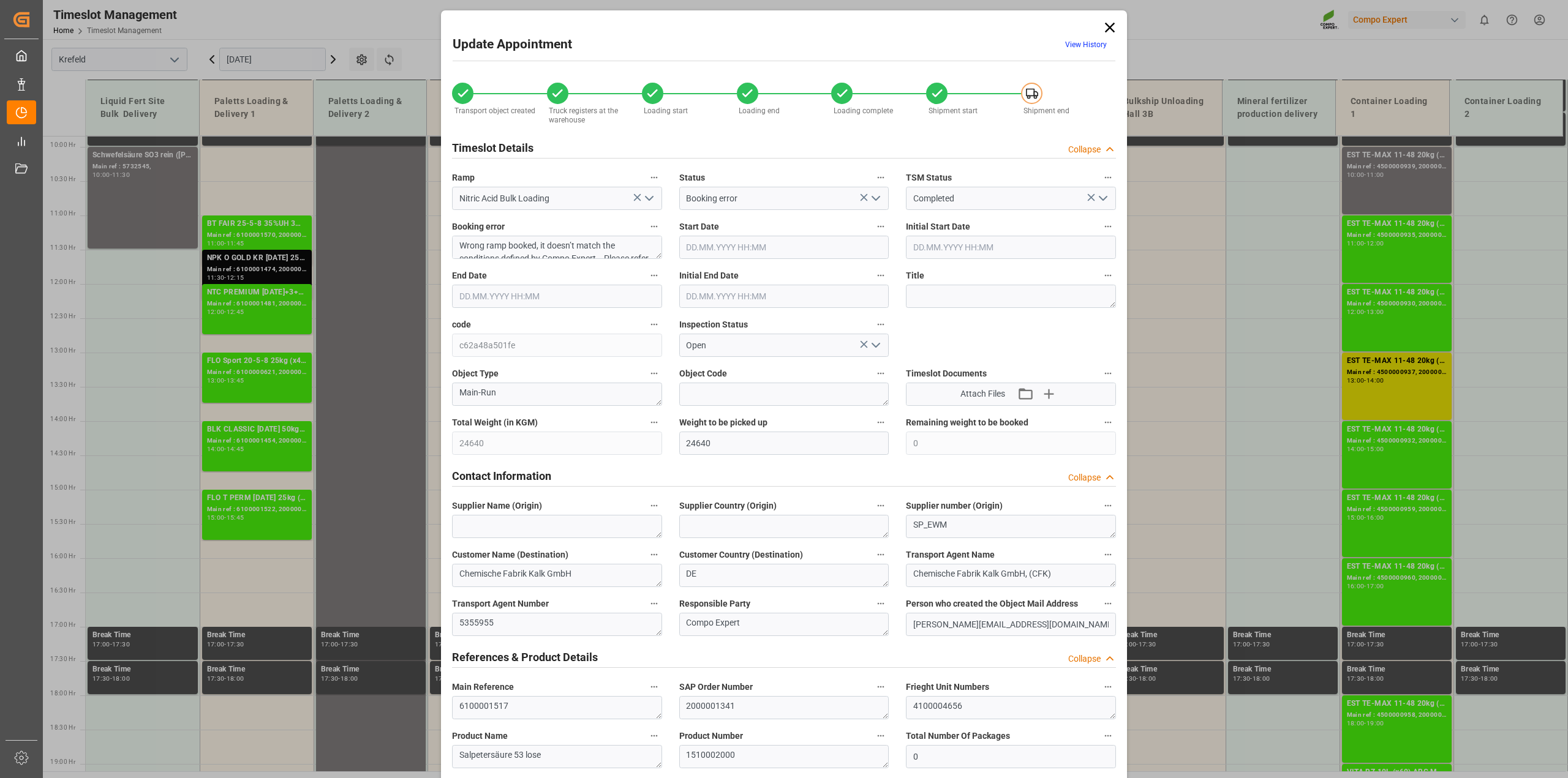
type input "[DATE] 09:11"
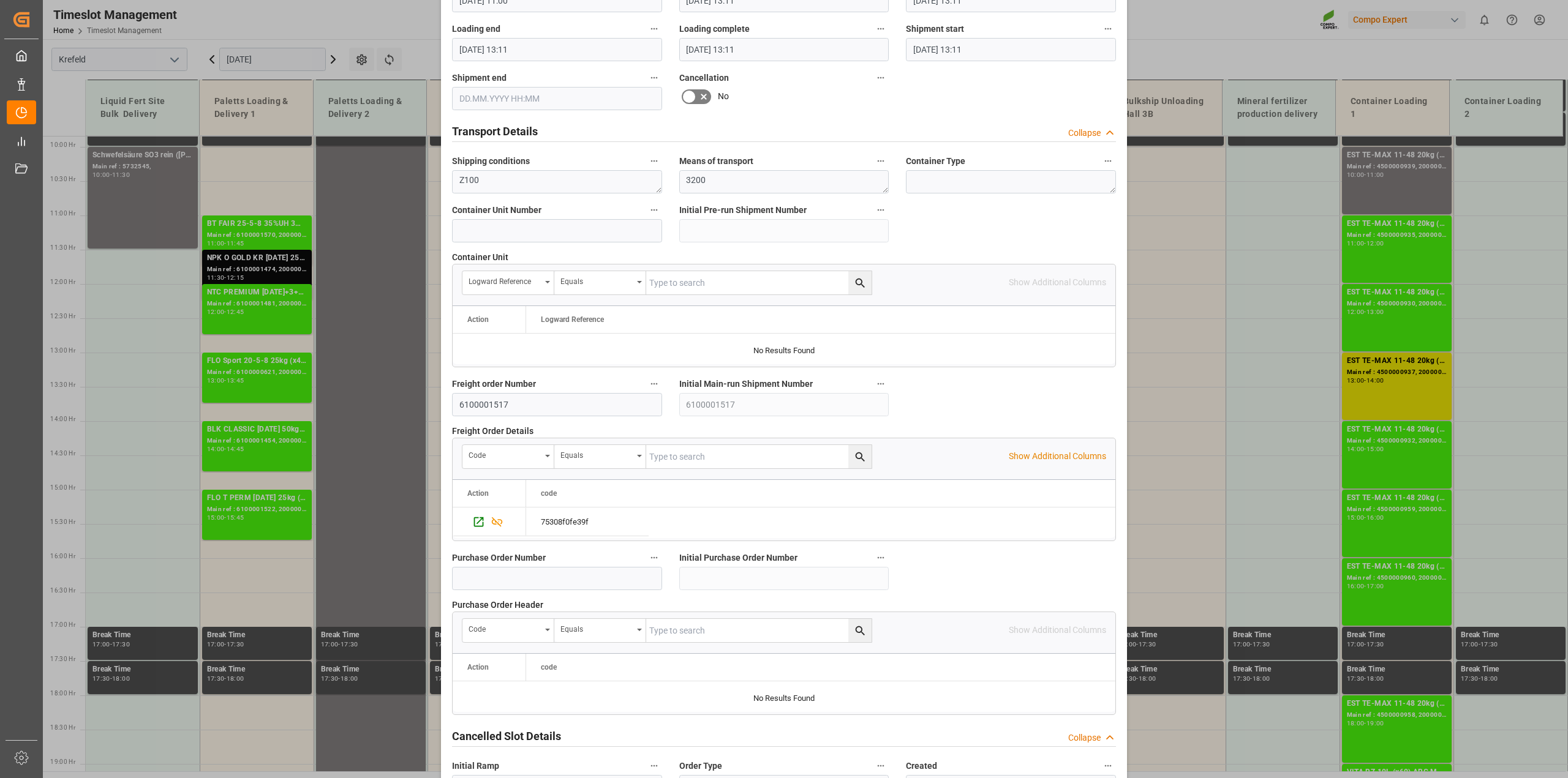
scroll to position [923, 0]
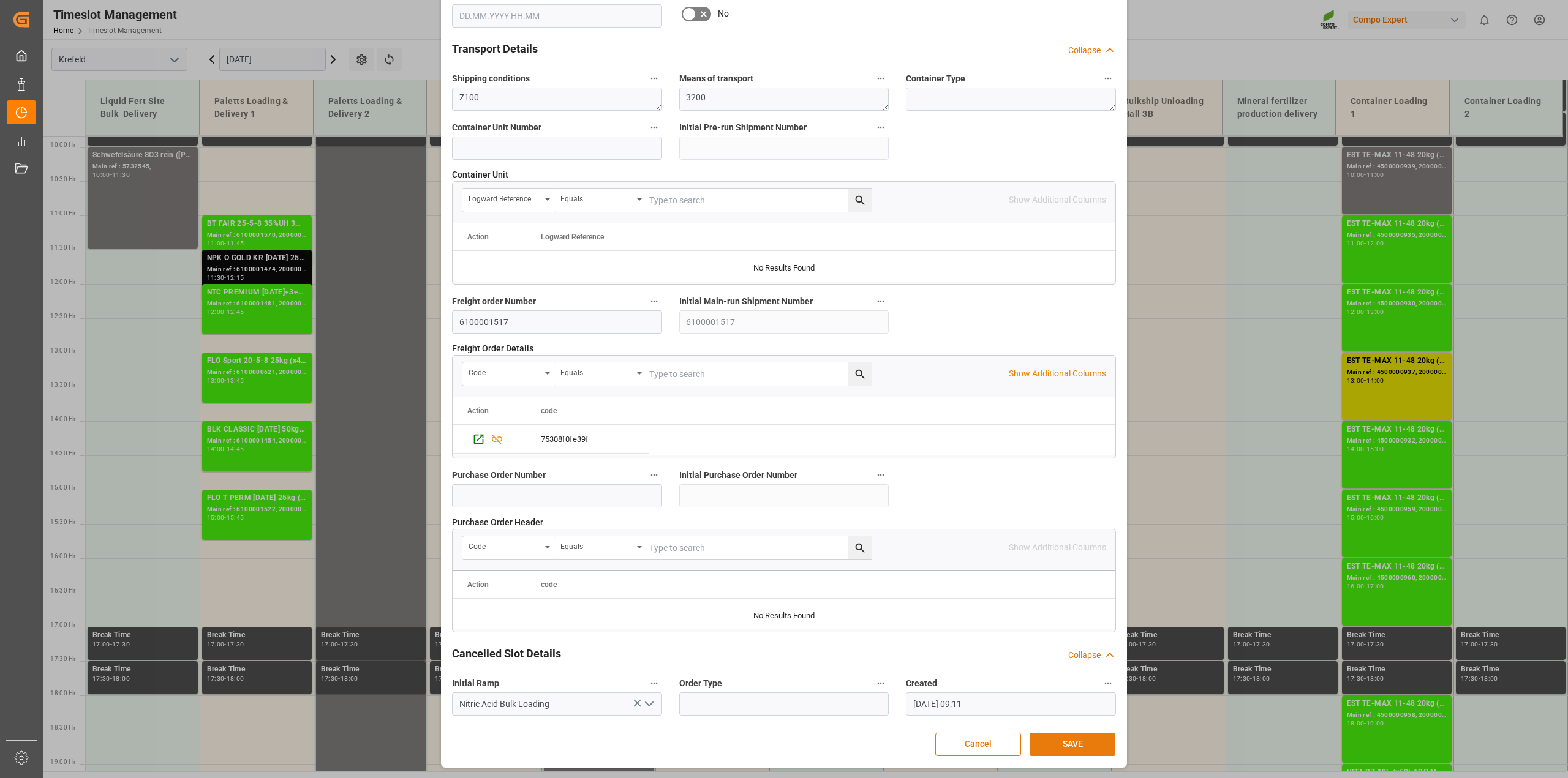
click at [1070, 744] on button "SAVE" at bounding box center [1072, 744] width 86 height 24
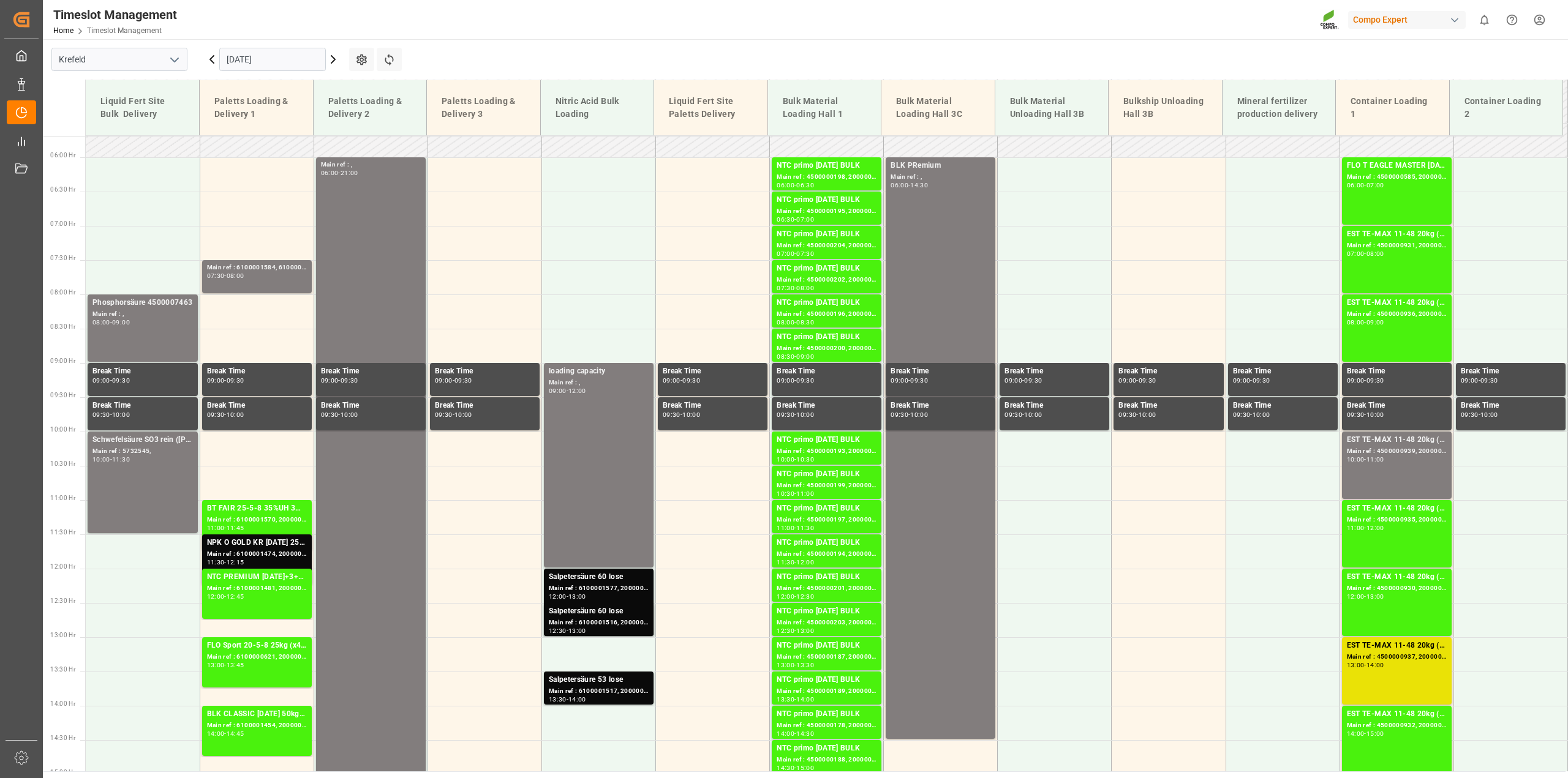
scroll to position [292, 0]
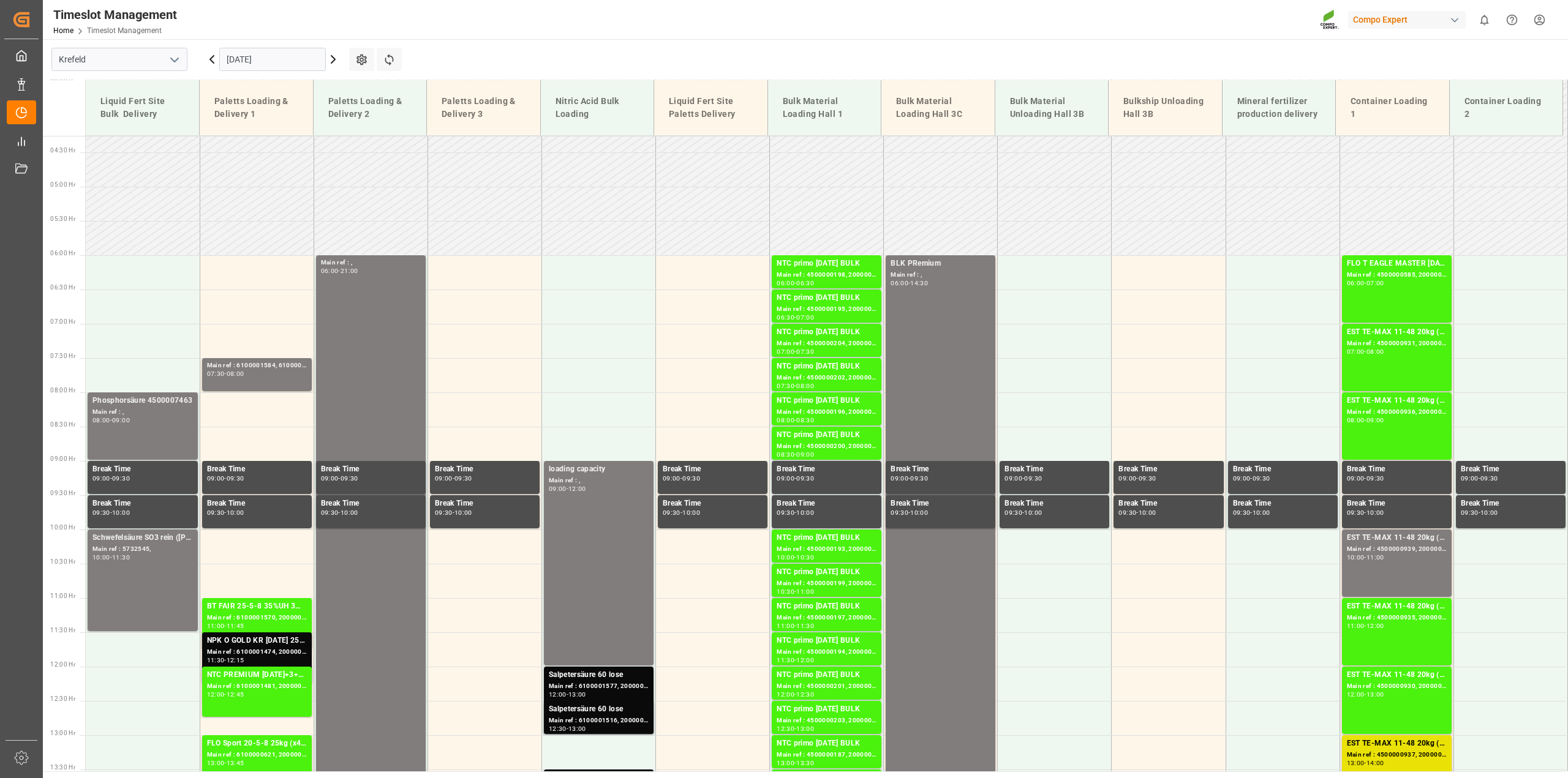
click at [331, 59] on icon at bounding box center [333, 59] width 15 height 15
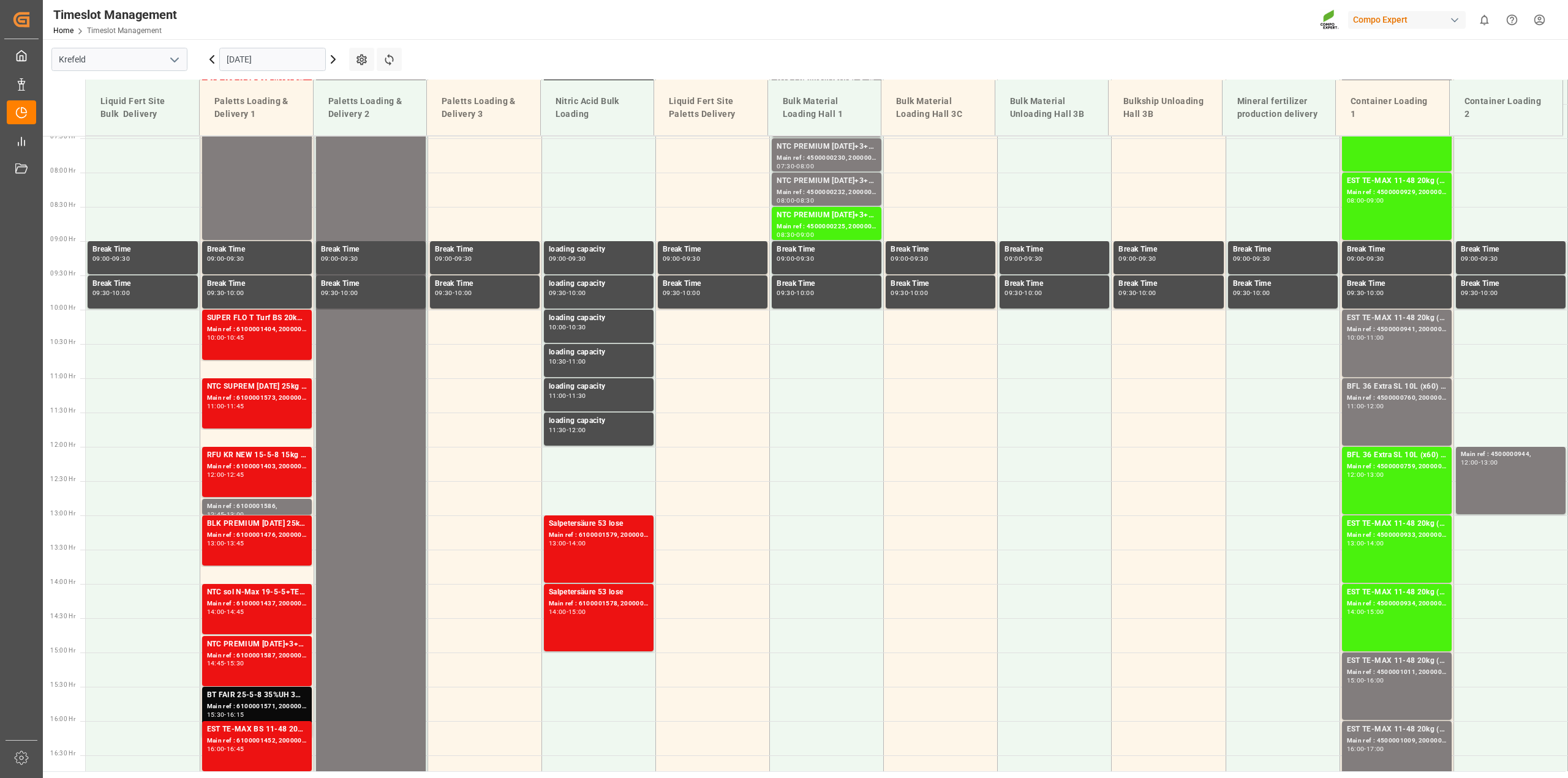
scroll to position [445, 0]
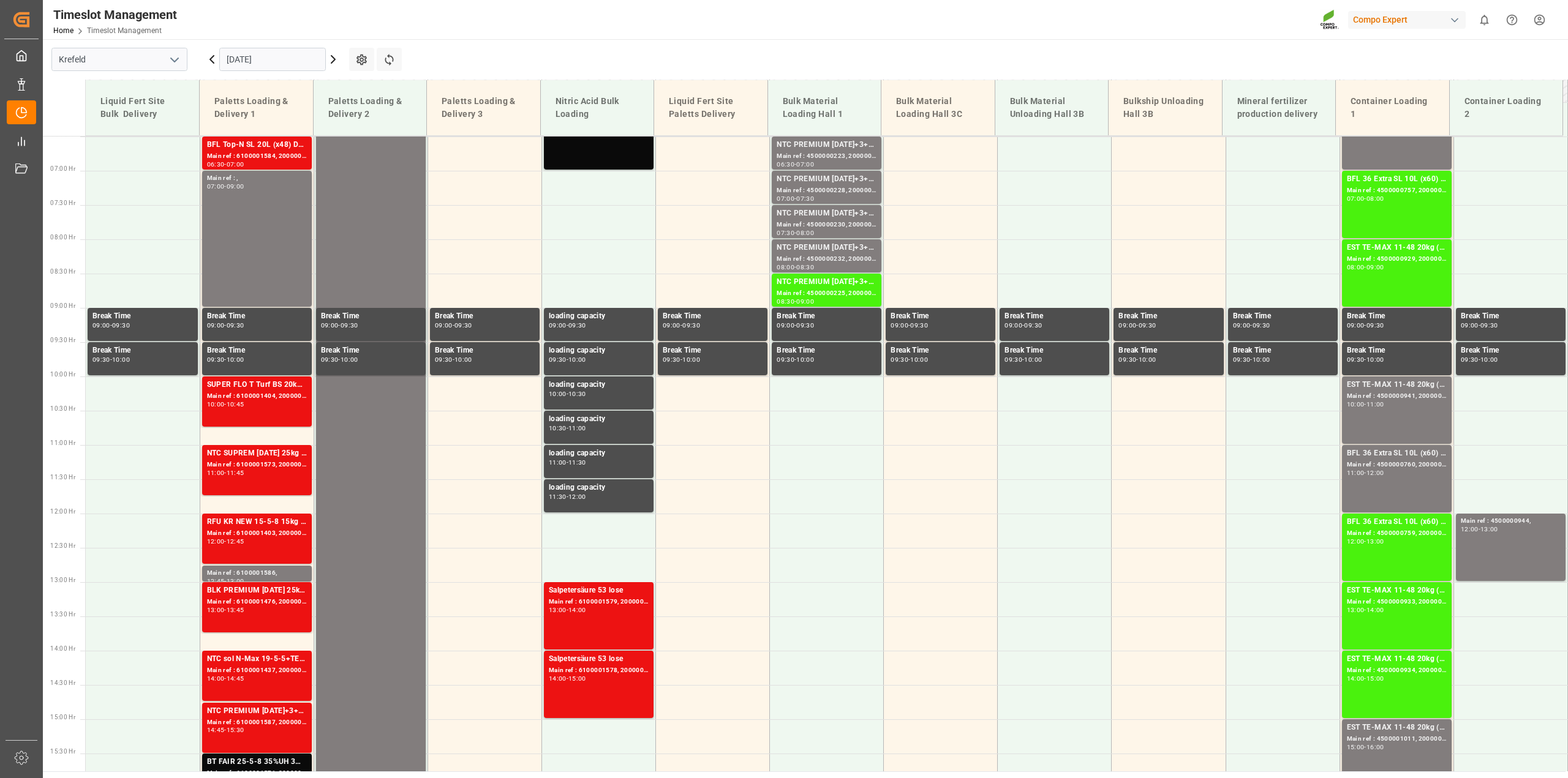
click at [334, 64] on icon at bounding box center [333, 59] width 15 height 15
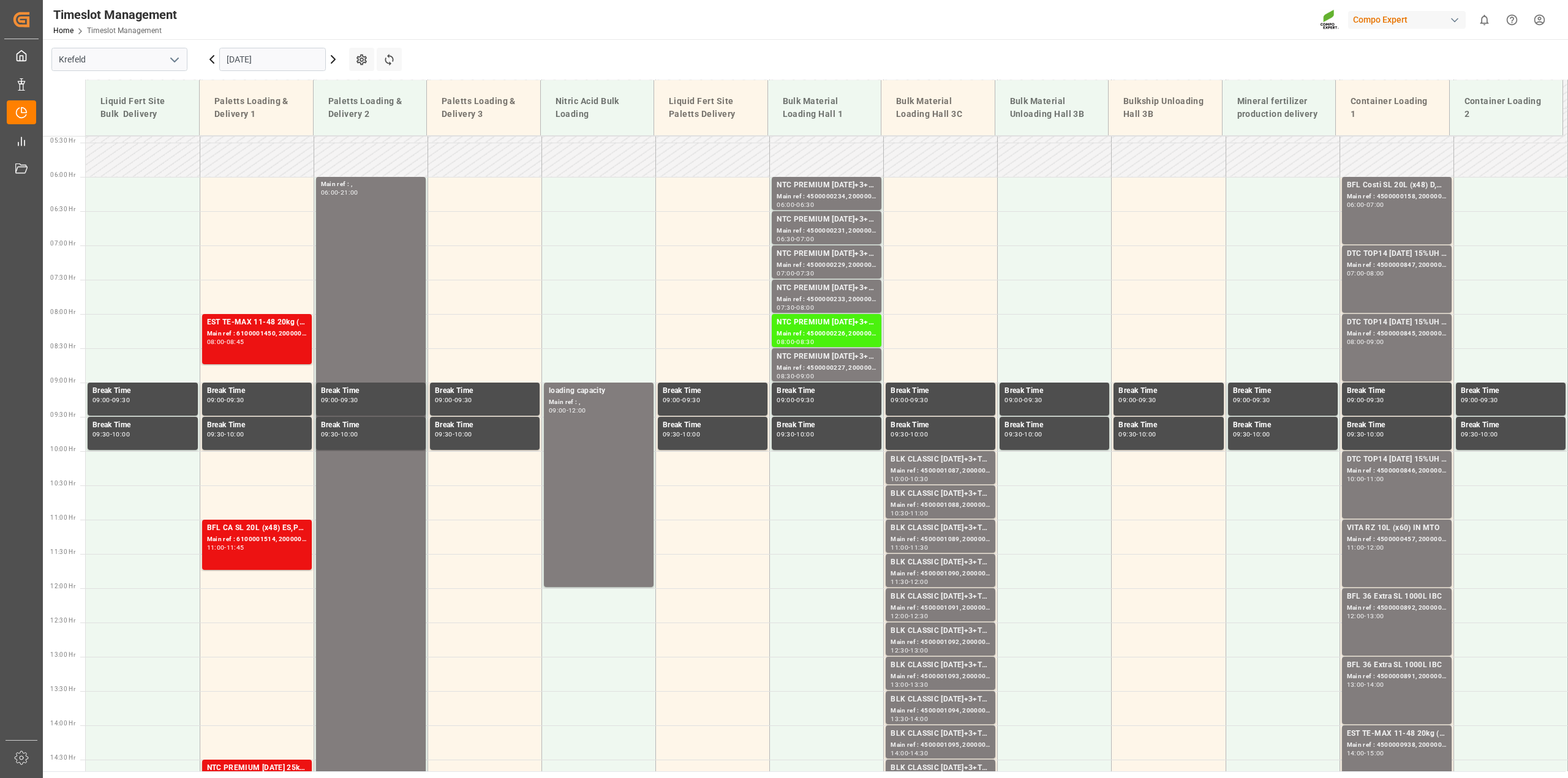
scroll to position [368, 0]
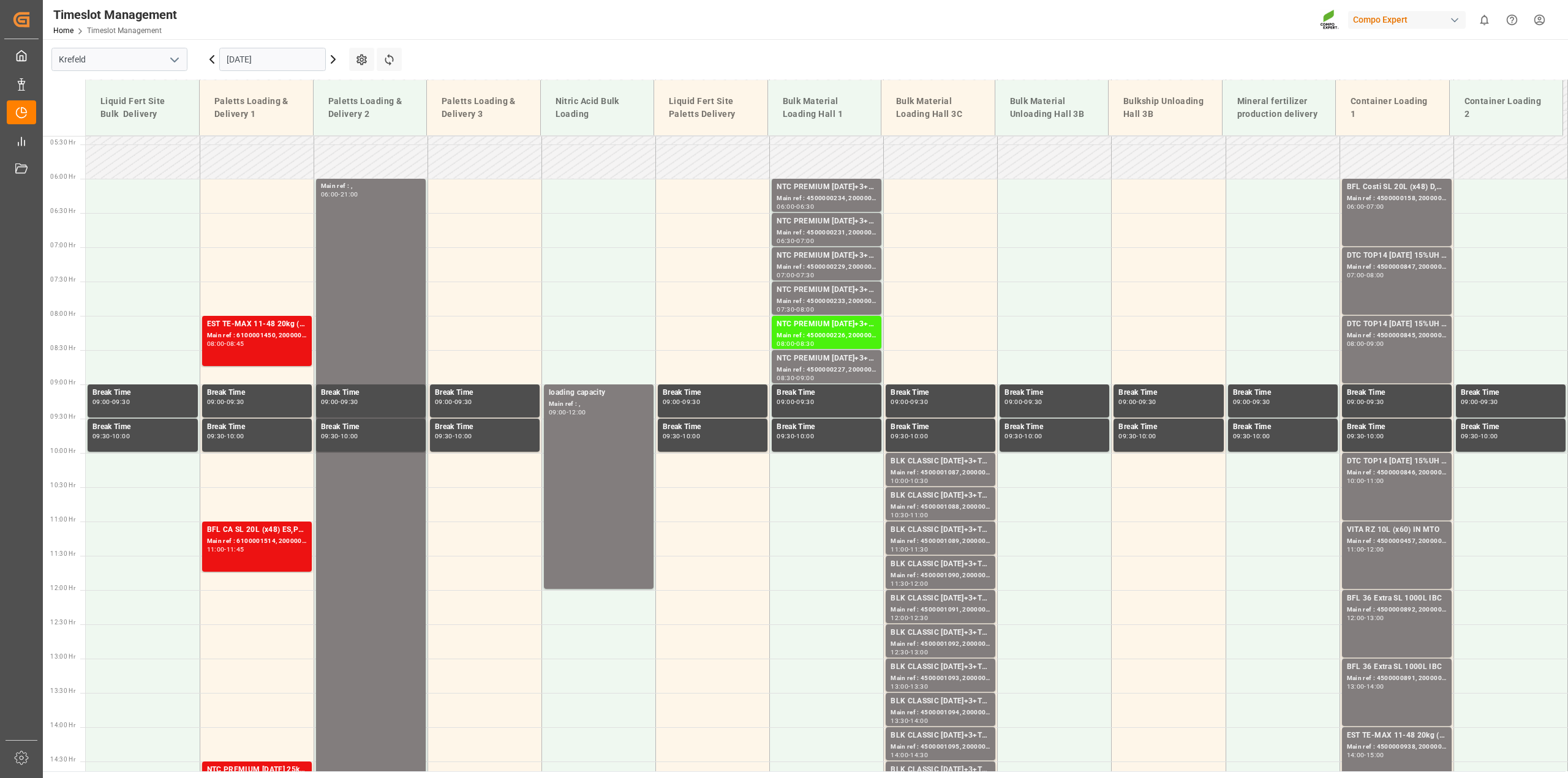
click at [334, 59] on icon at bounding box center [333, 59] width 4 height 7
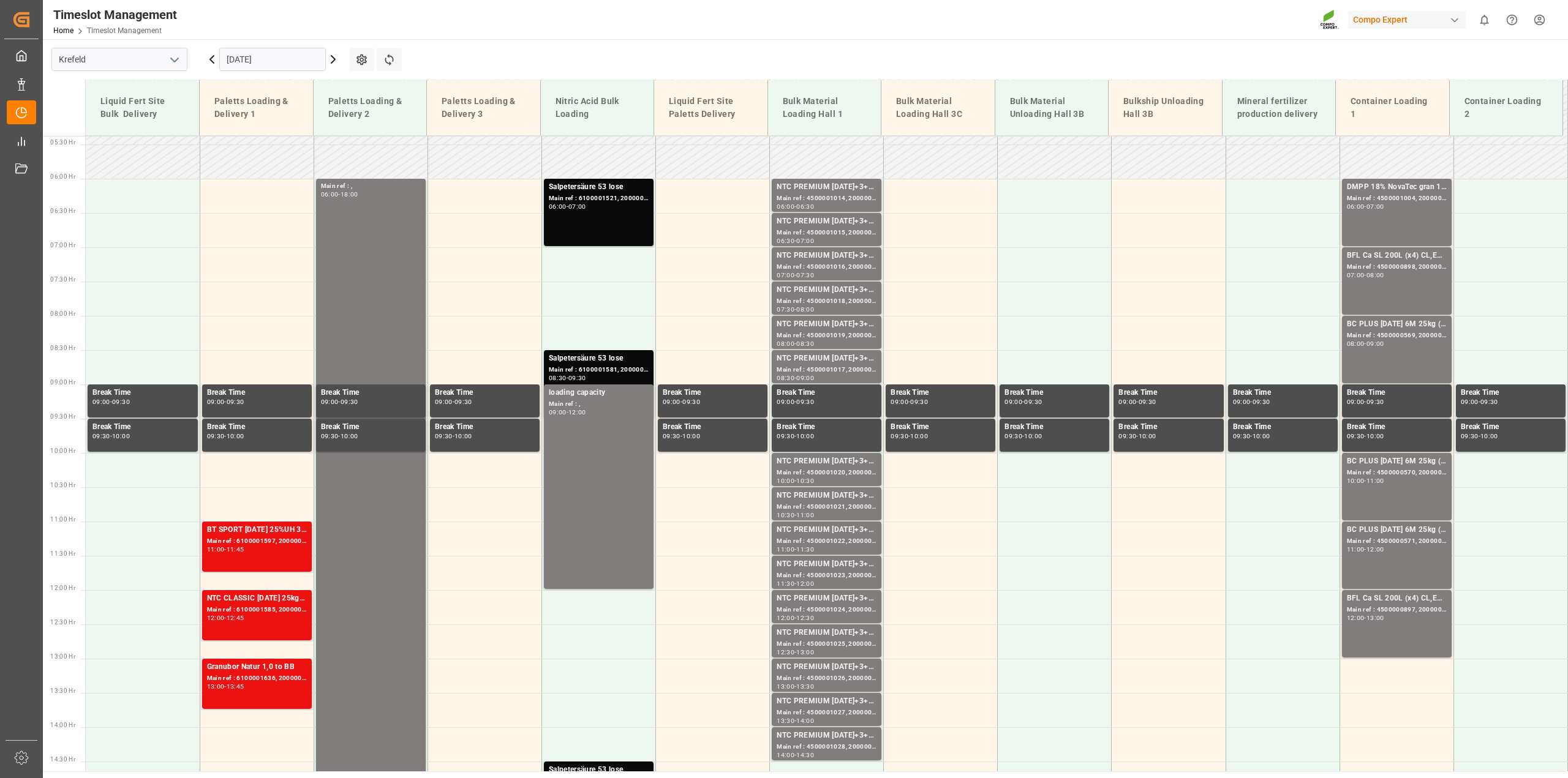
click at [334, 61] on icon at bounding box center [333, 59] width 4 height 7
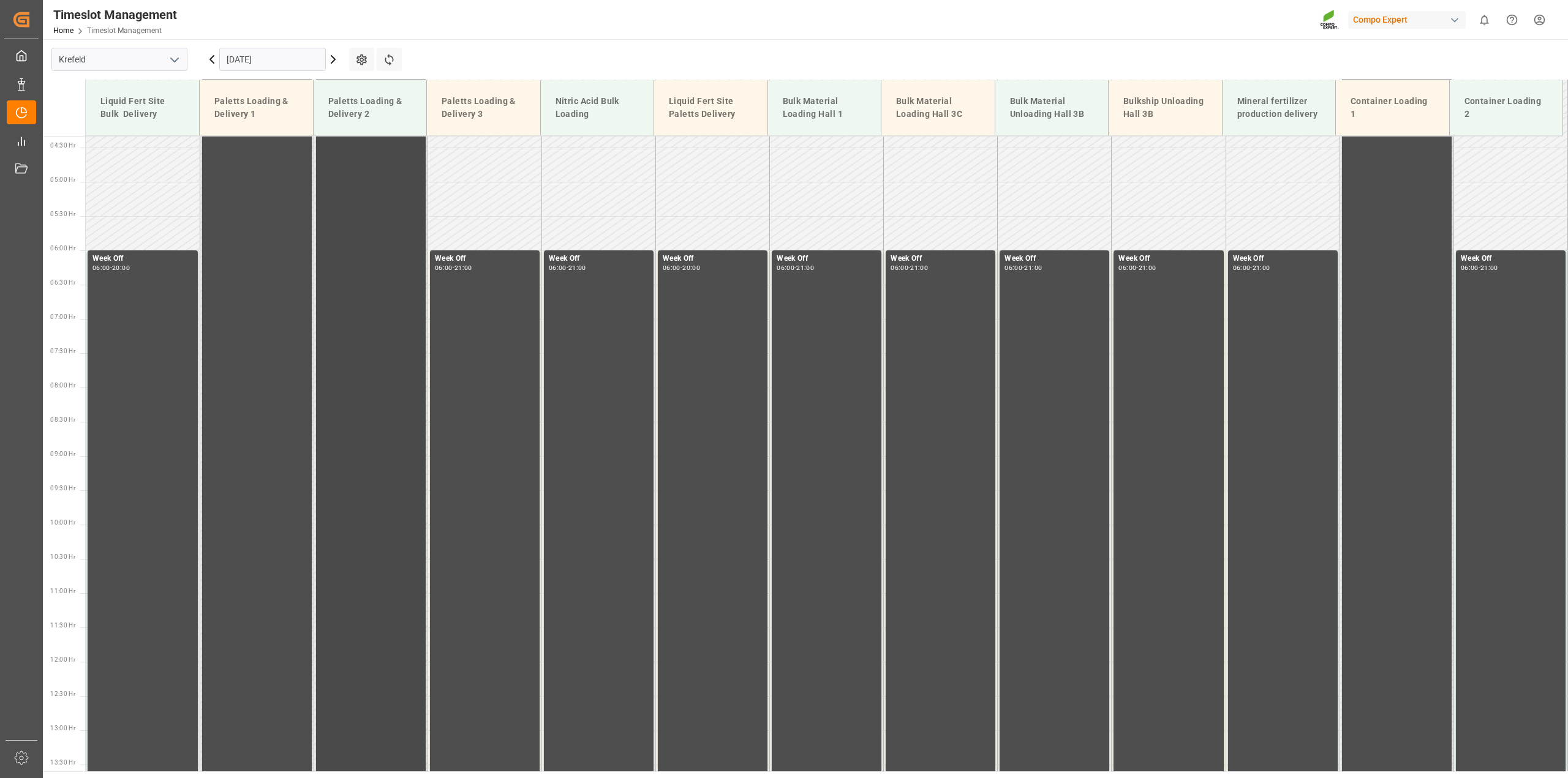
scroll to position [292, 0]
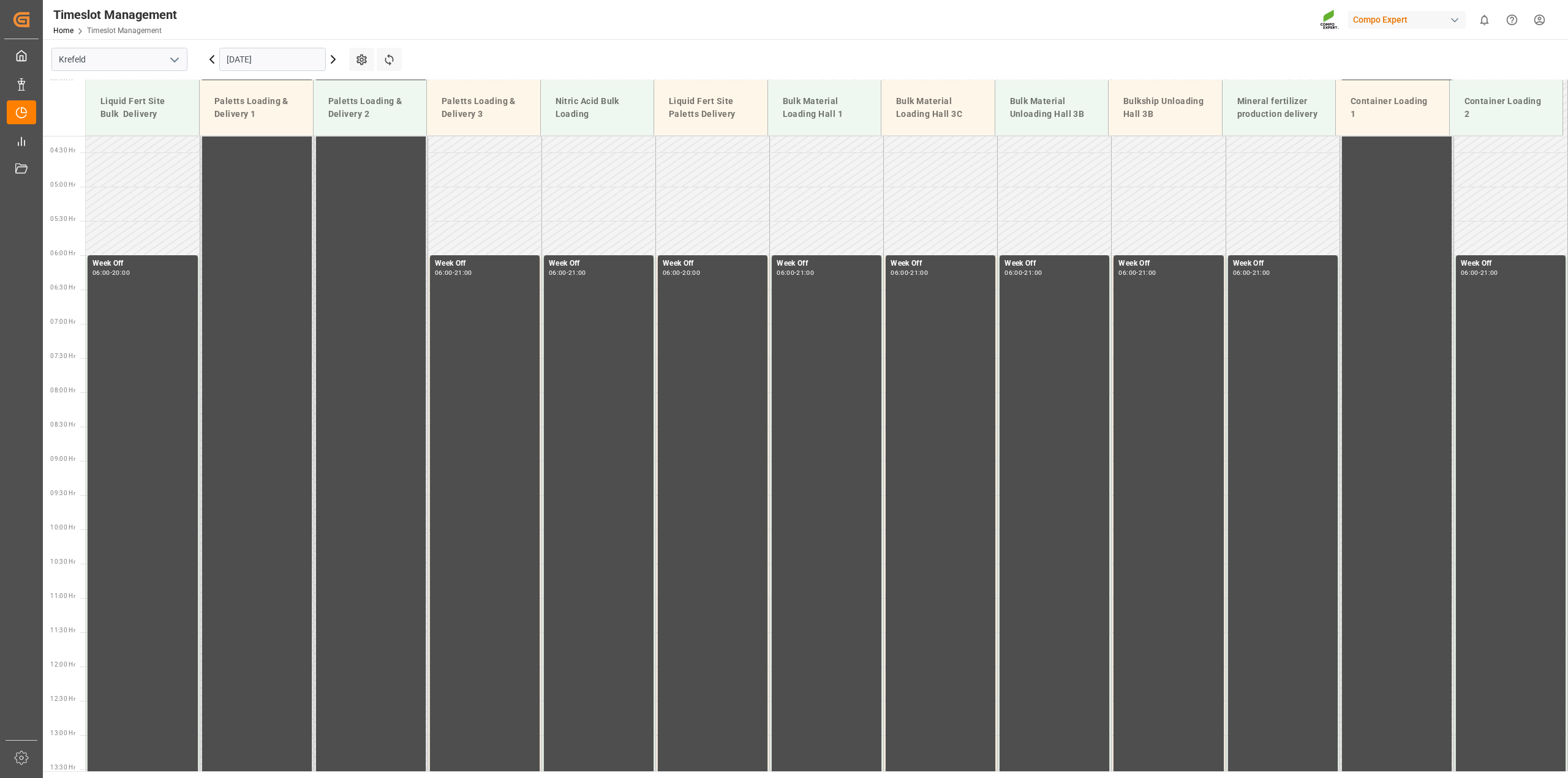
click at [209, 61] on icon at bounding box center [212, 59] width 15 height 15
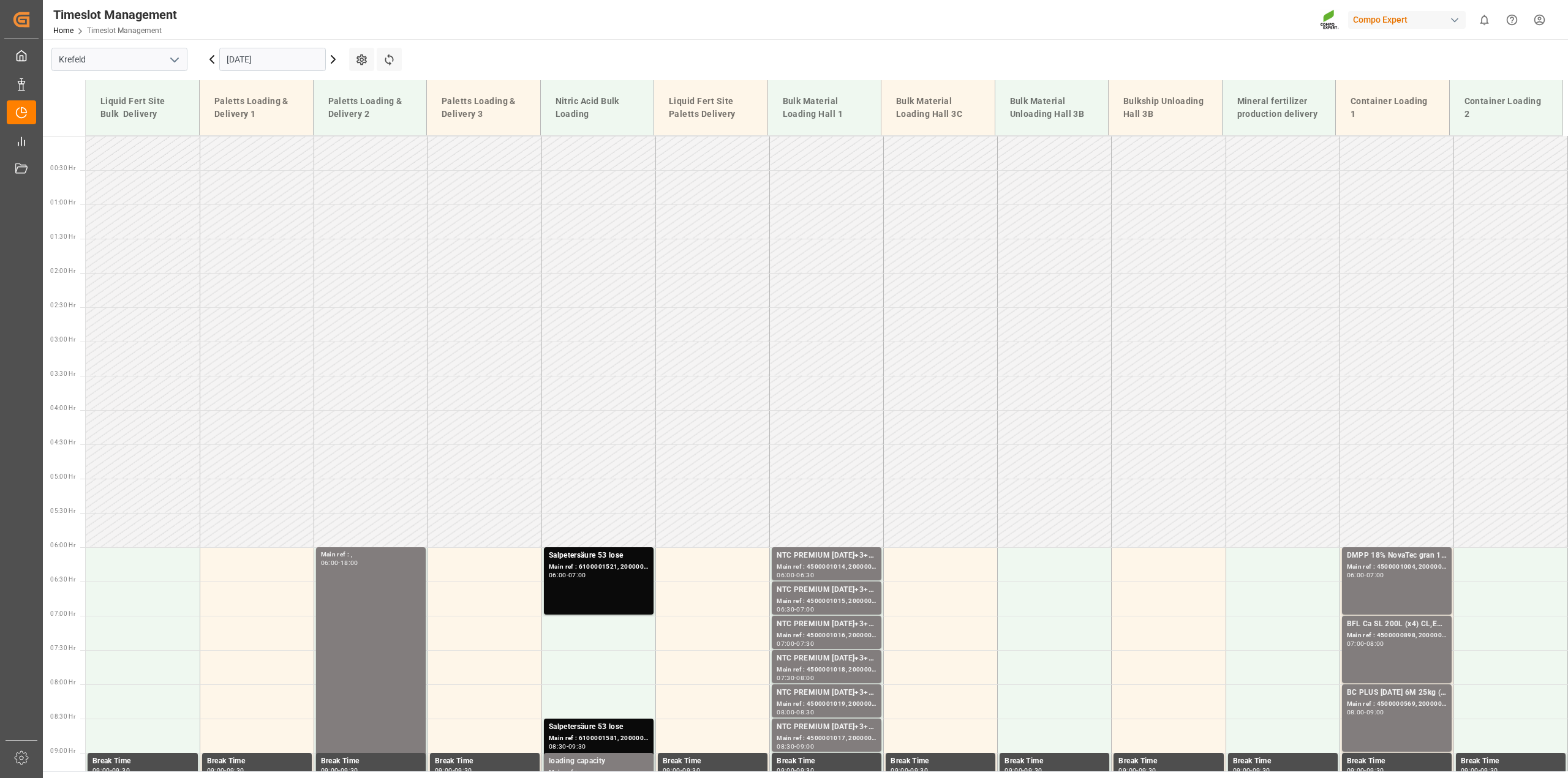
scroll to position [682, 0]
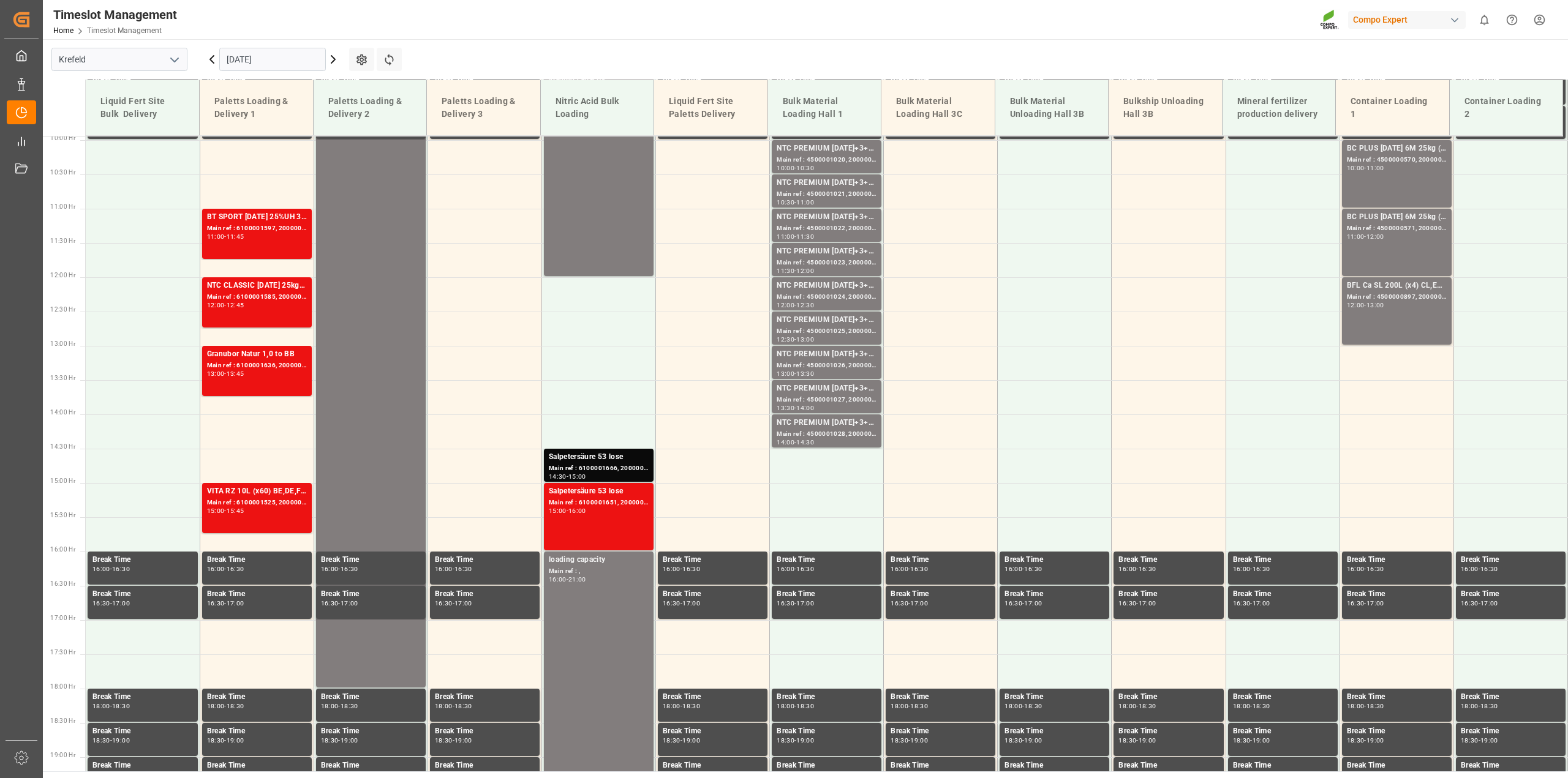
click at [209, 61] on icon at bounding box center [212, 59] width 15 height 15
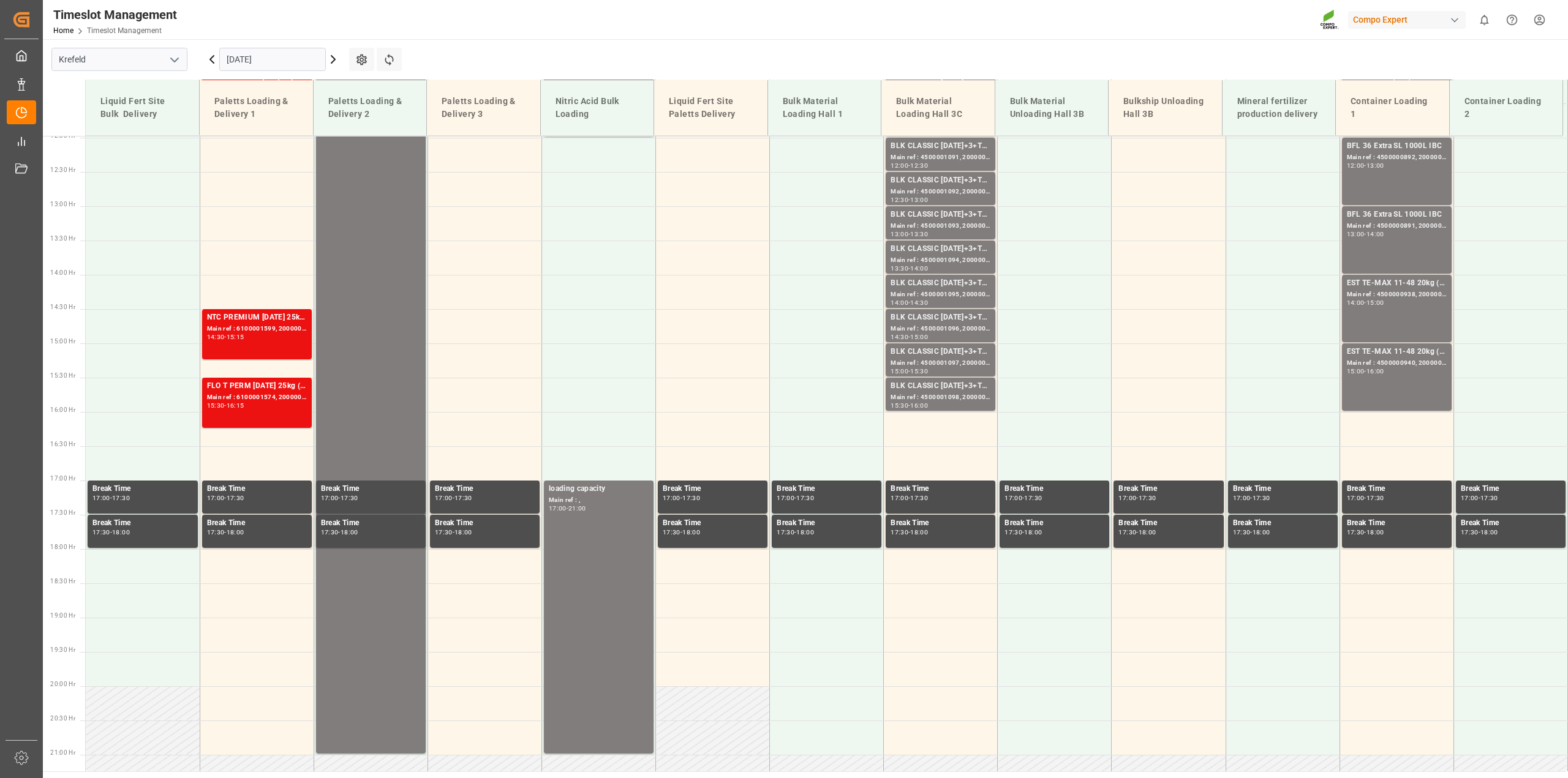
scroll to position [828, 0]
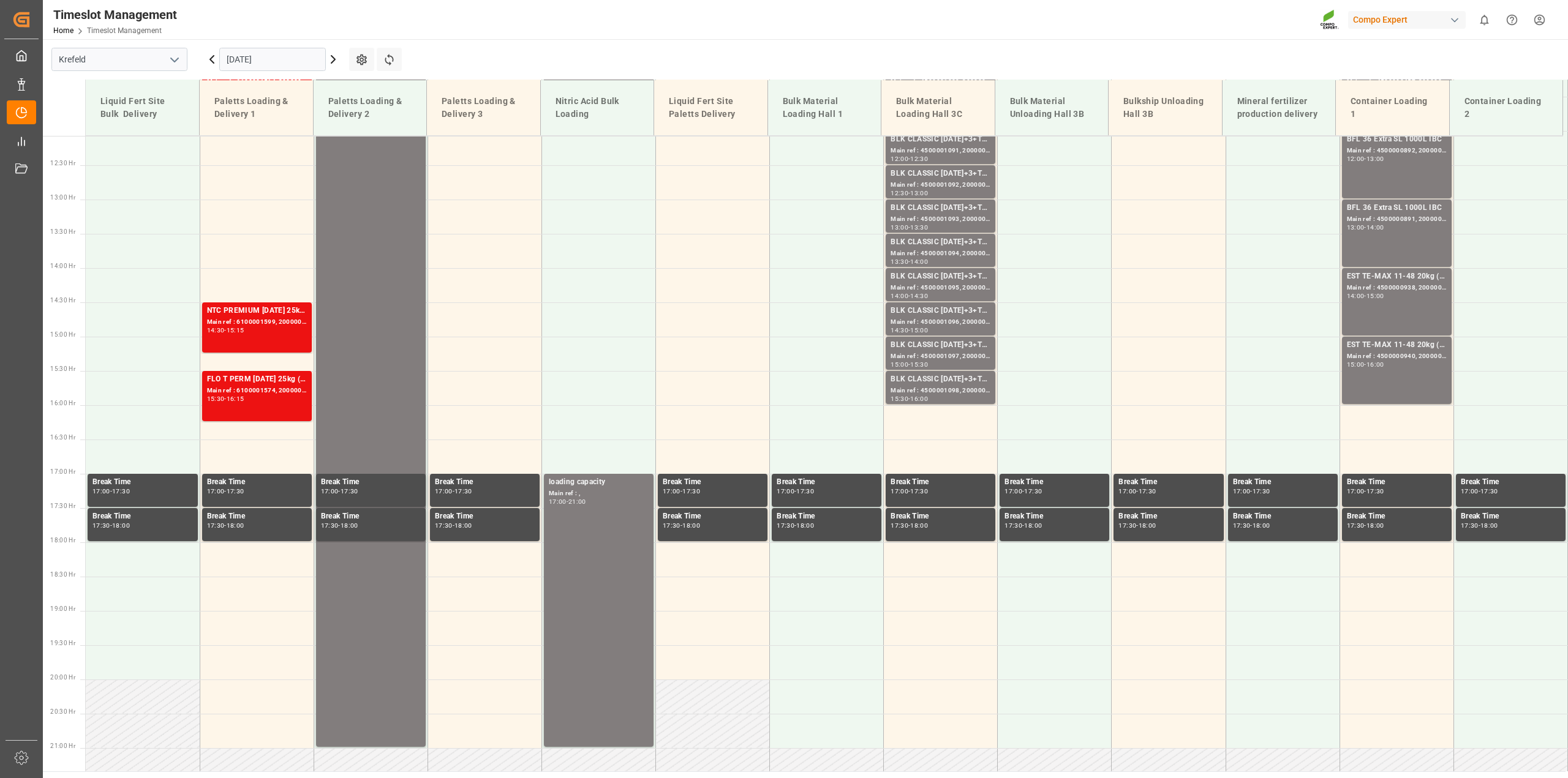
click at [209, 61] on icon at bounding box center [212, 59] width 15 height 15
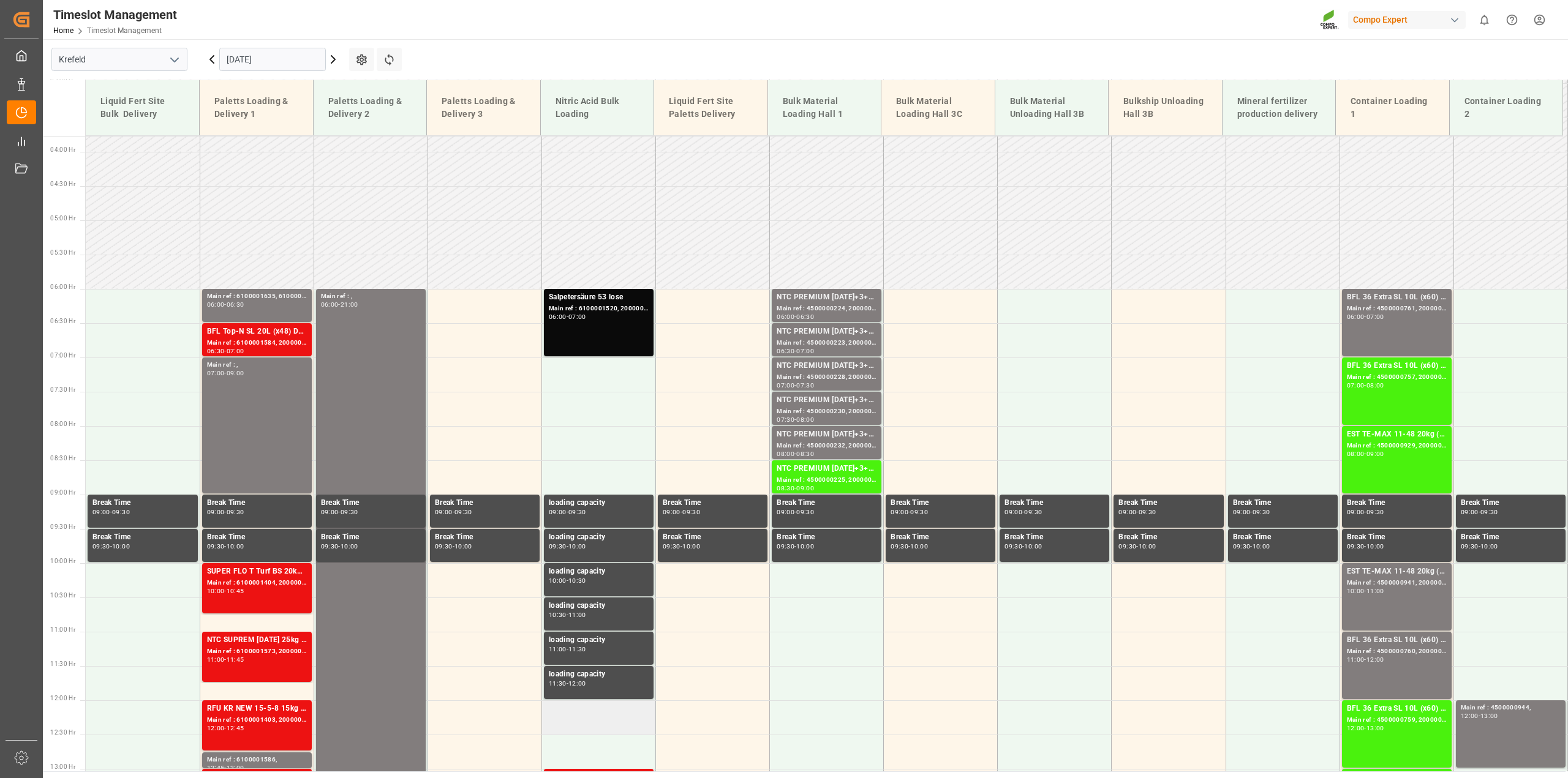
scroll to position [63, 0]
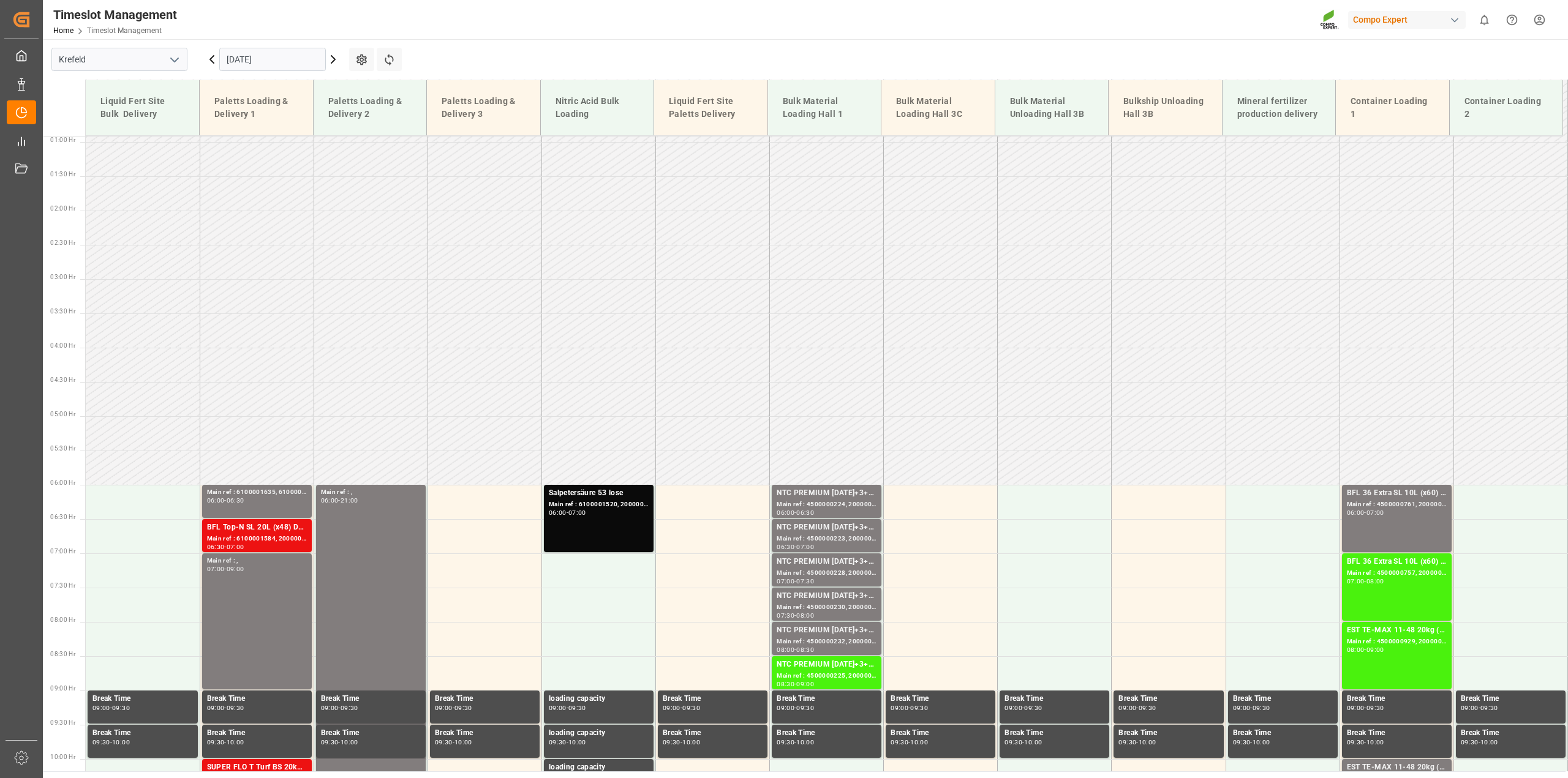
click at [213, 63] on icon at bounding box center [211, 59] width 4 height 7
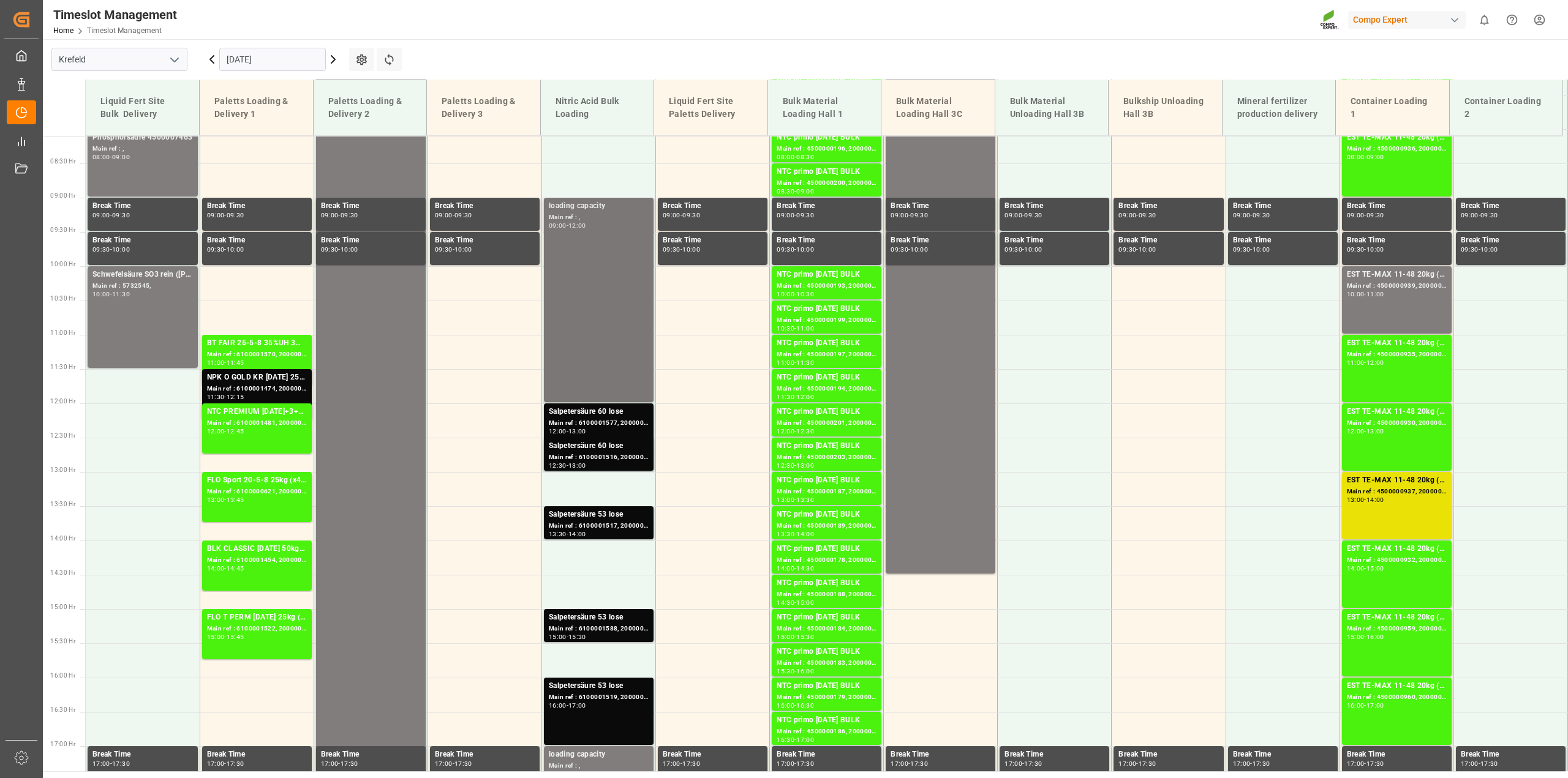
scroll to position [752, 0]
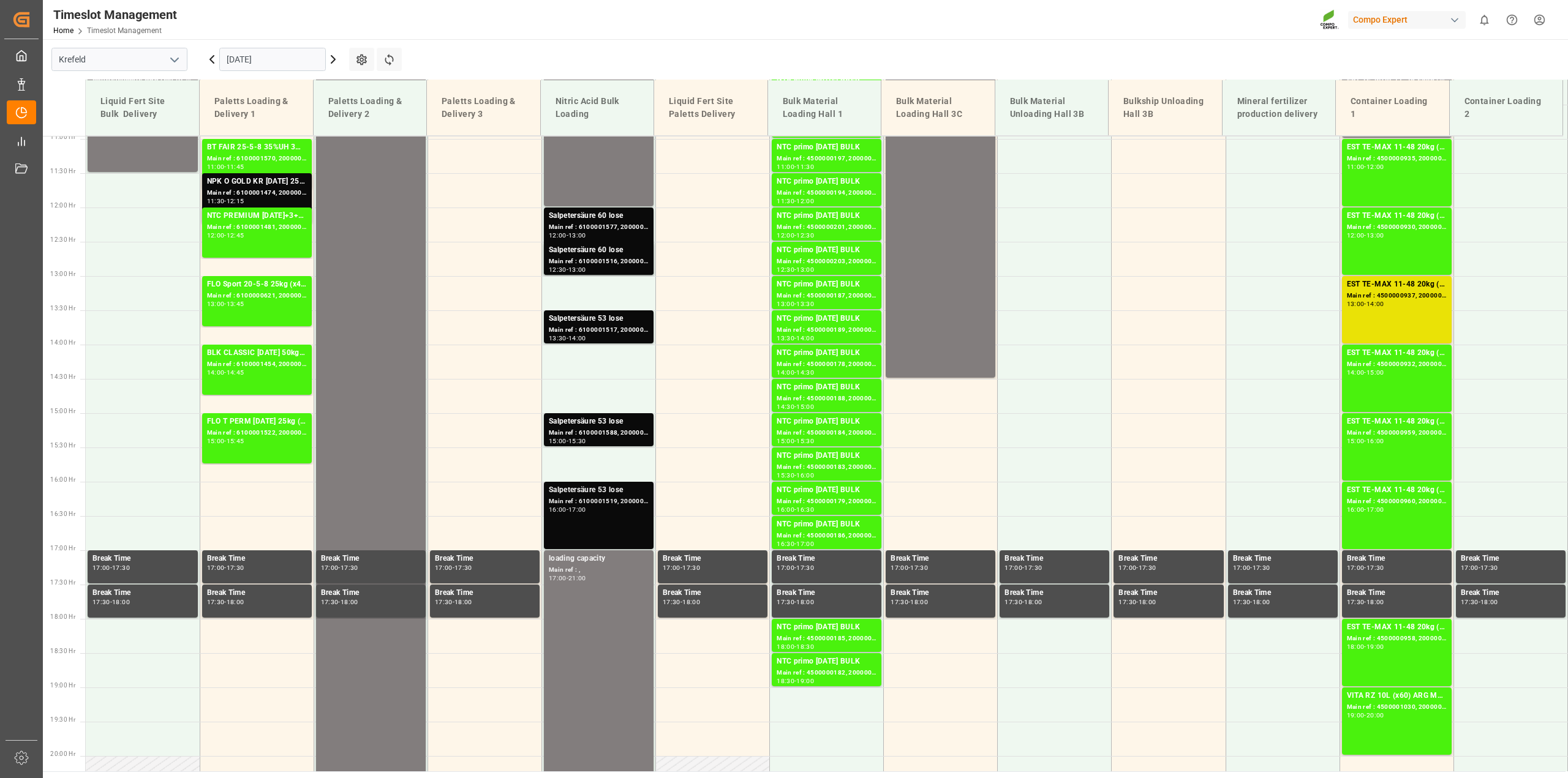
click at [617, 505] on div "Main ref : 6100001519, 2000001339" at bounding box center [599, 502] width 100 height 11
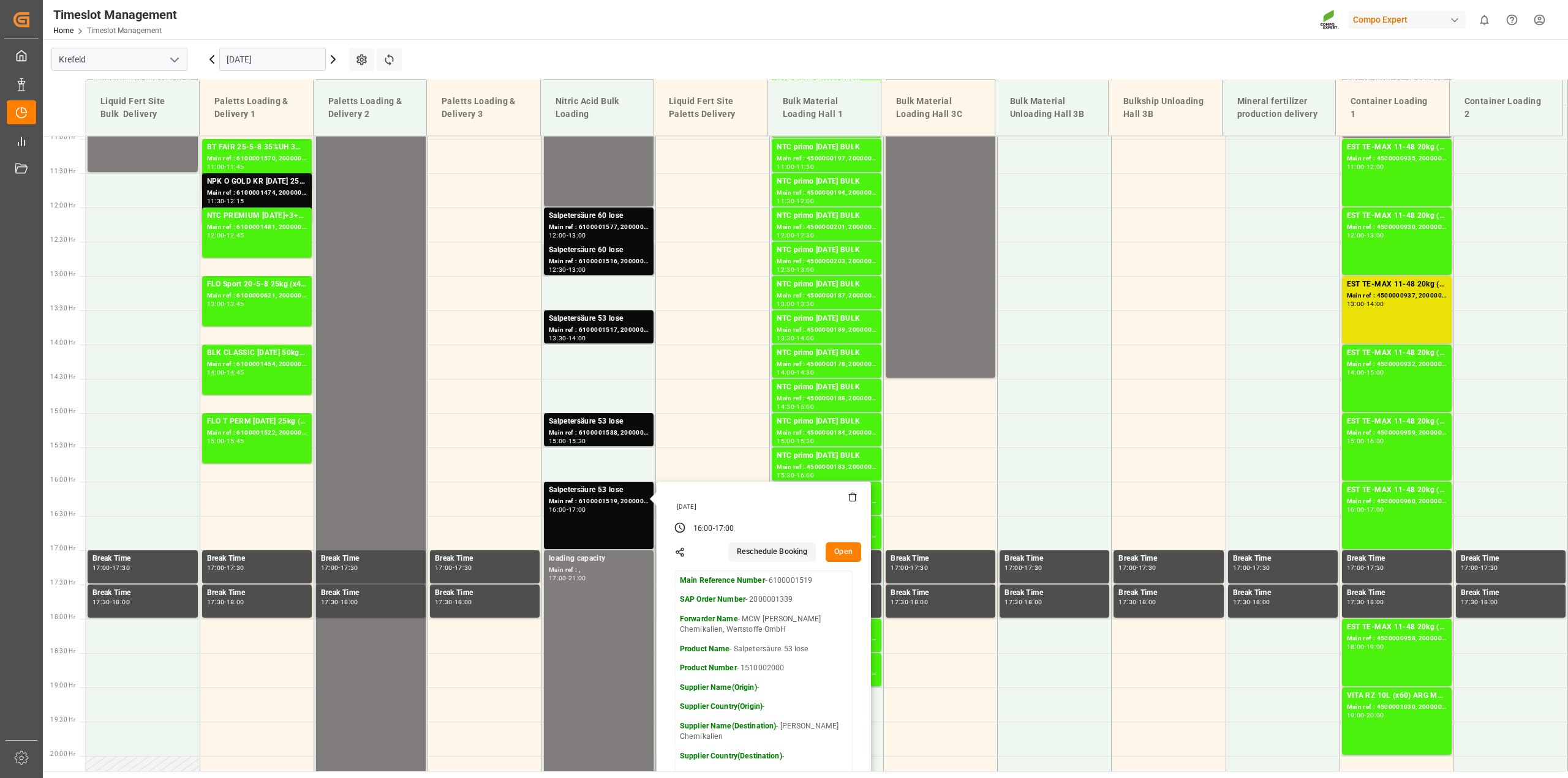
click at [848, 550] on button "Open" at bounding box center [843, 552] width 36 height 19
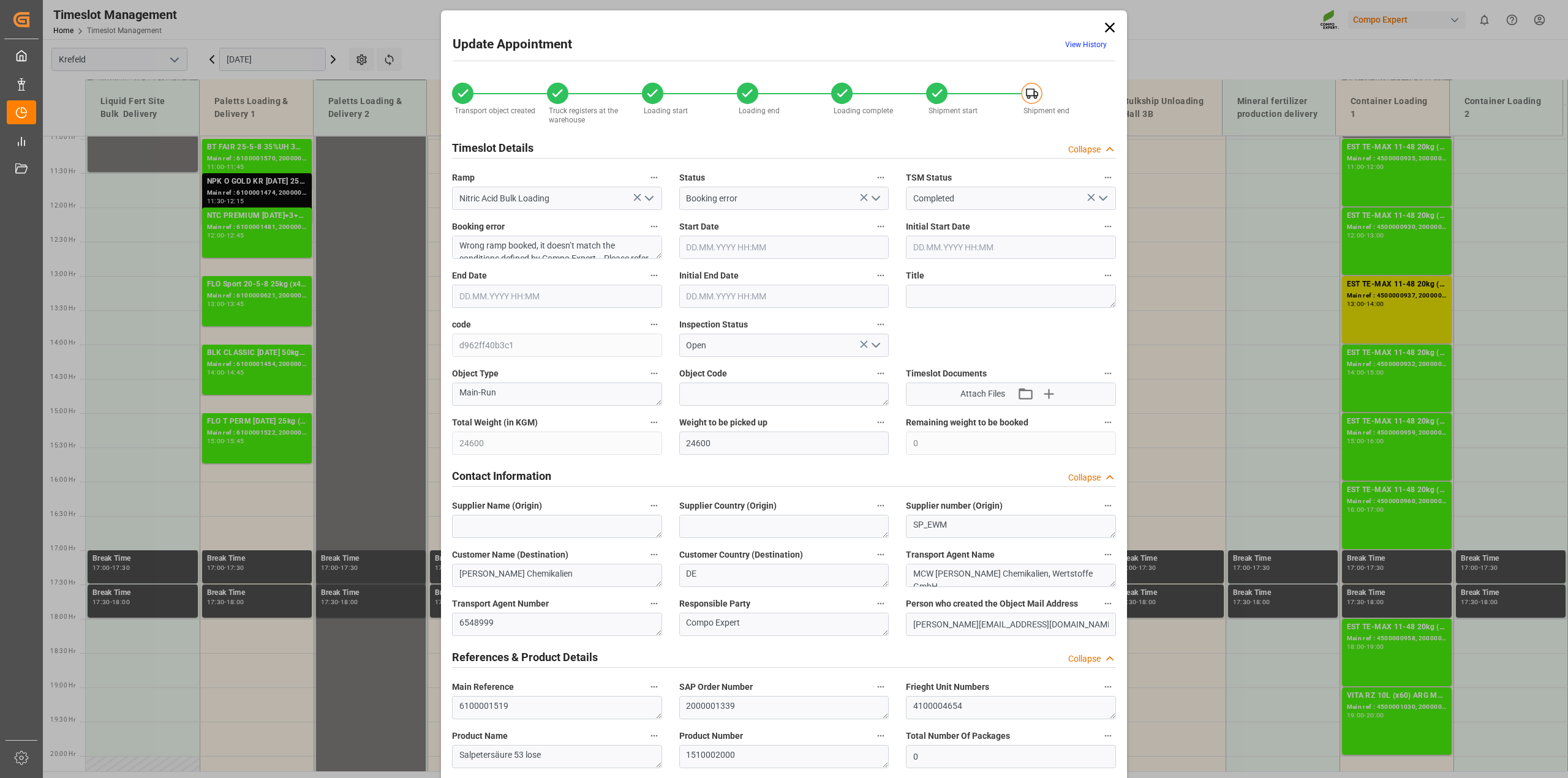
type input "[DATE] 16:00"
type input "[DATE] 17:00"
type input "[DATE] 16:30"
type input "[DATE] 11:07"
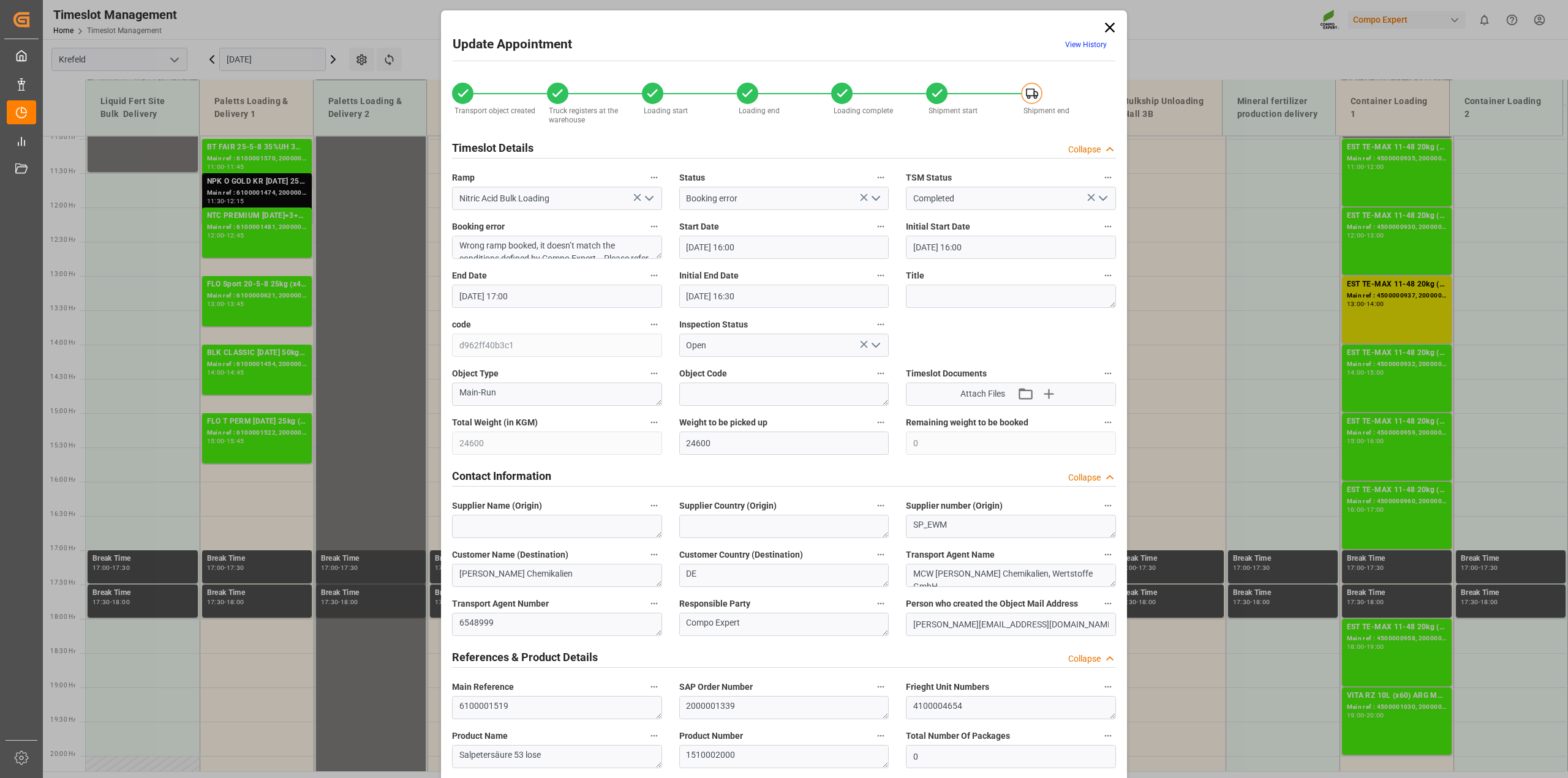
type input "[DATE] 13:01"
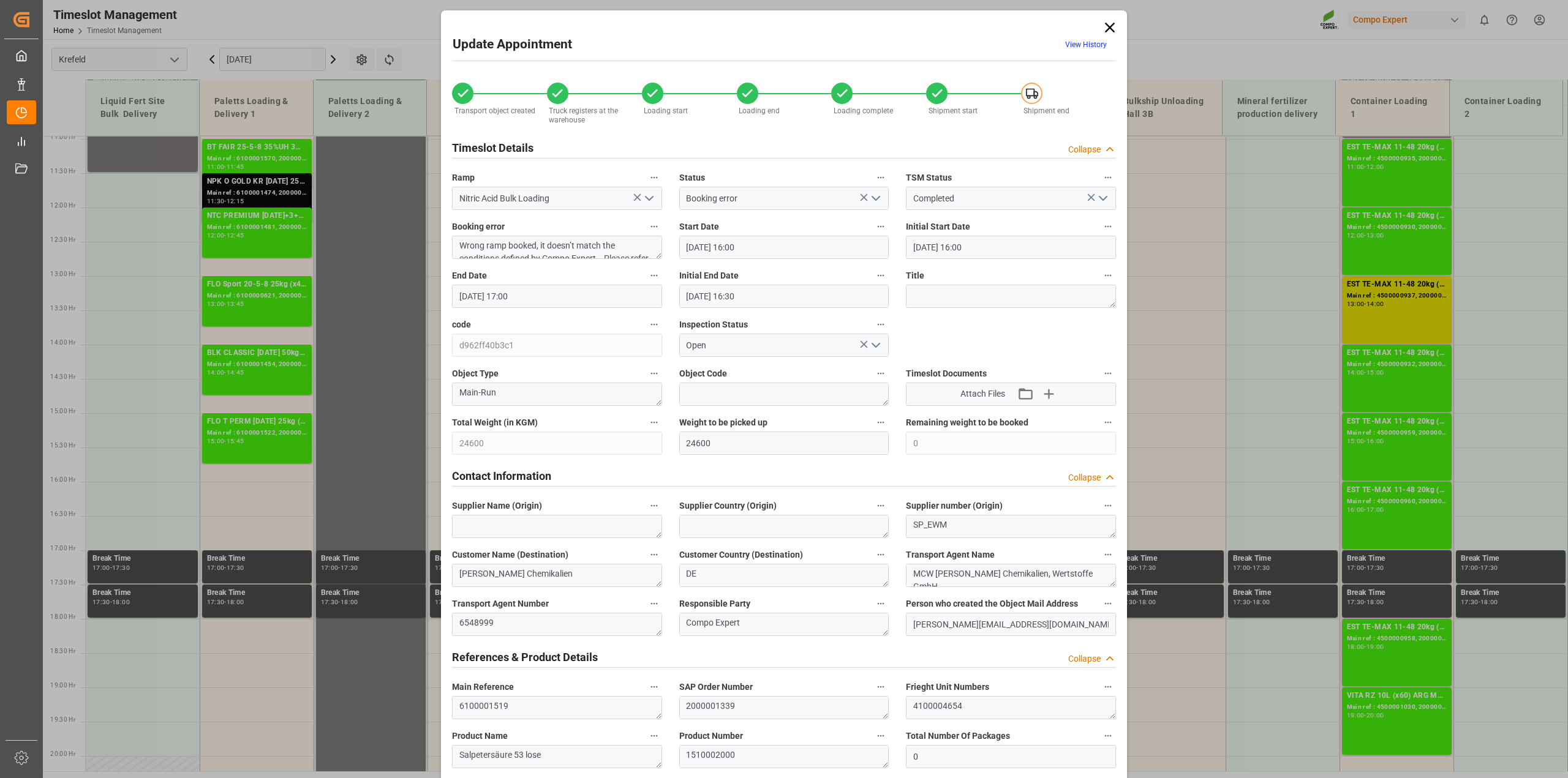
type input "[DATE] 10:09"
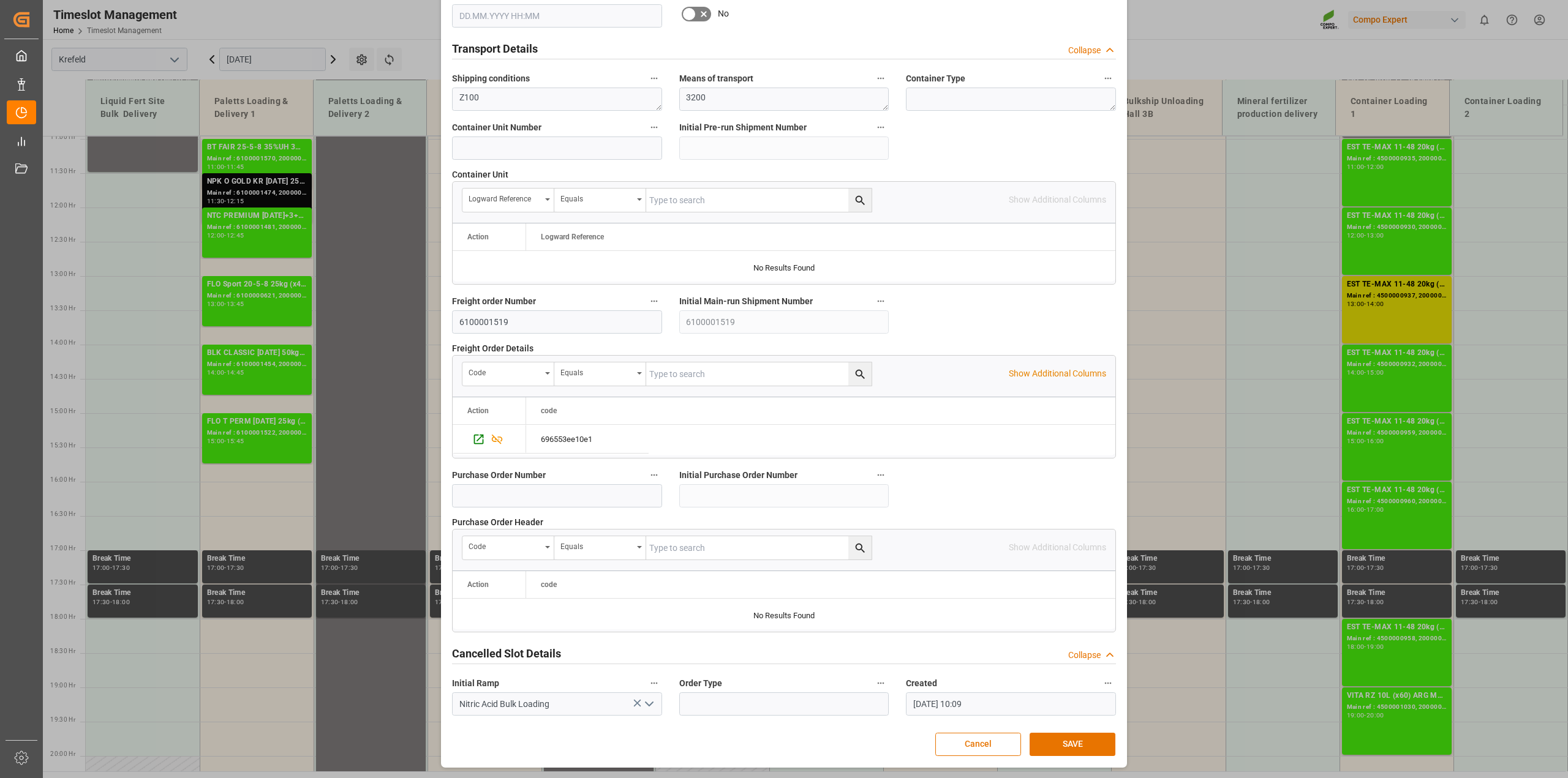
scroll to position [923, 0]
click at [1047, 749] on button "SAVE" at bounding box center [1072, 744] width 86 height 24
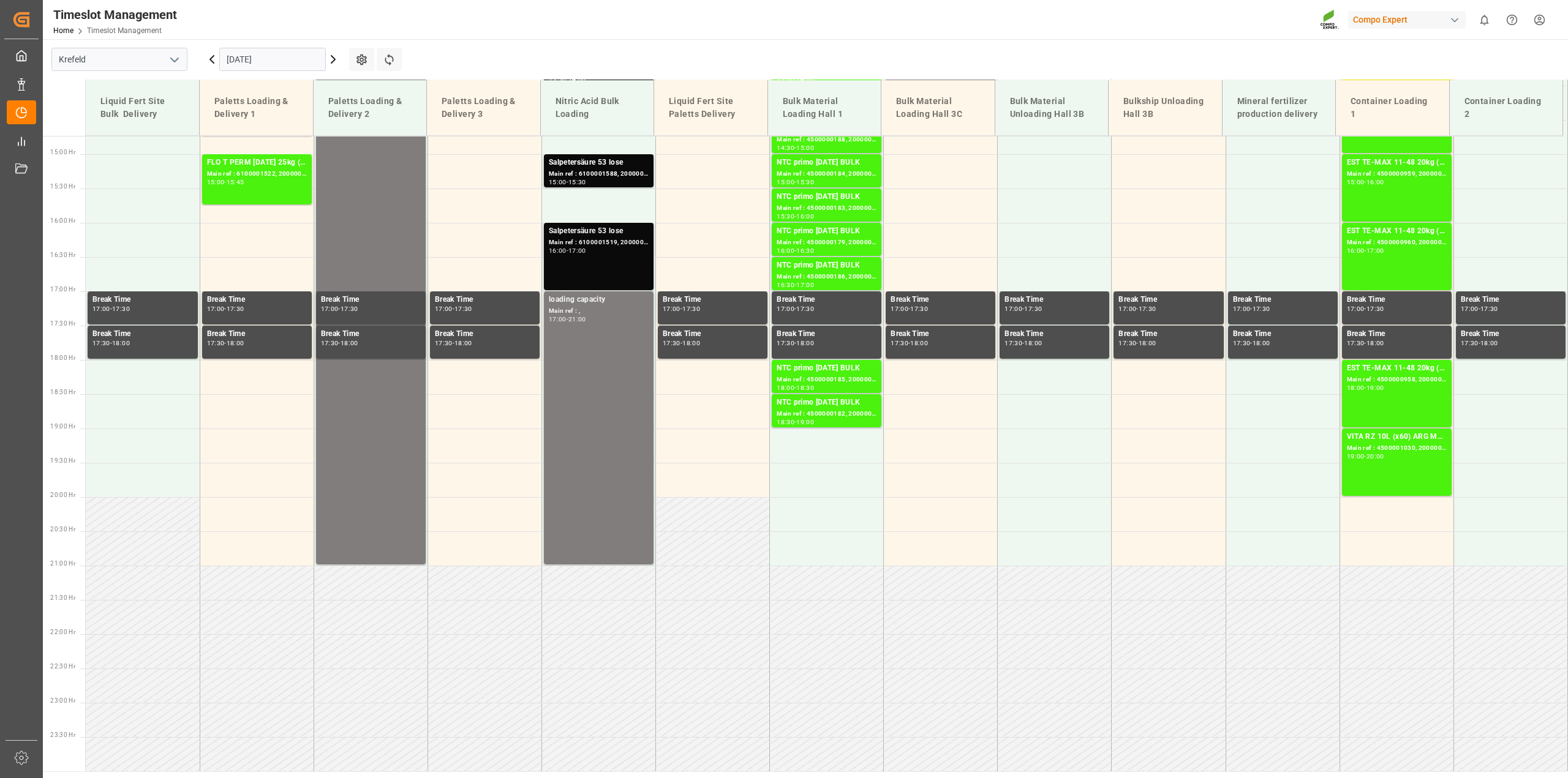
scroll to position [627, 0]
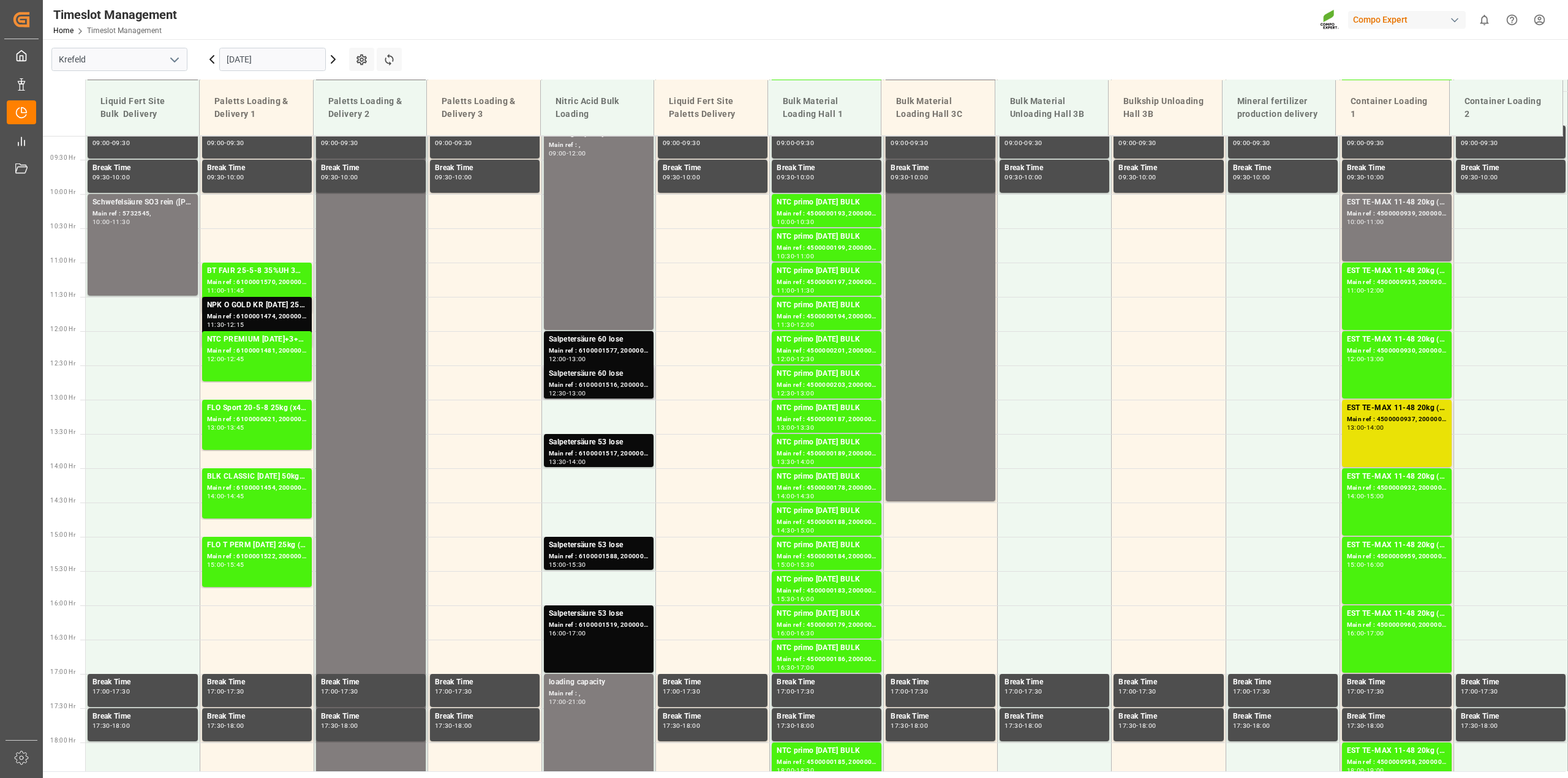
click at [582, 390] on div "13:00" at bounding box center [577, 393] width 18 height 6
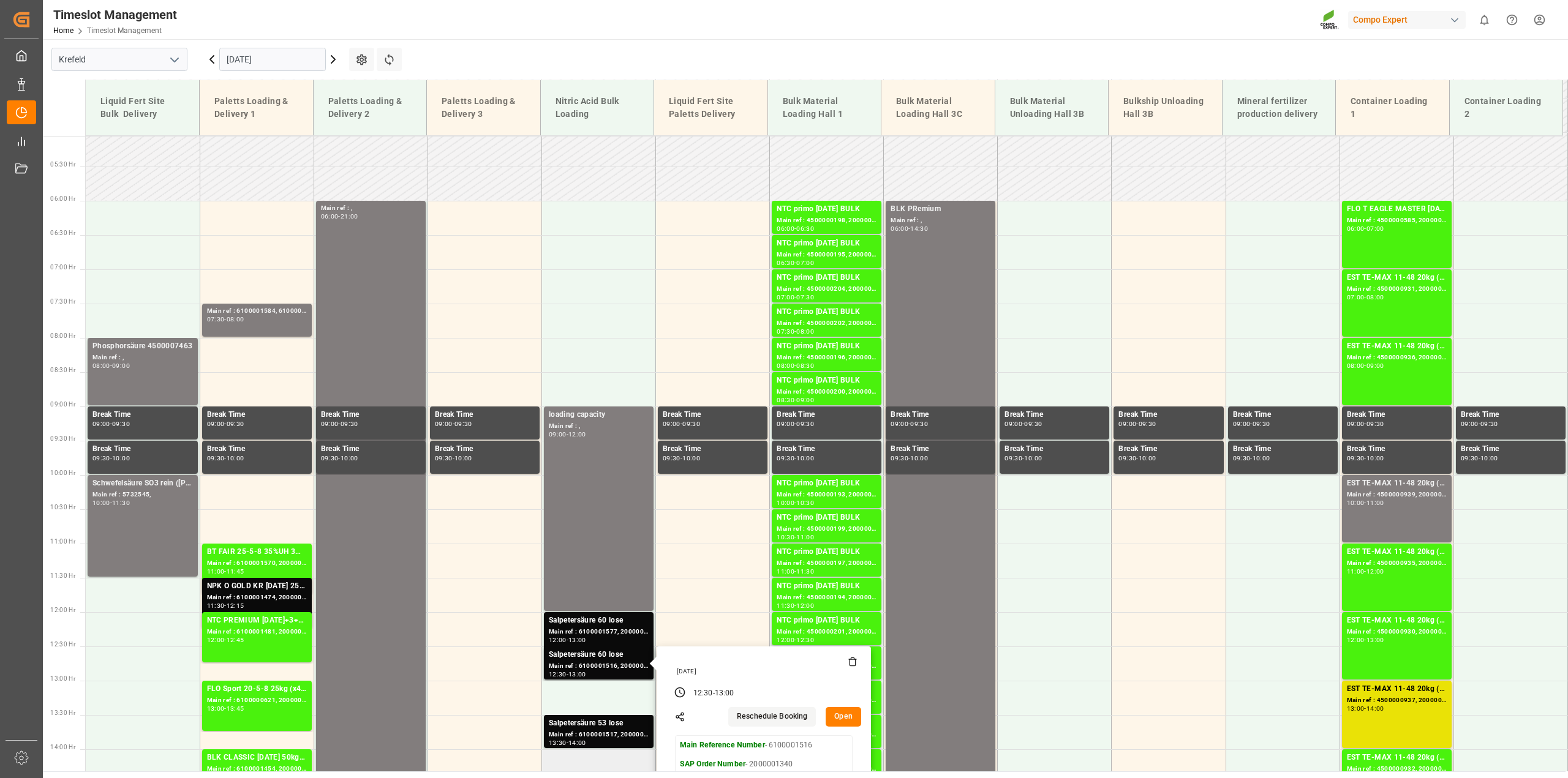
scroll to position [245, 0]
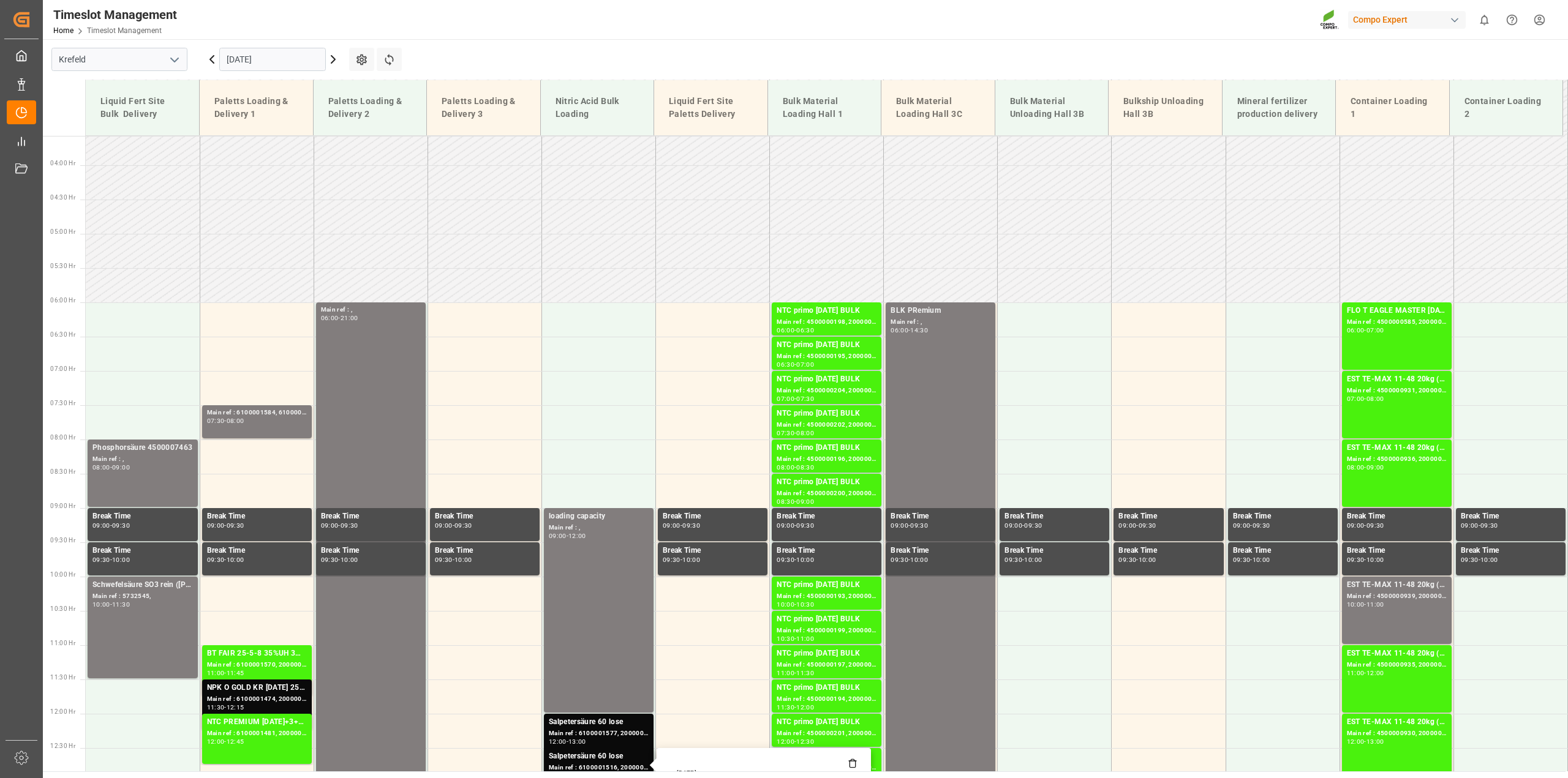
click at [213, 56] on icon at bounding box center [211, 59] width 4 height 7
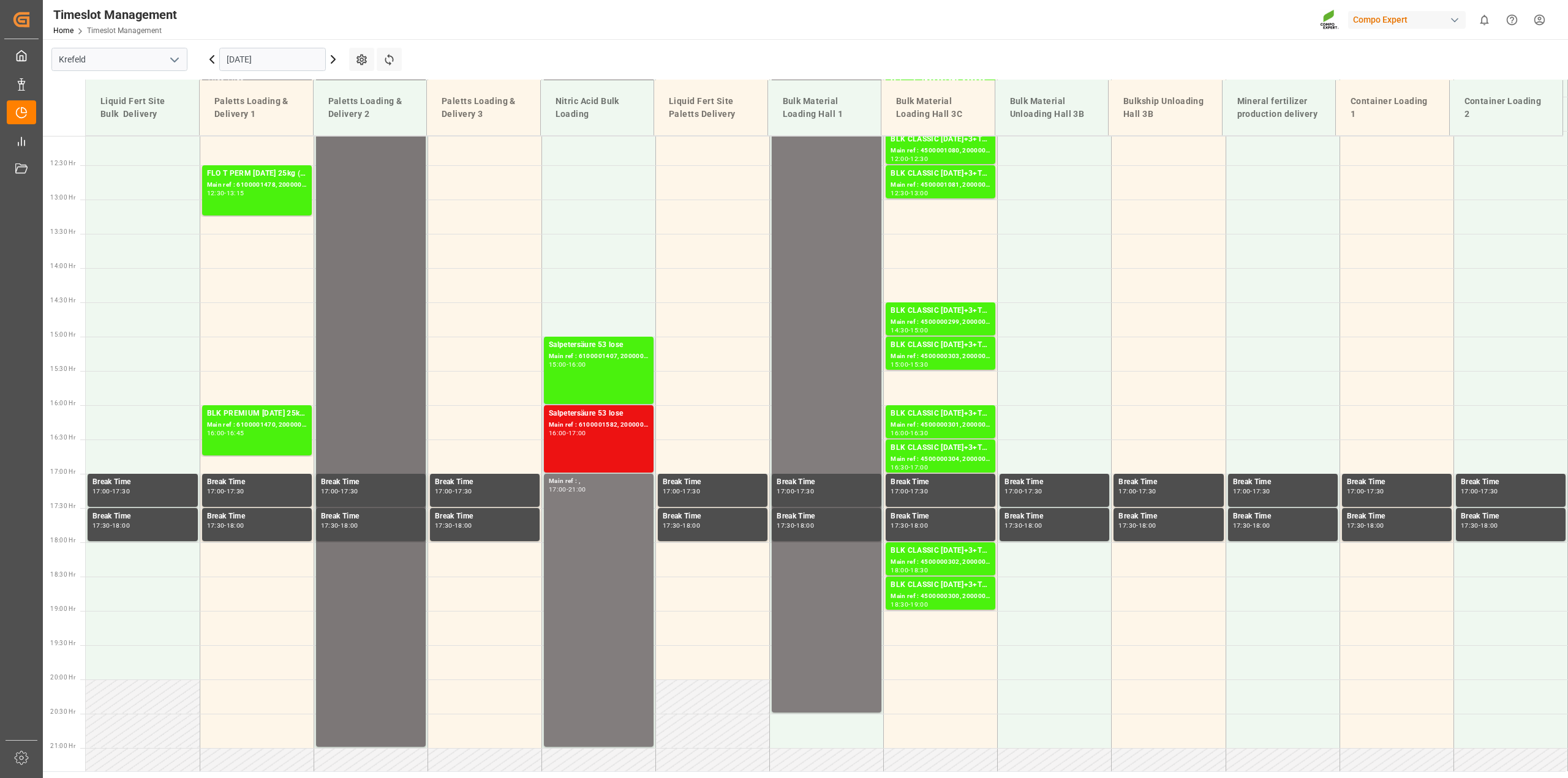
scroll to position [445, 0]
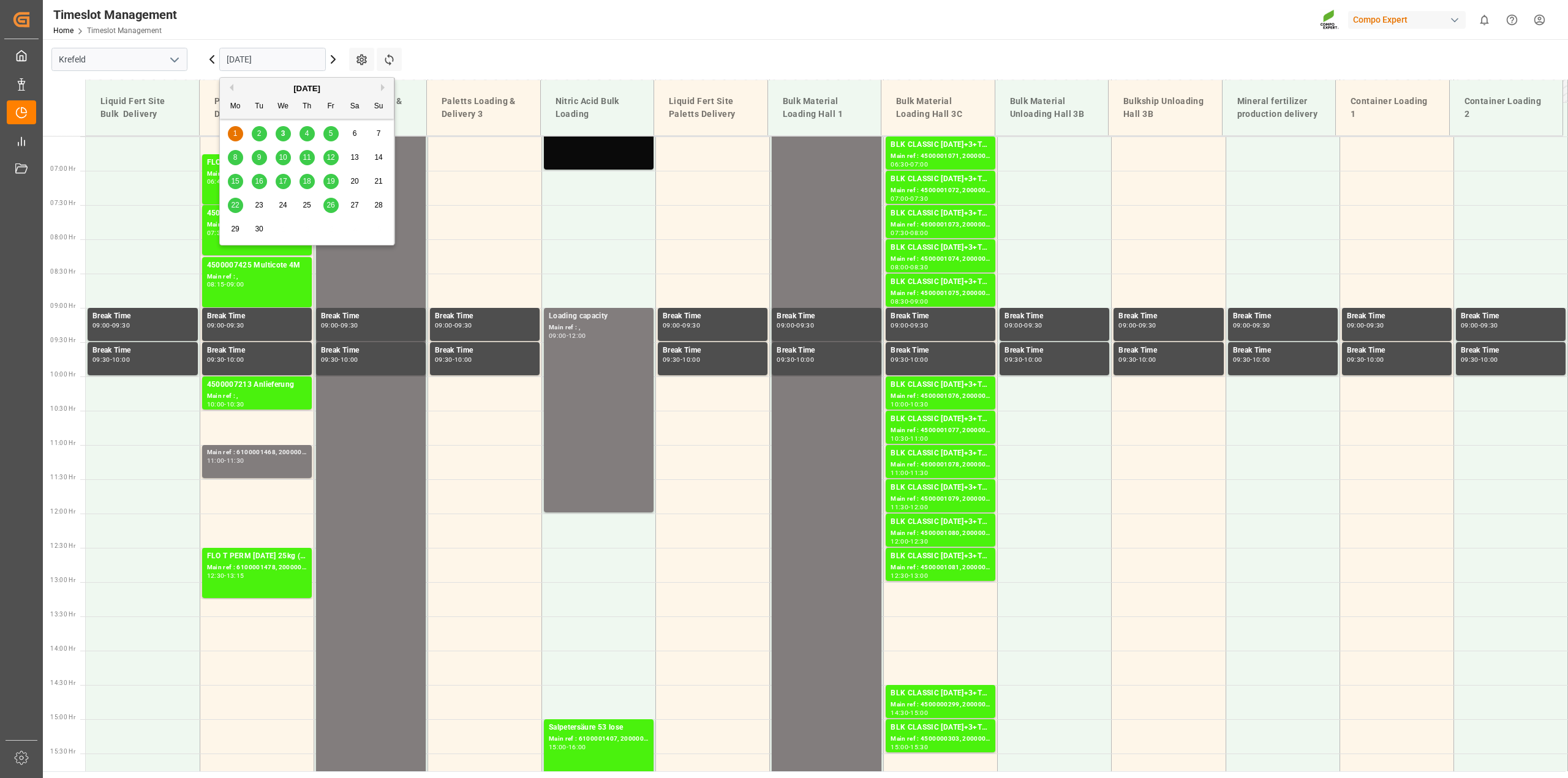
click at [269, 56] on input "[DATE]" at bounding box center [272, 59] width 106 height 24
click at [288, 131] on div "3" at bounding box center [283, 134] width 15 height 15
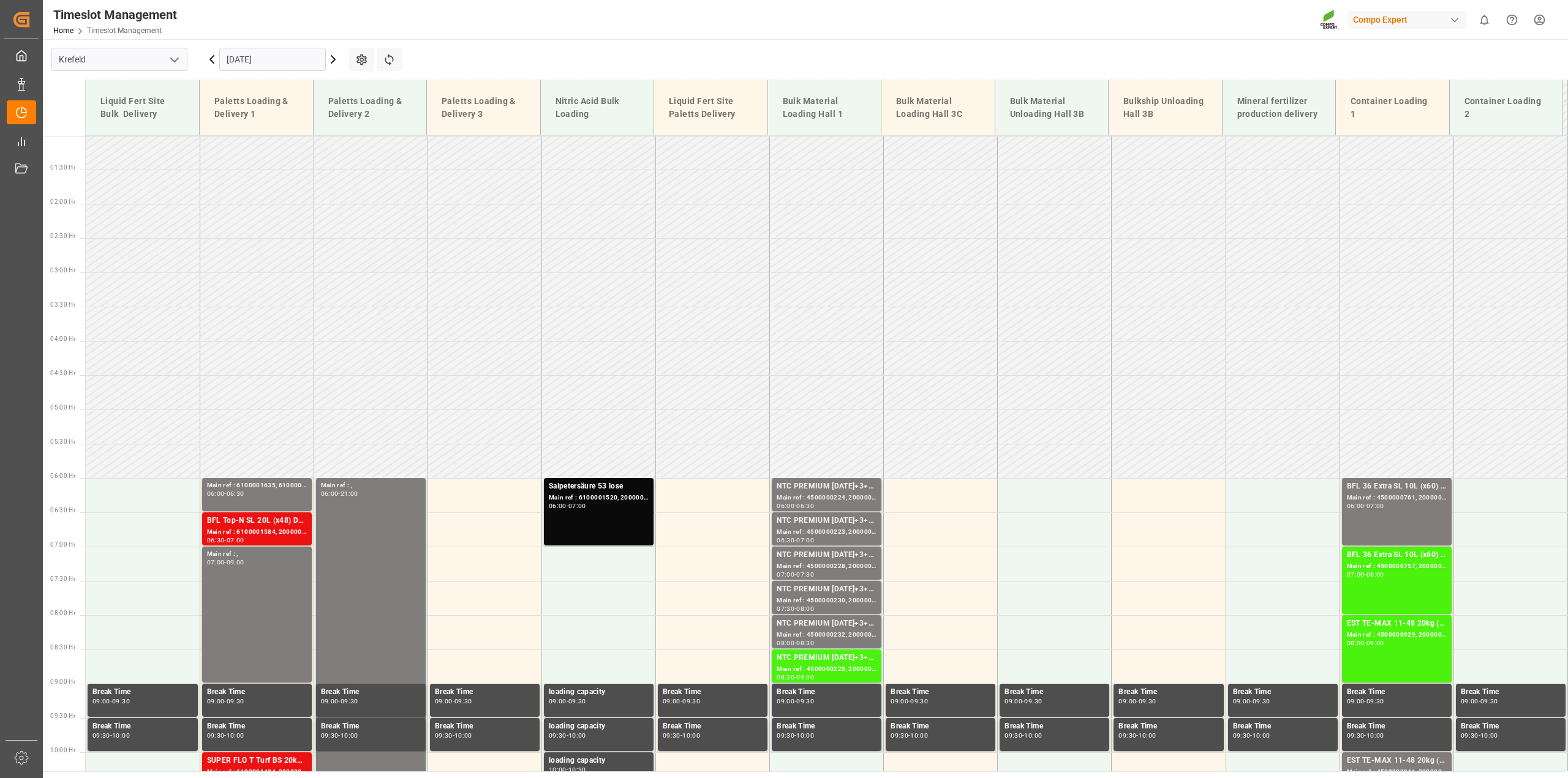
scroll to position [63, 0]
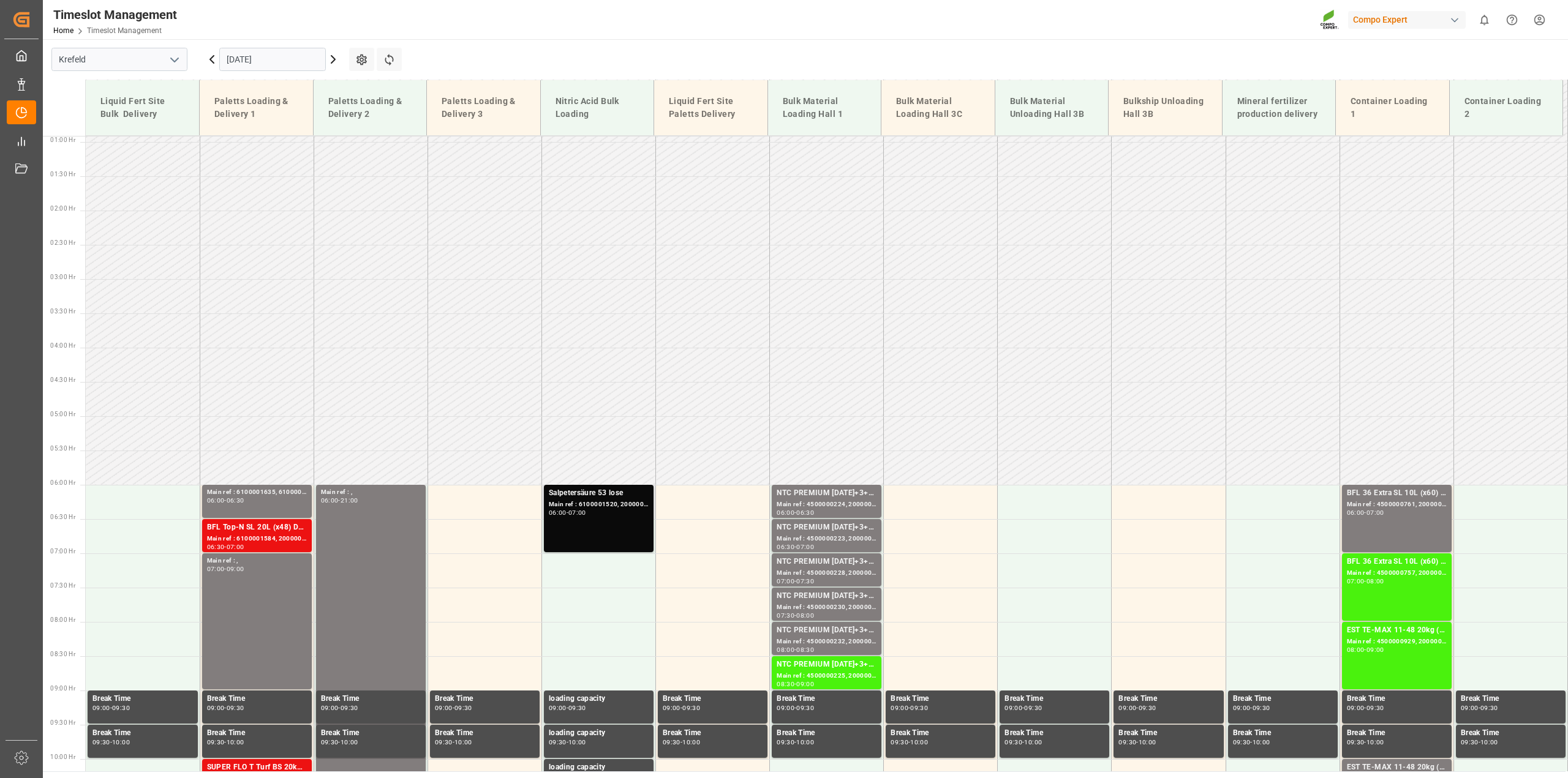
click at [601, 516] on div "Salpetersäure 53 lose Main ref : 6100001520, 2000001337 06:00 - 07:00" at bounding box center [599, 519] width 100 height 63
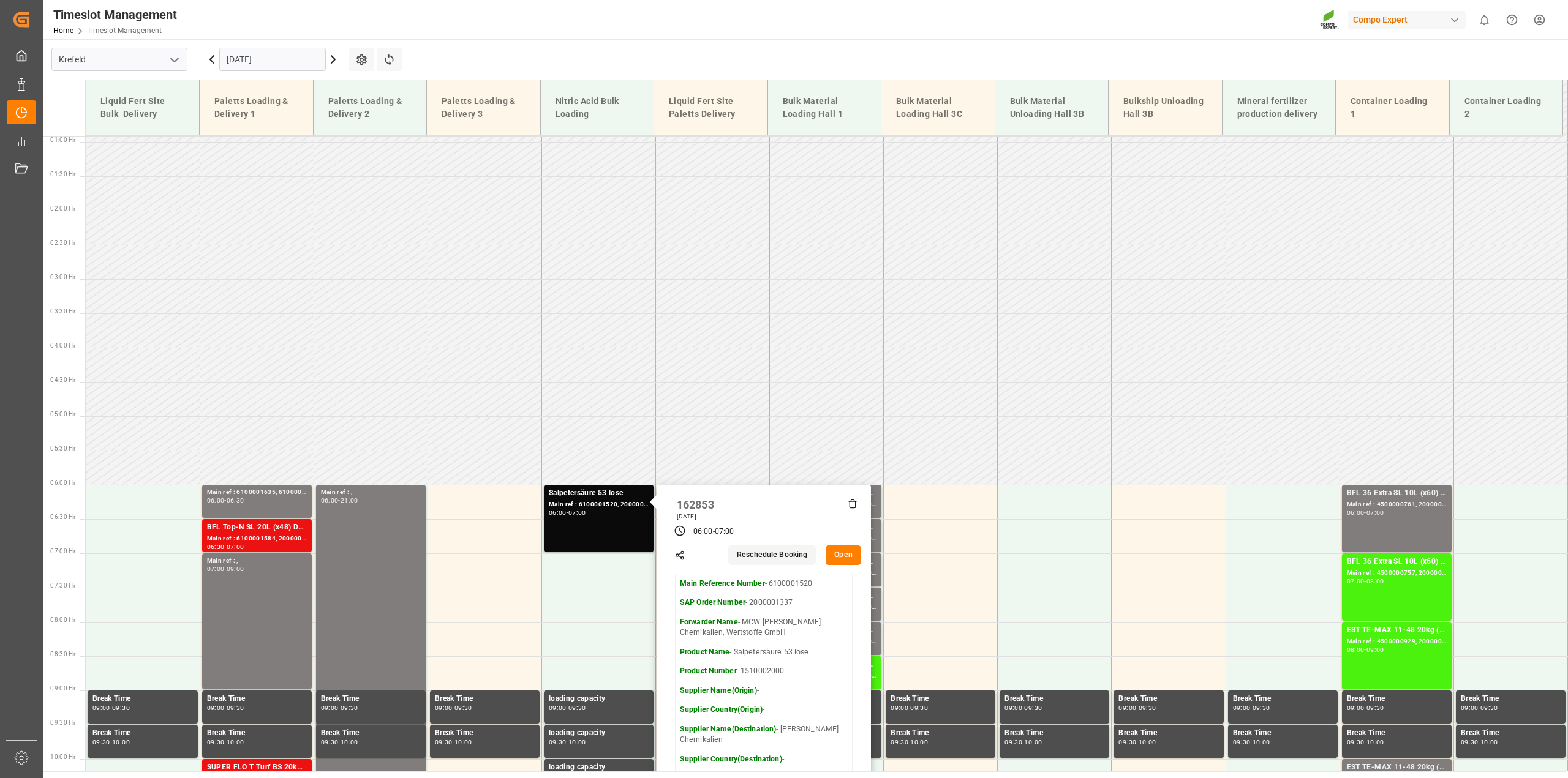
click at [838, 557] on button "Open" at bounding box center [843, 555] width 36 height 19
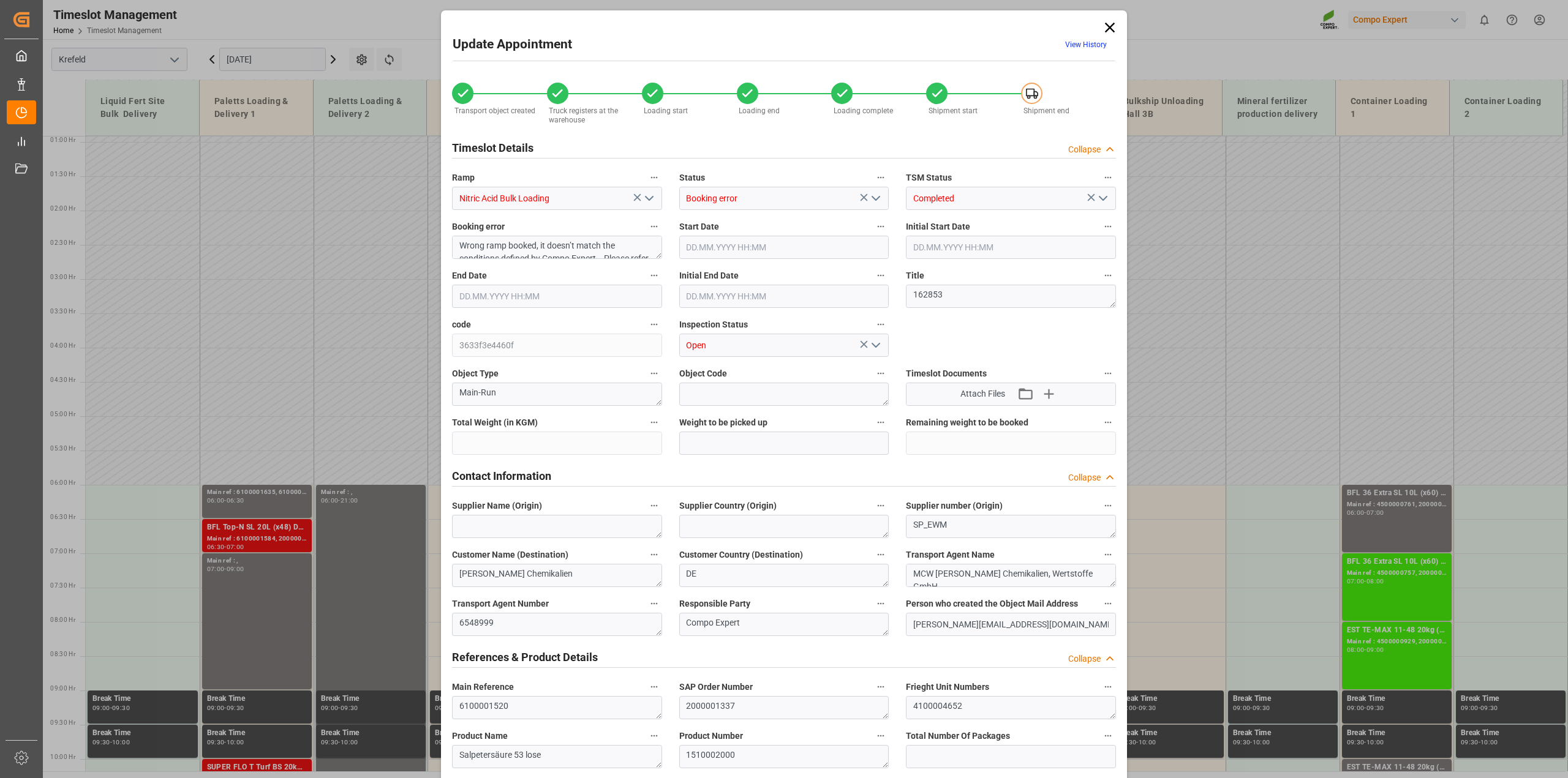
type input "5900"
type input "0"
type input "[DATE] 06:00"
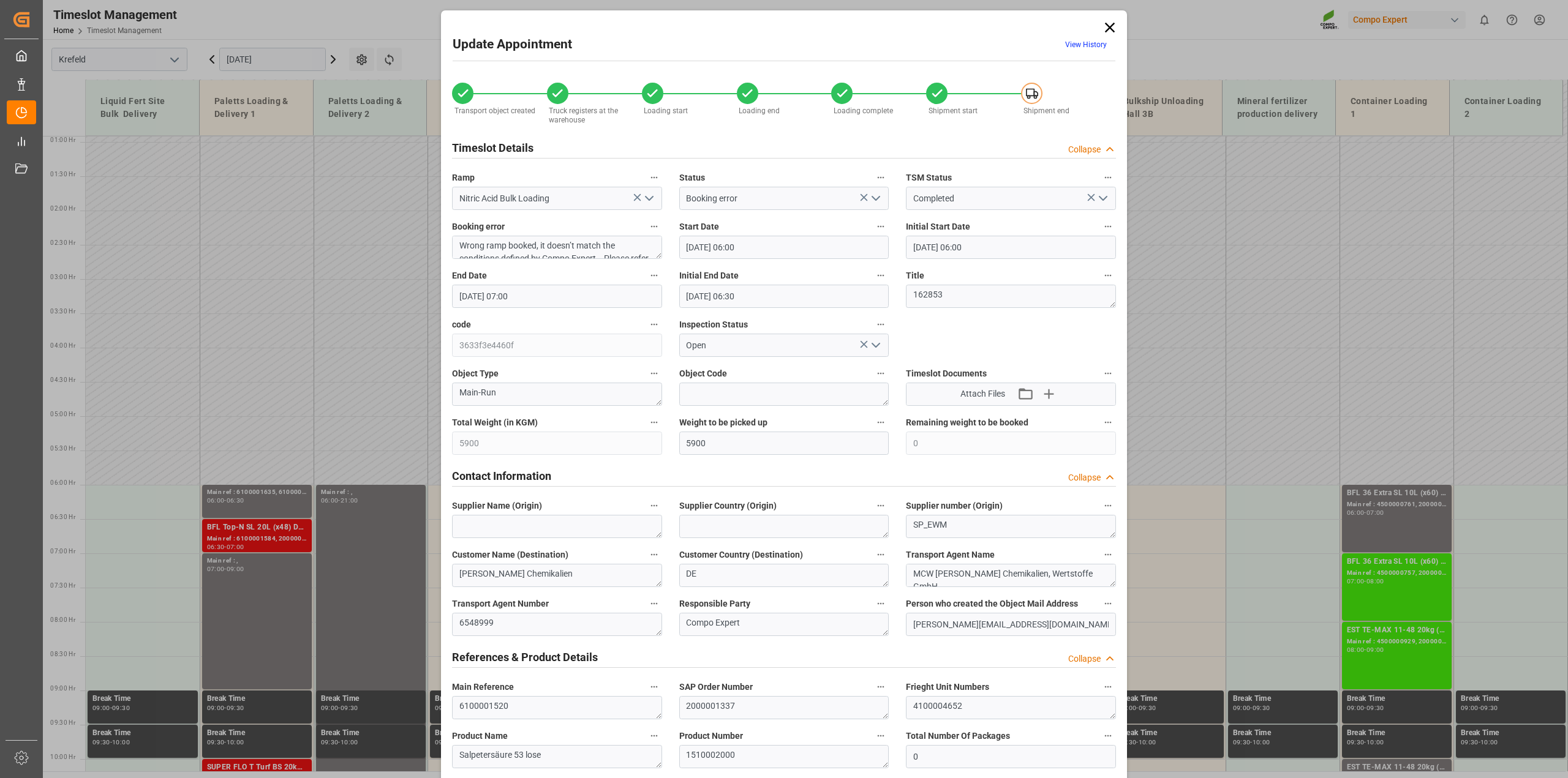
type input "[DATE] 06:00"
type input "[DATE] 07:00"
type input "[DATE] 06:30"
type input "[DATE] 11:08"
type input "[DATE] 11:12"
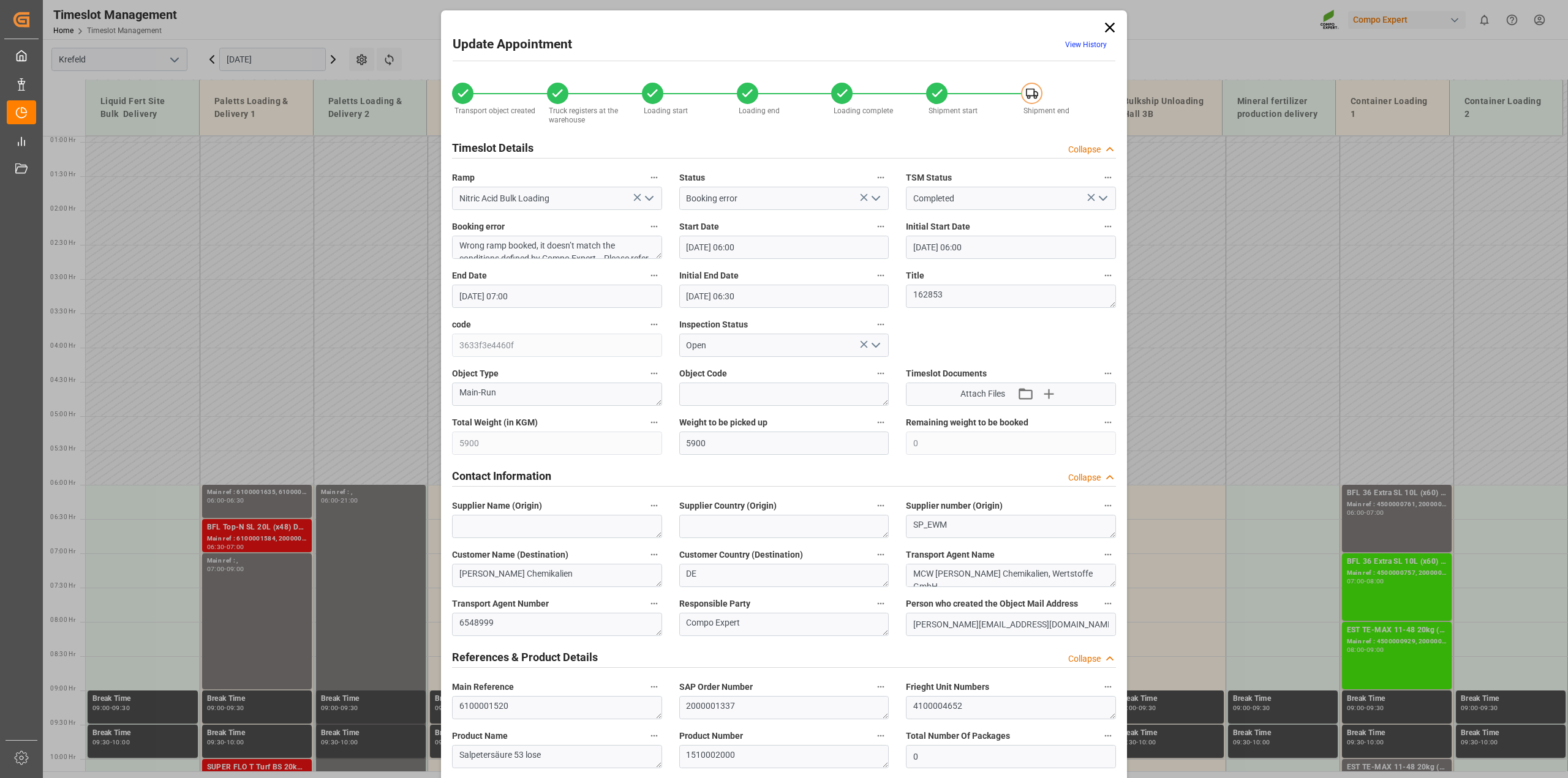
type input "[DATE] 11:12"
type input "[DATE] 09:19"
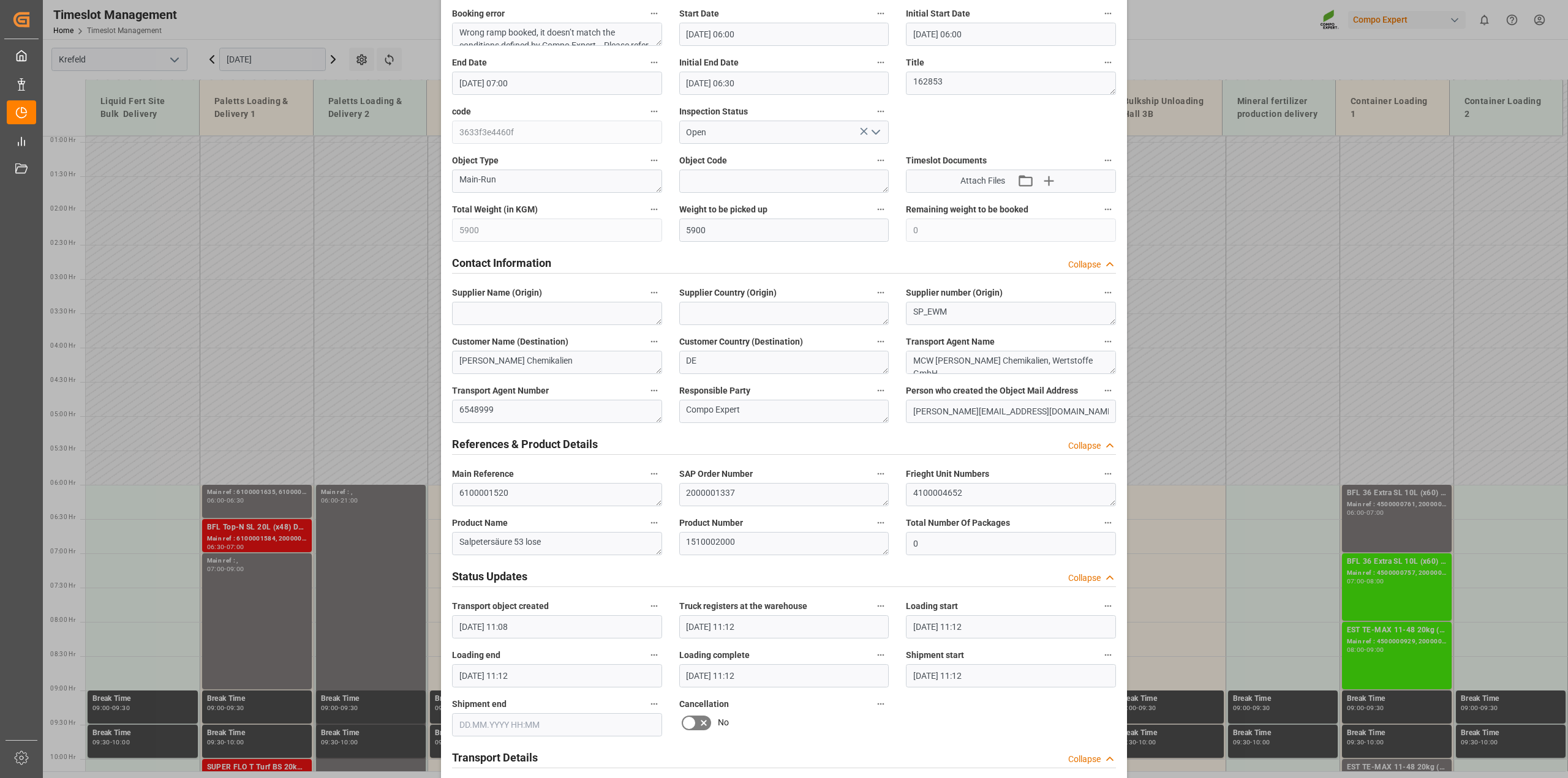
scroll to position [306, 0]
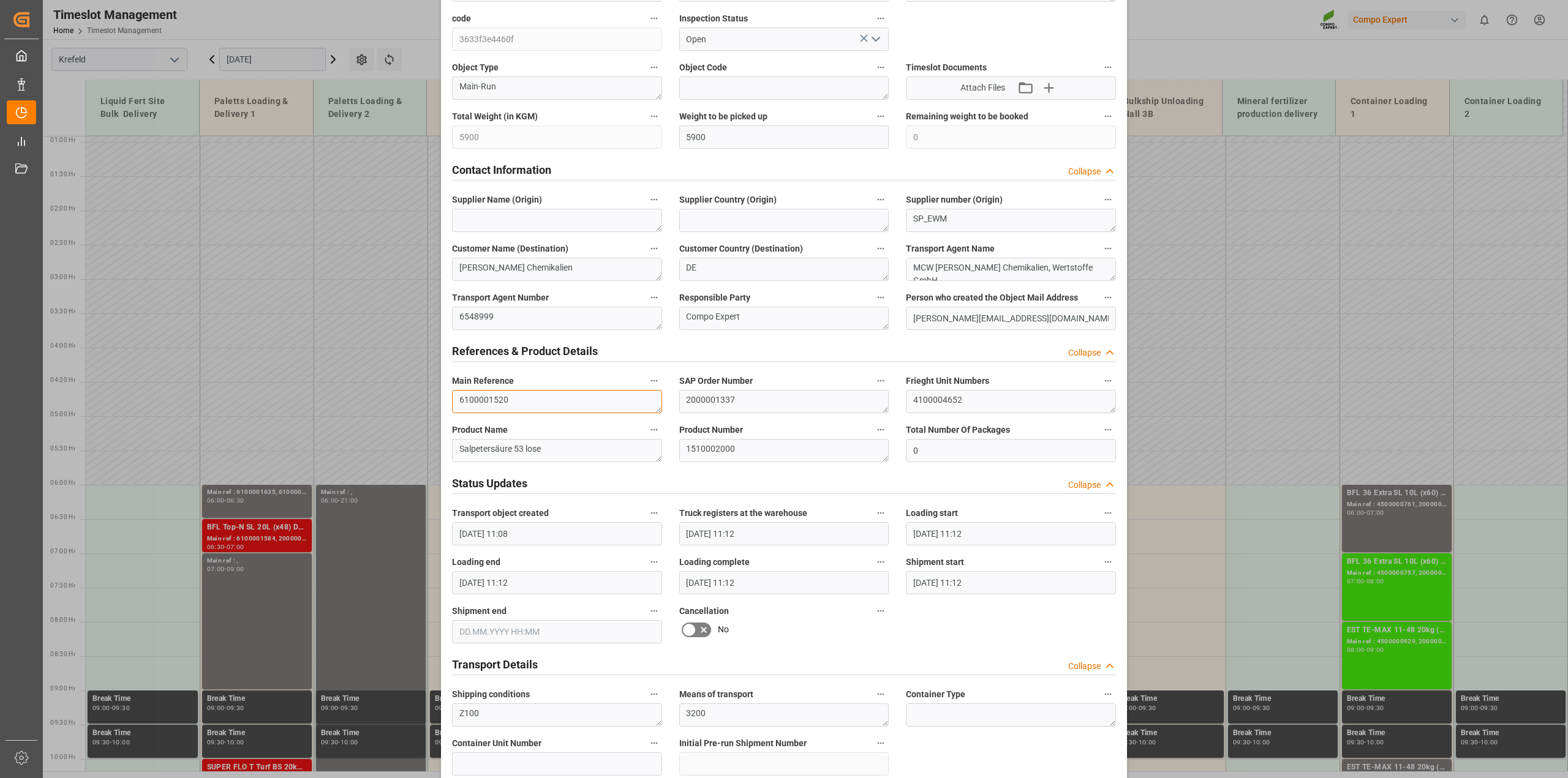
drag, startPoint x: 366, startPoint y: 398, endPoint x: 377, endPoint y: 400, distance: 11.2
click at [359, 398] on div "Update Appointment View History Transport object created Truck registers at the…" at bounding box center [784, 389] width 1568 height 778
